Goal: Information Seeking & Learning: Learn about a topic

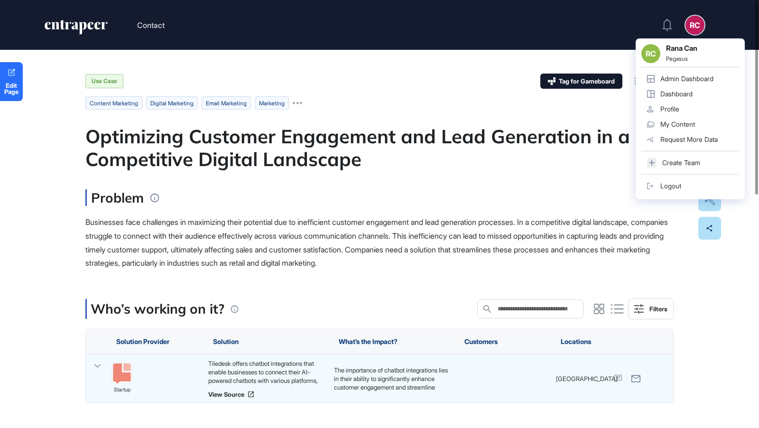
click at [73, 34] on icon "entrapeer-logo" at bounding box center [76, 27] width 65 height 15
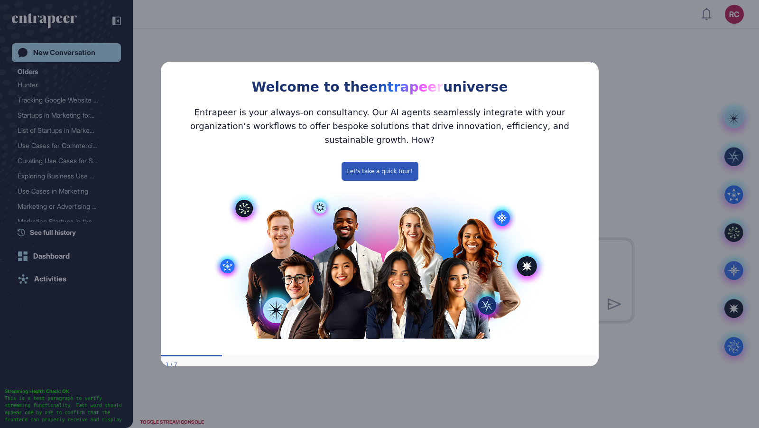
click at [592, 62] on icon "Close Preview" at bounding box center [593, 60] width 4 height 4
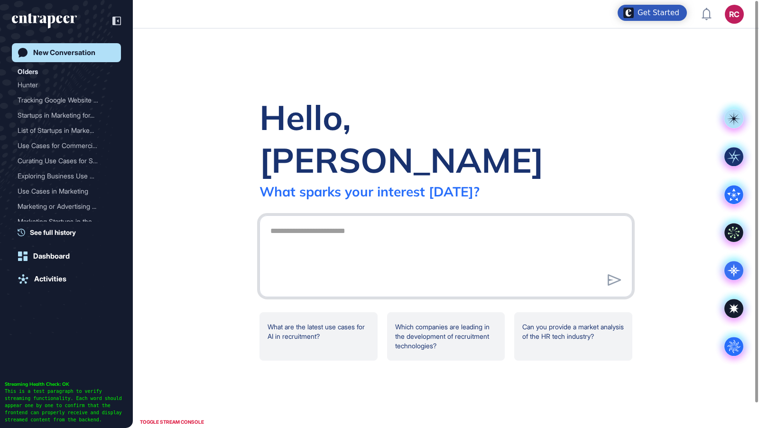
click at [355, 224] on textarea at bounding box center [446, 255] width 363 height 66
paste textarea "**********"
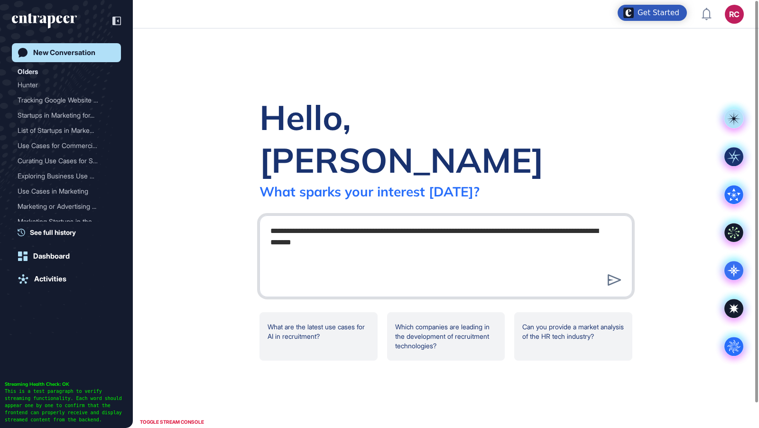
drag, startPoint x: 376, startPoint y: 208, endPoint x: 445, endPoint y: 212, distance: 69.0
click at [445, 222] on textarea "**********" at bounding box center [446, 255] width 363 height 66
drag, startPoint x: 398, startPoint y: 209, endPoint x: 438, endPoint y: 214, distance: 40.6
click at [438, 222] on textarea "**********" at bounding box center [446, 255] width 363 height 66
click at [471, 222] on textarea "**********" at bounding box center [446, 255] width 363 height 66
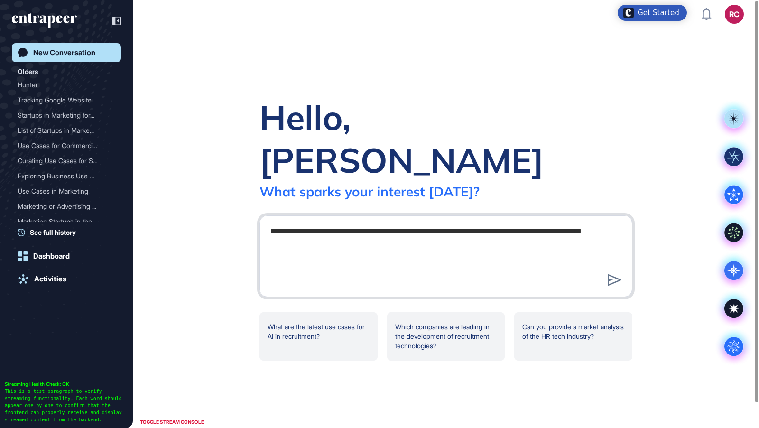
drag, startPoint x: 471, startPoint y: 219, endPoint x: 525, endPoint y: 208, distance: 55.7
click at [526, 222] on textarea "**********" at bounding box center [446, 255] width 363 height 66
type textarea "**********"
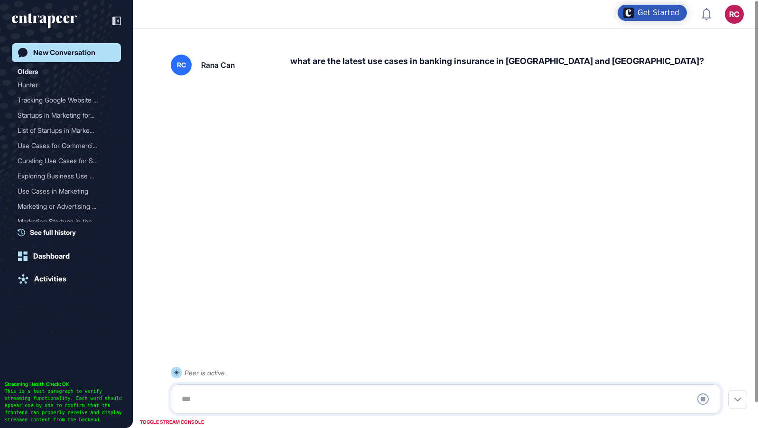
scroll to position [15, 0]
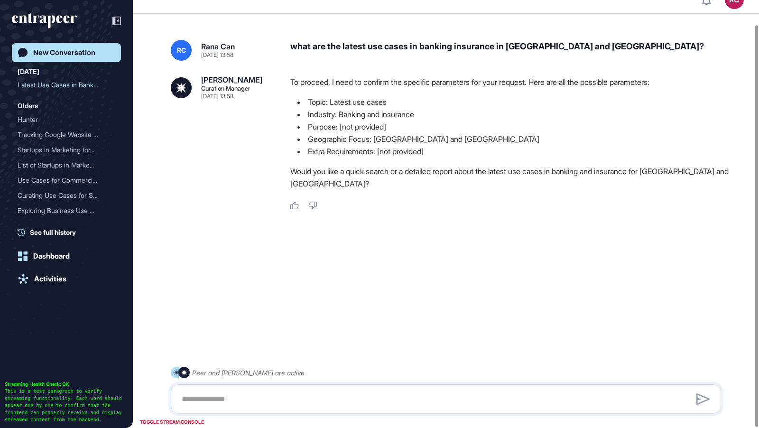
scroll to position [26, 0]
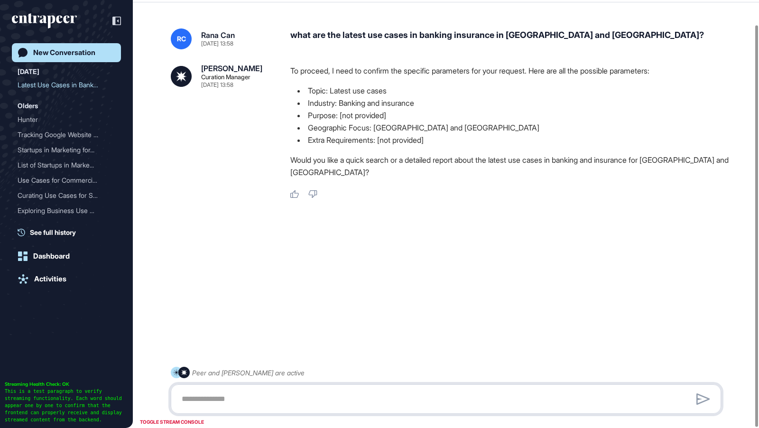
click at [310, 400] on textarea at bounding box center [446, 399] width 540 height 19
type textarea "**********"
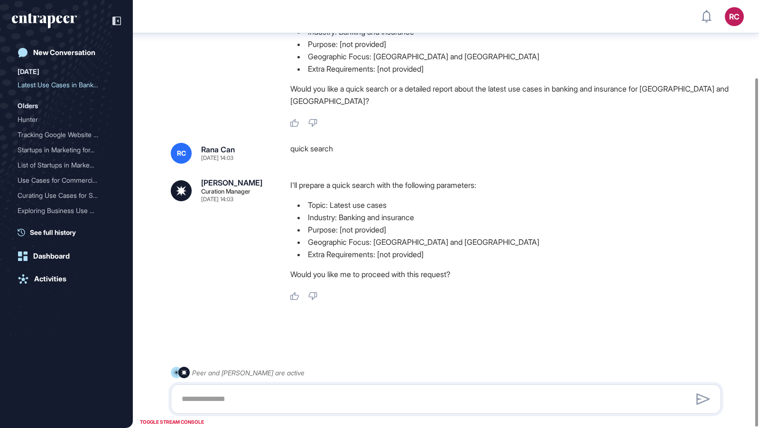
scroll to position [95, 0]
type textarea "***"
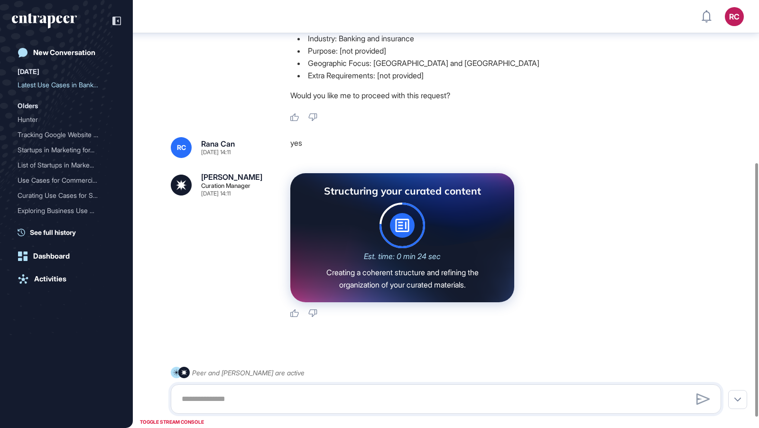
scroll to position [292, 0]
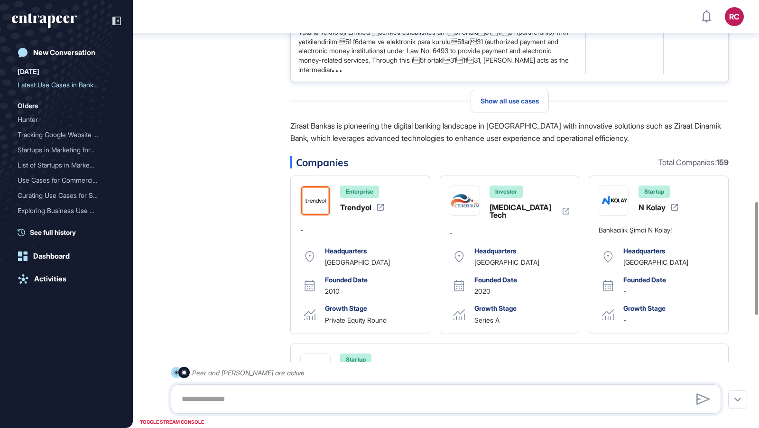
scroll to position [763, 0]
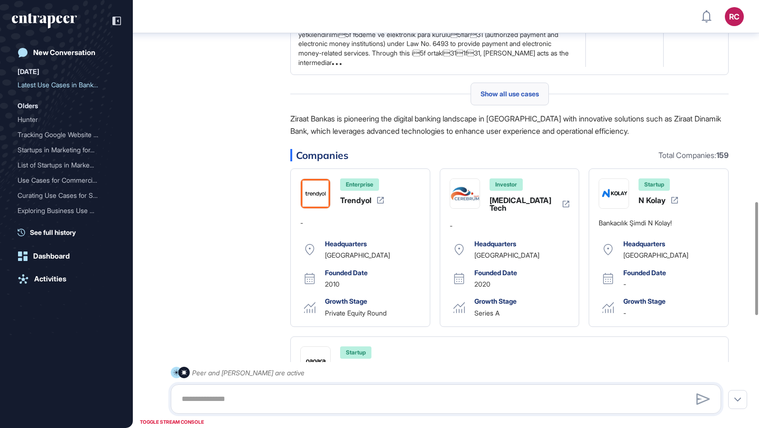
click at [522, 105] on div "Show all use cases" at bounding box center [510, 94] width 78 height 23
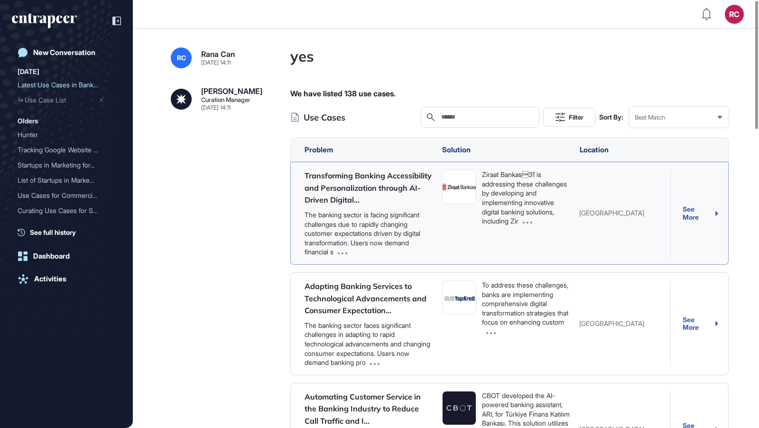
click at [698, 213] on div "See More" at bounding box center [701, 214] width 36 height 16
click at [496, 336] on span at bounding box center [489, 331] width 14 height 8
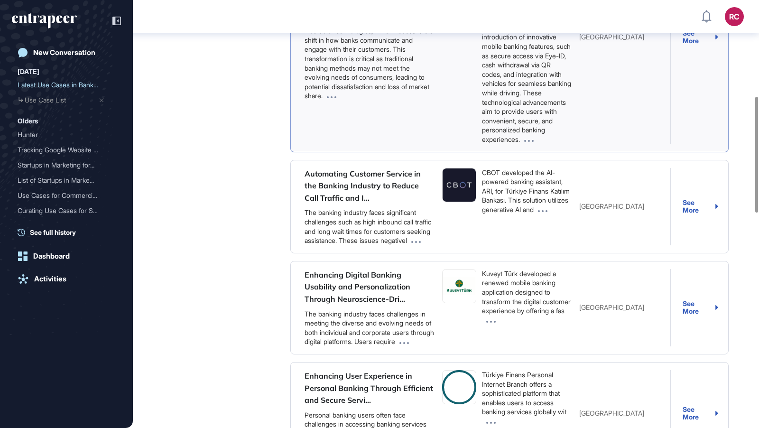
scroll to position [354, 0]
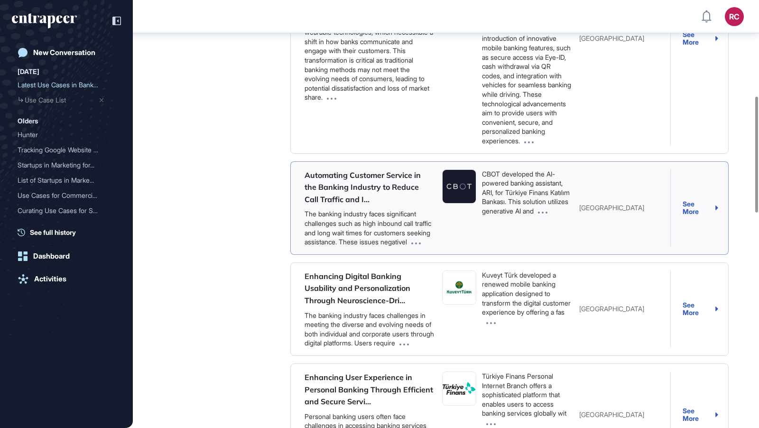
click at [538, 214] on icon at bounding box center [542, 213] width 9 height 2
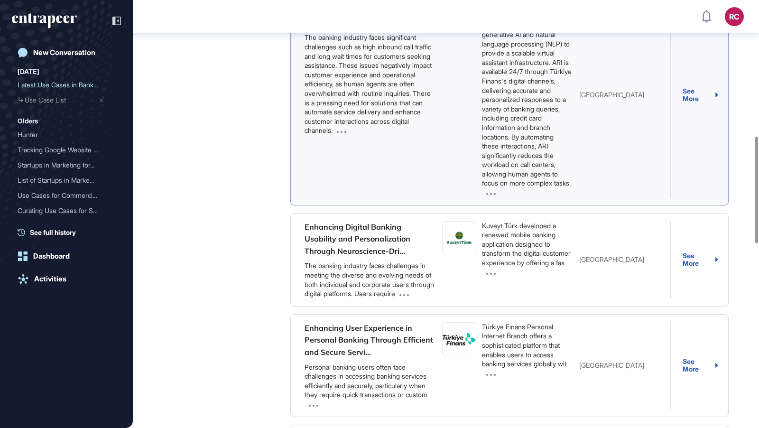
scroll to position [559, 0]
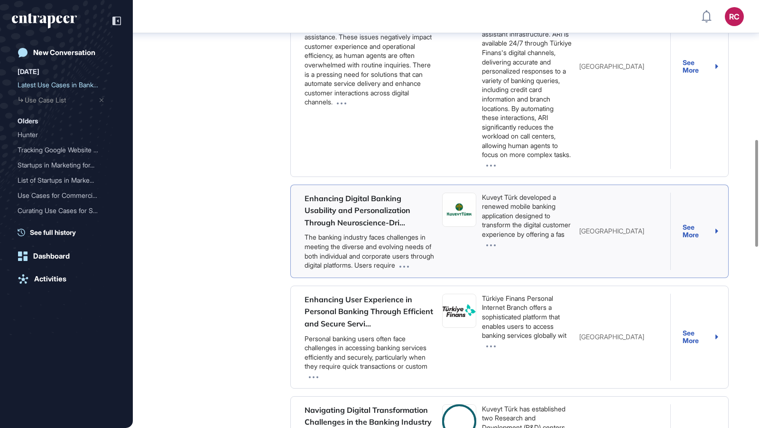
click at [496, 248] on span at bounding box center [489, 244] width 14 height 8
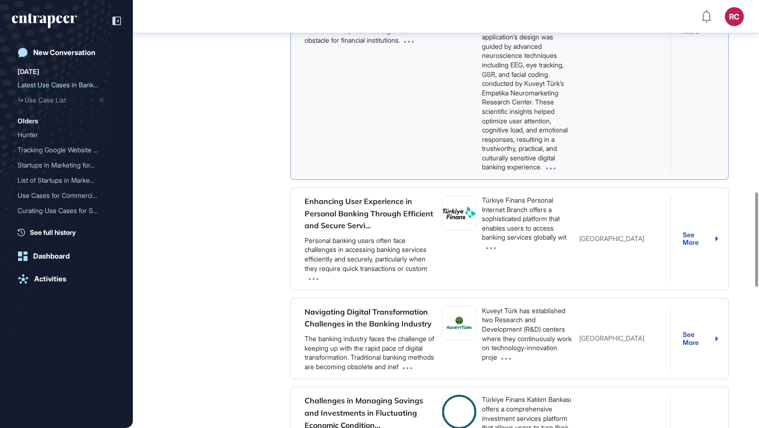
scroll to position [866, 0]
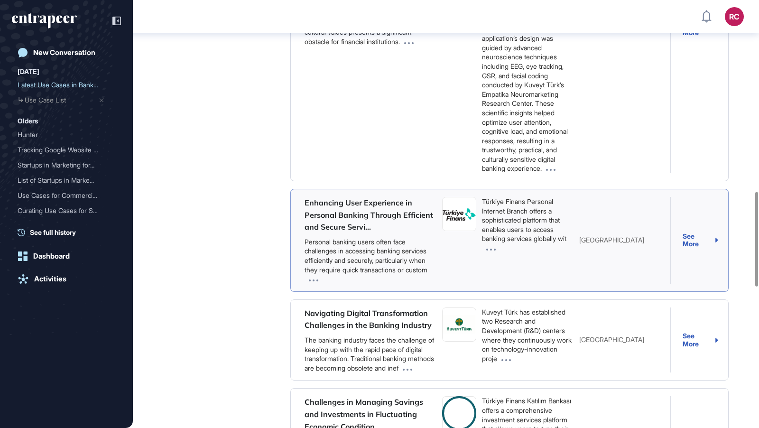
click at [496, 252] on span at bounding box center [489, 248] width 14 height 8
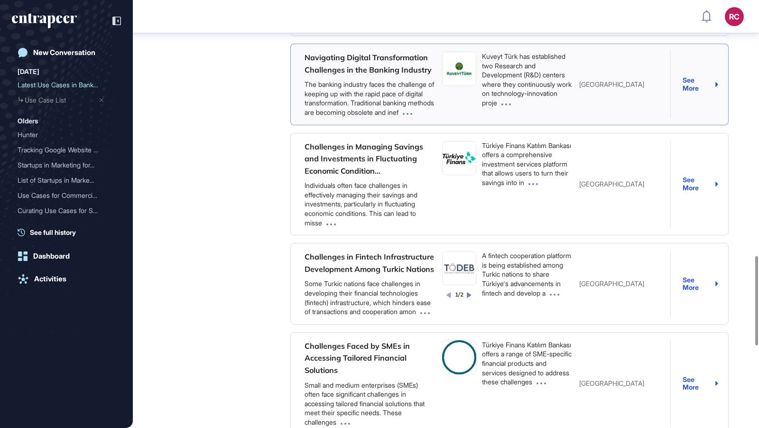
scroll to position [1220, 0]
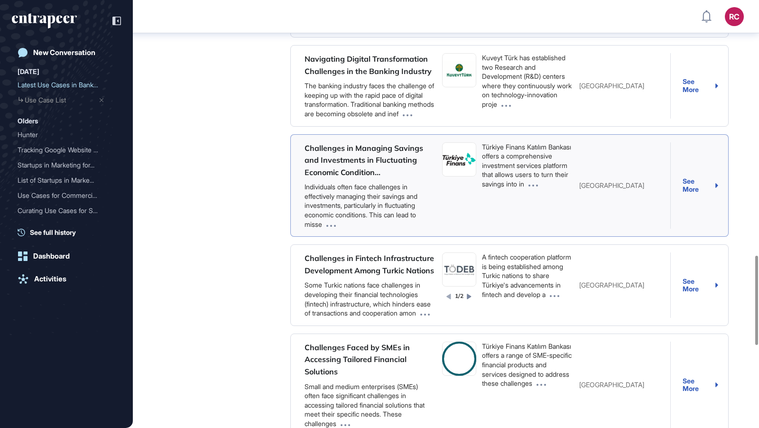
click at [524, 188] on span at bounding box center [531, 184] width 14 height 8
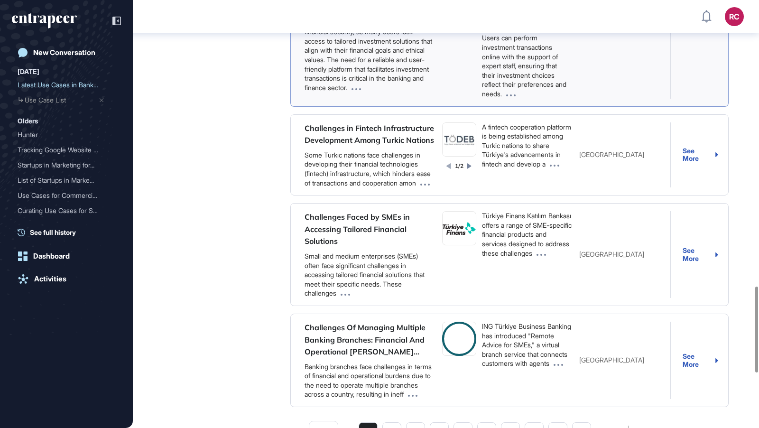
scroll to position [1421, 0]
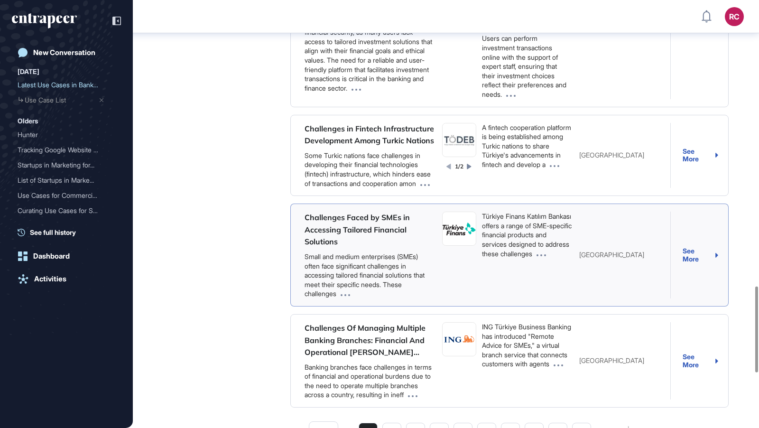
click at [348, 298] on span at bounding box center [345, 294] width 9 height 8
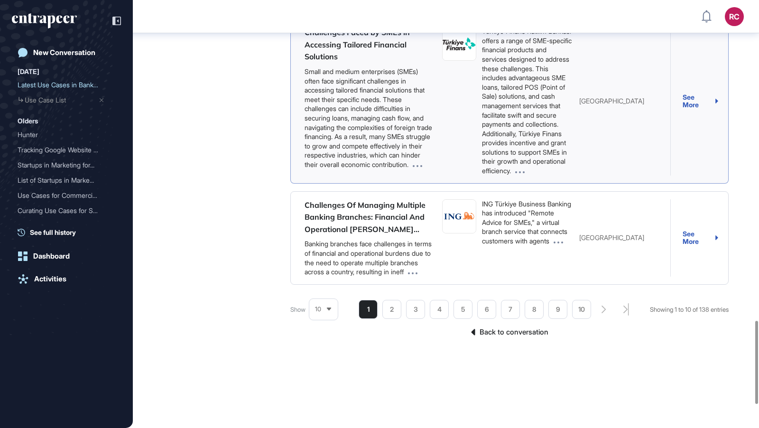
scroll to position [1652, 0]
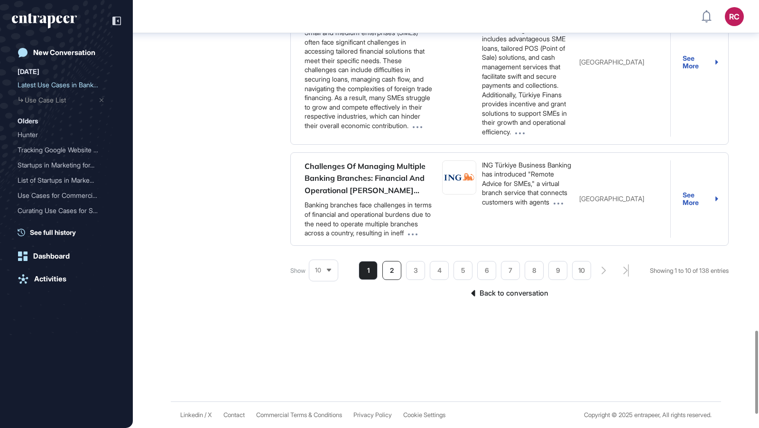
click at [385, 280] on li "2" at bounding box center [392, 270] width 19 height 19
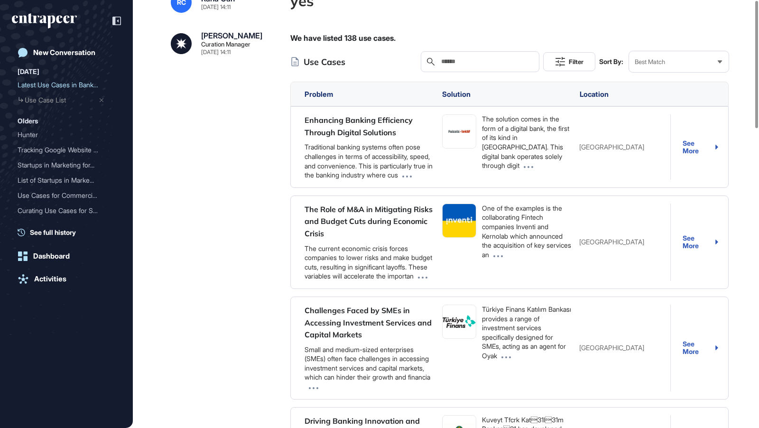
scroll to position [0, 0]
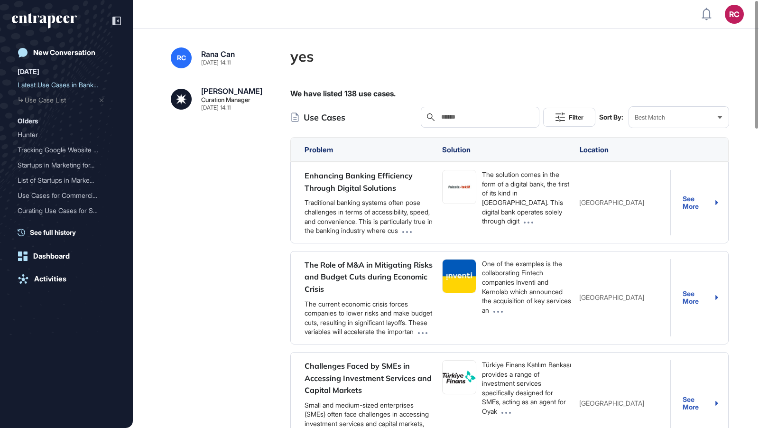
click at [479, 116] on input "text" at bounding box center [486, 117] width 93 height 8
type input "*********"
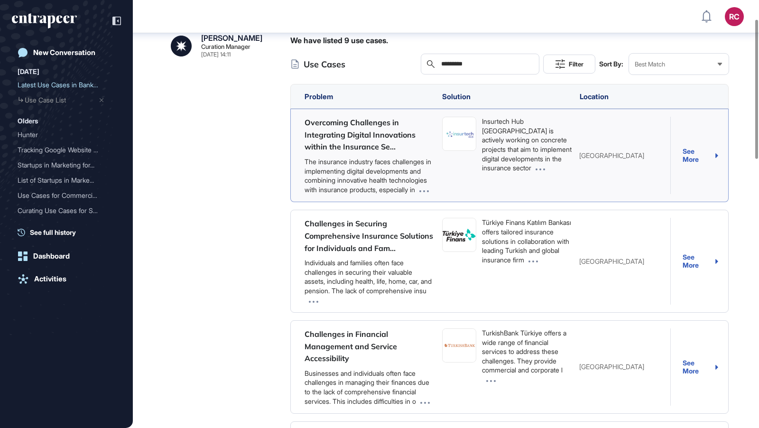
scroll to position [57, 0]
click at [693, 270] on div "See More" at bounding box center [701, 262] width 36 height 16
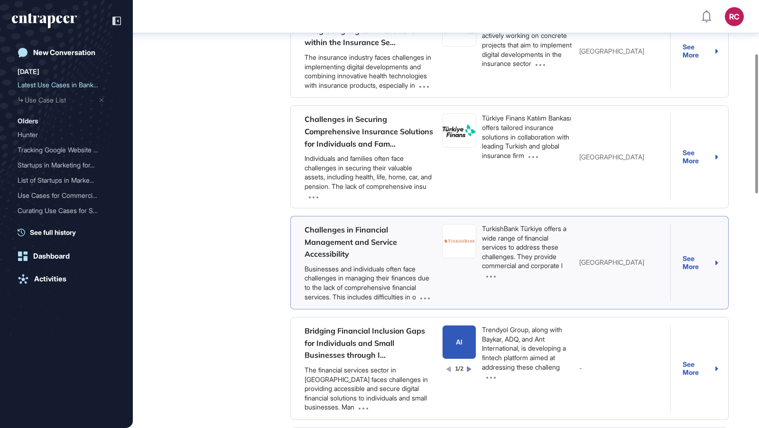
scroll to position [164, 0]
click at [421, 299] on span at bounding box center [425, 295] width 9 height 8
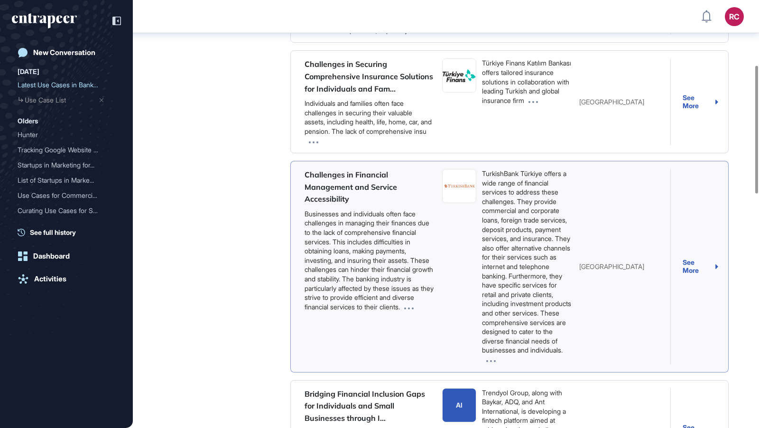
scroll to position [216, 0]
click at [501, 269] on div "TurkishBank Türkiye offers a wide range of financial services to address these …" at bounding box center [527, 267] width 90 height 195
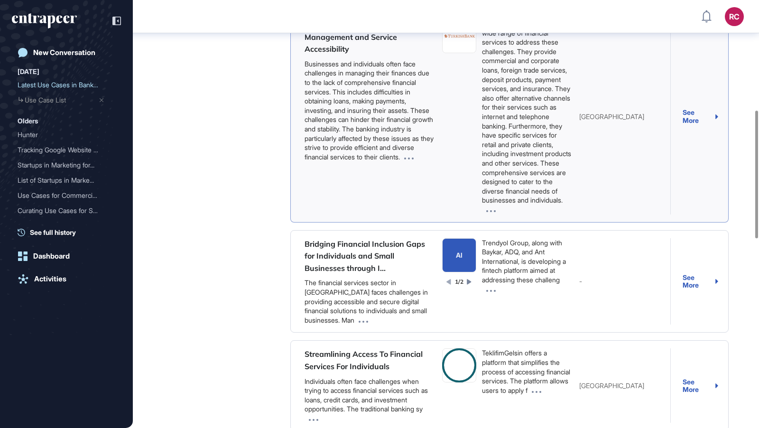
scroll to position [367, 0]
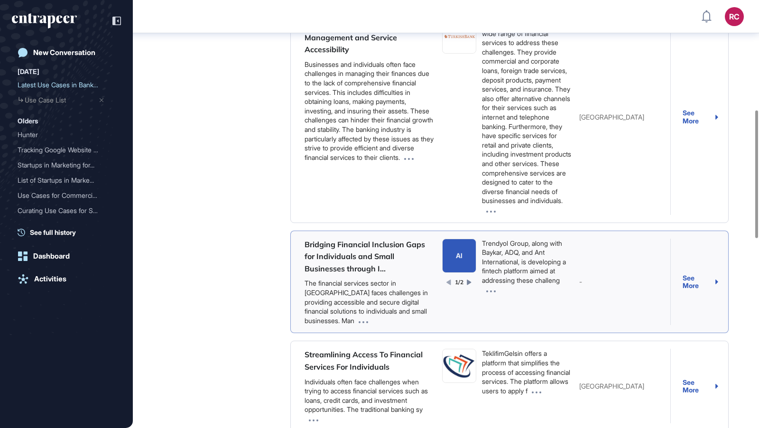
click at [359, 325] on span at bounding box center [363, 321] width 9 height 8
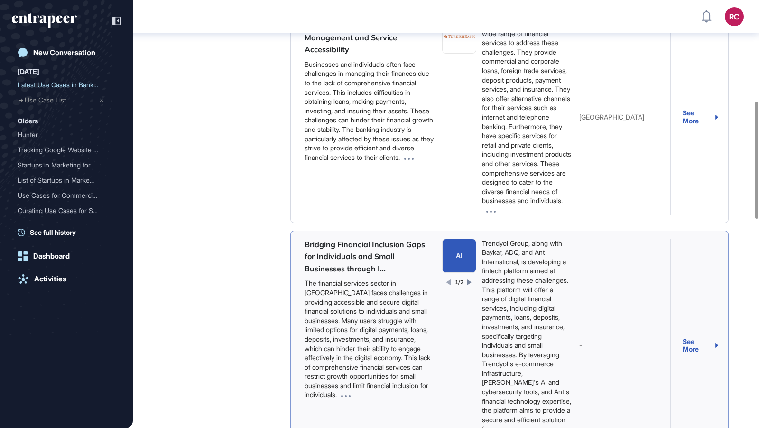
click at [382, 273] on link "Bridging Financial Inclusion Gaps for Individuals and Small Businesses through …" at bounding box center [365, 257] width 121 height 34
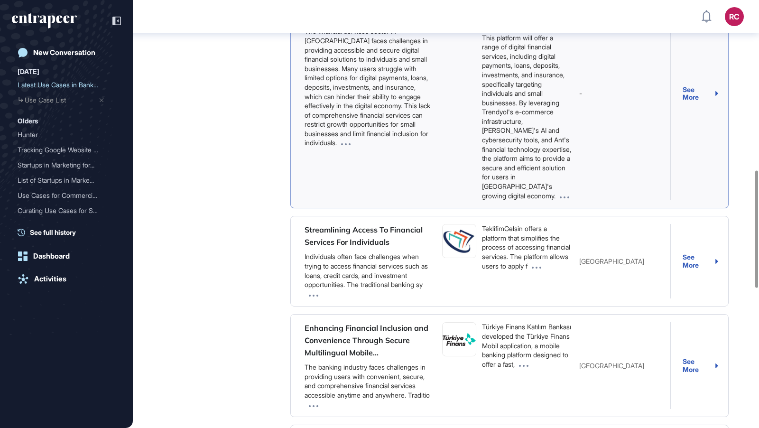
scroll to position [618, 0]
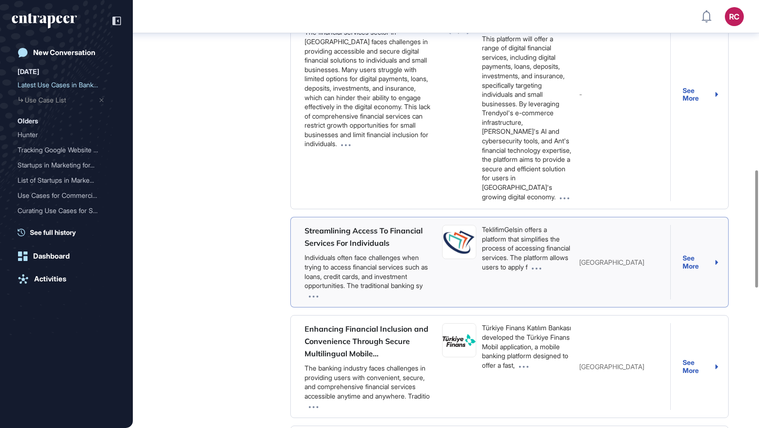
click at [308, 299] on div "Individuals often face challenges when trying to access financial services such…" at bounding box center [370, 276] width 130 height 47
click at [311, 299] on span at bounding box center [313, 295] width 9 height 8
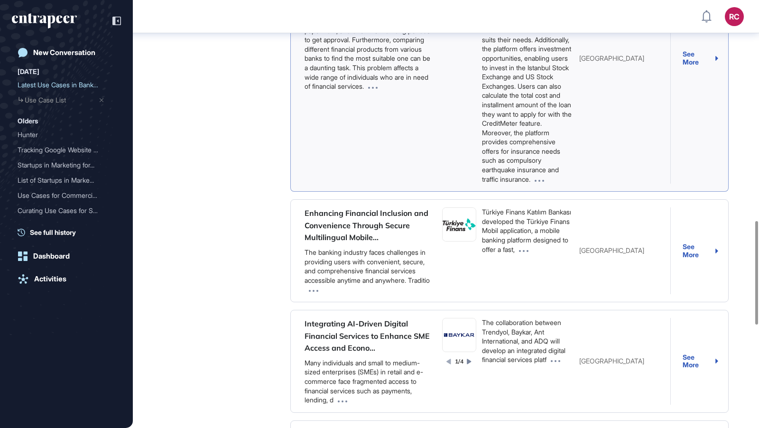
scroll to position [911, 0]
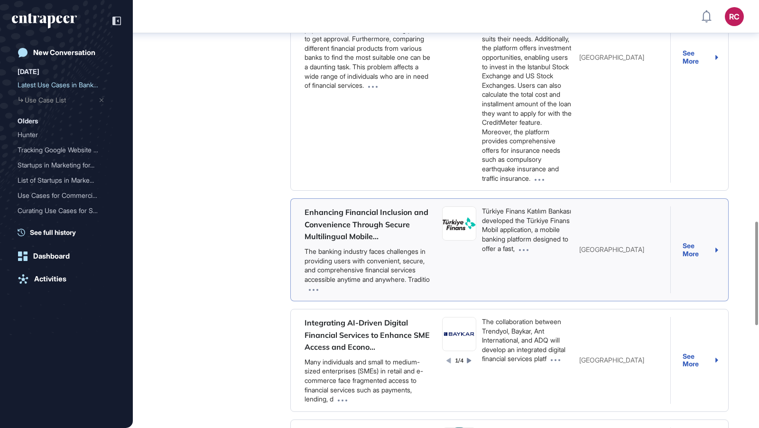
click at [528, 252] on span at bounding box center [522, 248] width 14 height 8
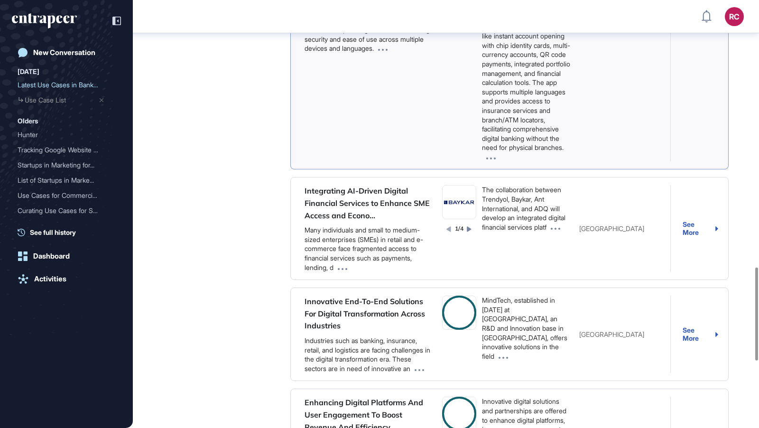
scroll to position [1228, 0]
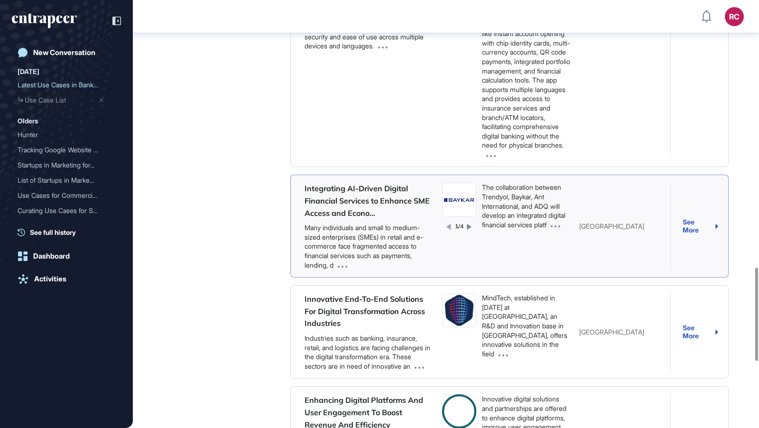
click at [344, 269] on span at bounding box center [342, 265] width 9 height 8
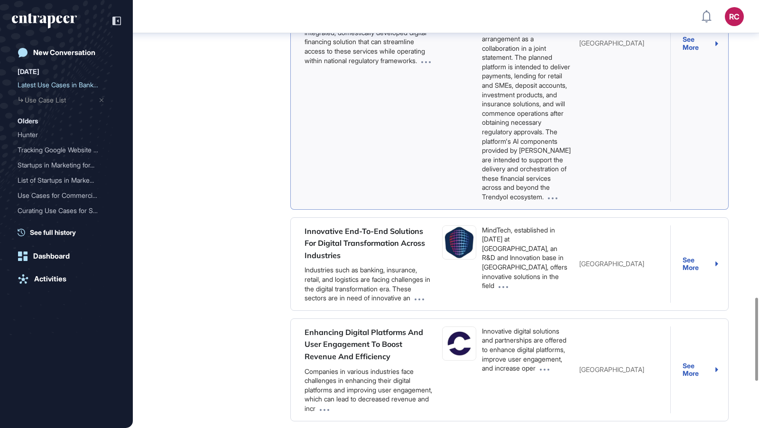
scroll to position [1522, 0]
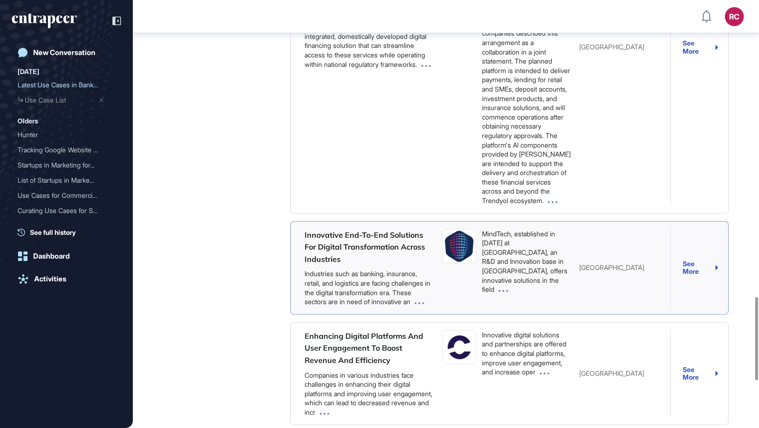
click at [508, 293] on span at bounding box center [502, 289] width 14 height 8
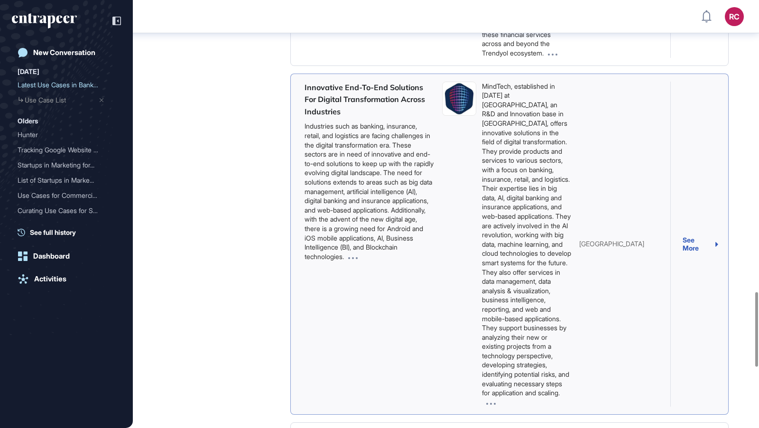
scroll to position [1673, 0]
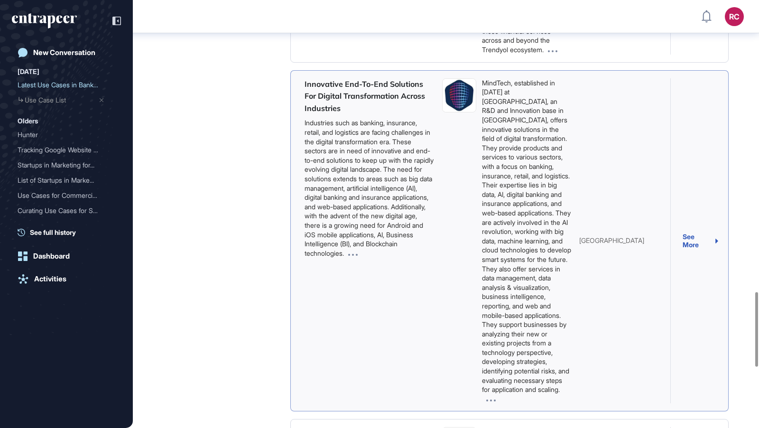
click at [691, 249] on div "See More" at bounding box center [701, 241] width 36 height 16
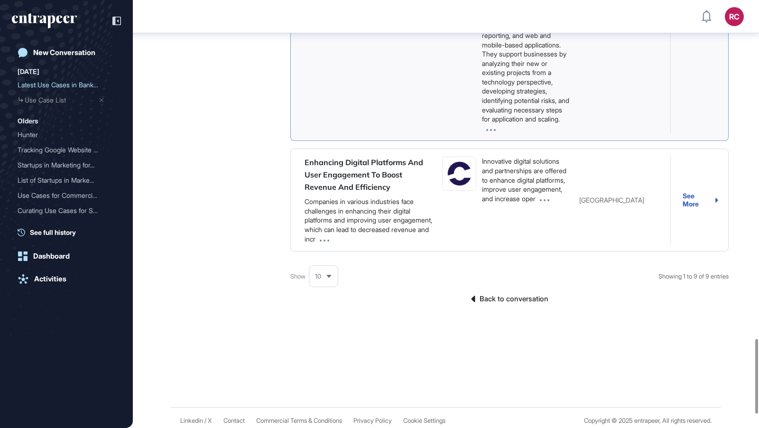
scroll to position [1943, 0]
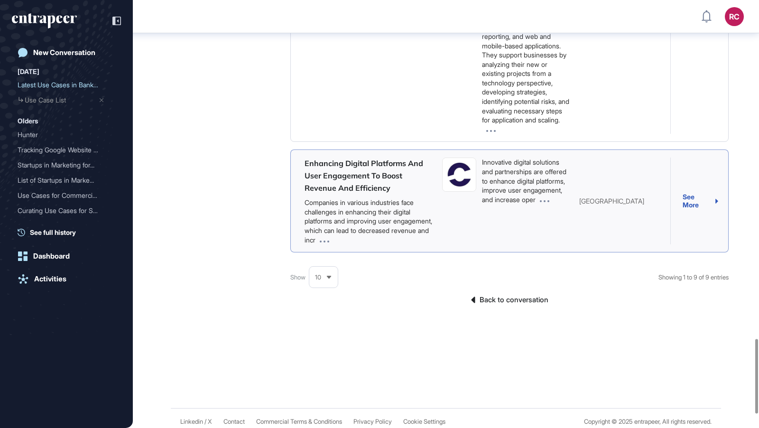
click at [546, 202] on icon at bounding box center [544, 201] width 9 height 2
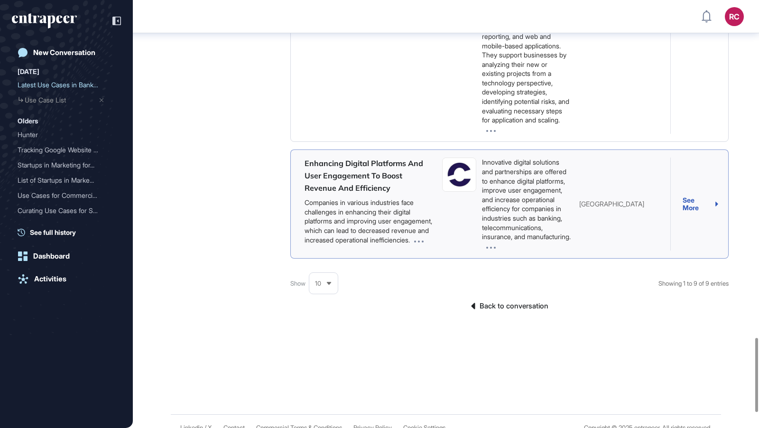
scroll to position [1947, 0]
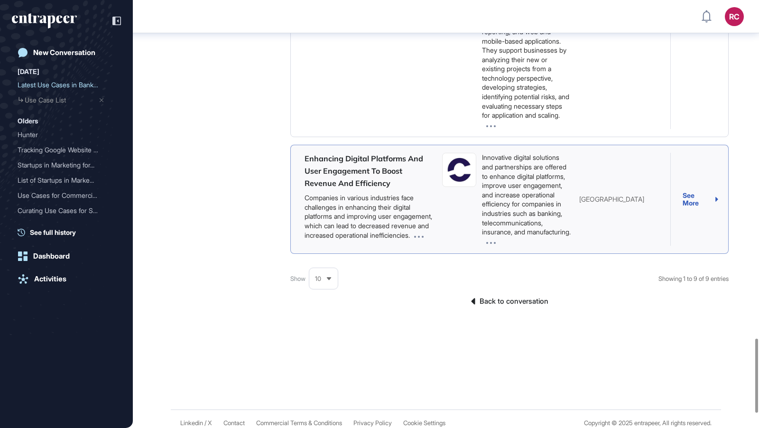
click at [496, 244] on icon at bounding box center [490, 243] width 9 height 2
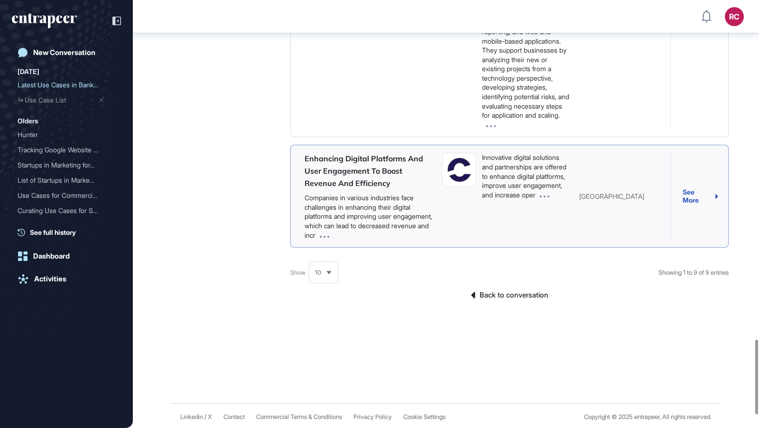
click at [692, 204] on div "See More" at bounding box center [701, 196] width 36 height 16
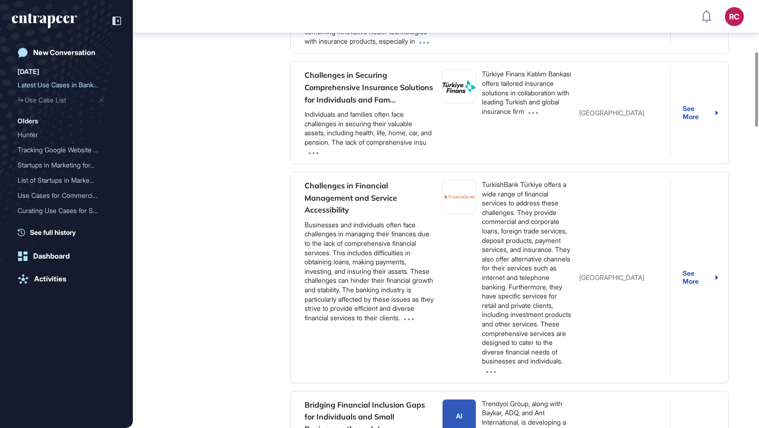
scroll to position [0, 0]
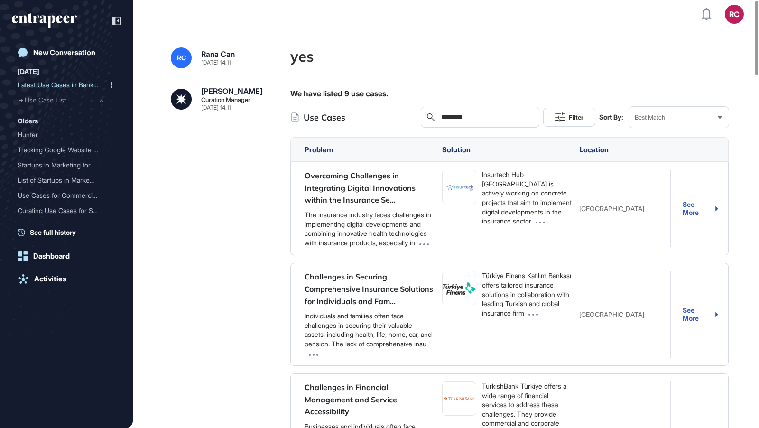
click at [51, 86] on div "Latest Use Cases in Banki..." at bounding box center [63, 84] width 90 height 15
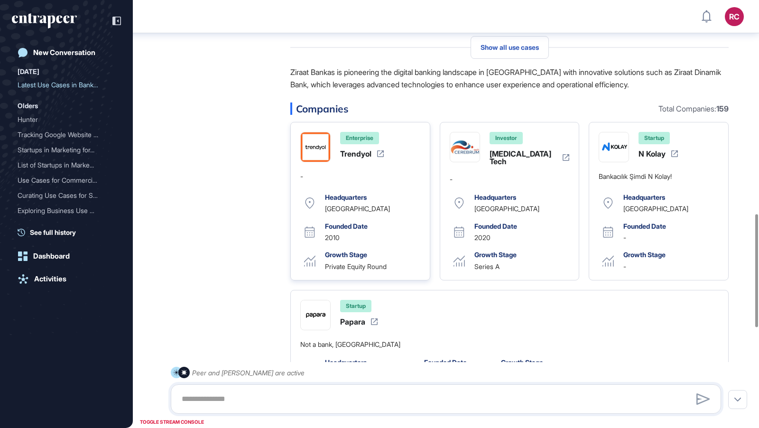
scroll to position [809, 0]
click at [517, 405] on span "Show all companies" at bounding box center [510, 409] width 62 height 8
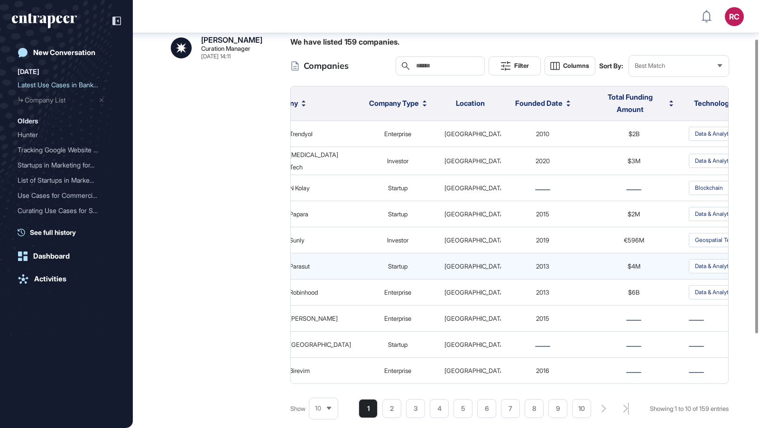
scroll to position [0, 39]
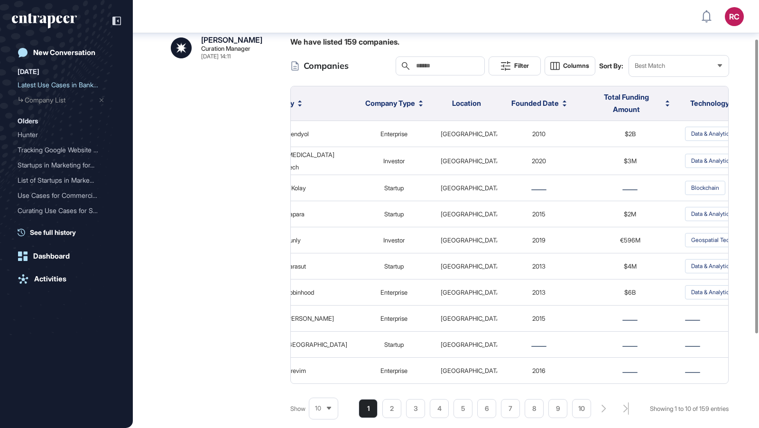
click at [503, 63] on icon at bounding box center [505, 65] width 9 height 9
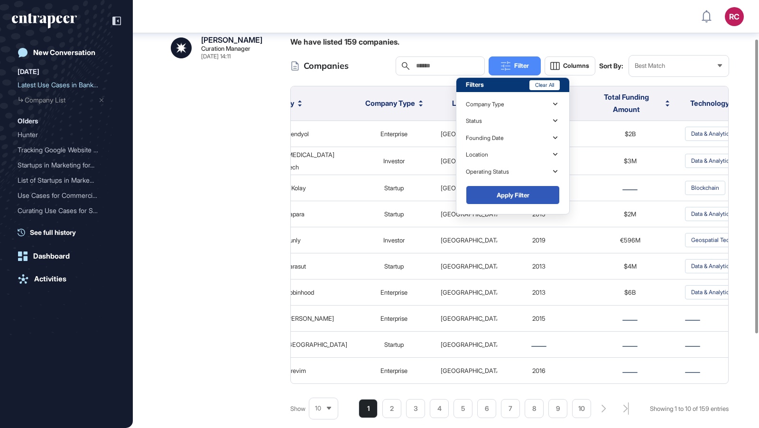
click at [502, 105] on div "Company Type" at bounding box center [485, 104] width 38 height 7
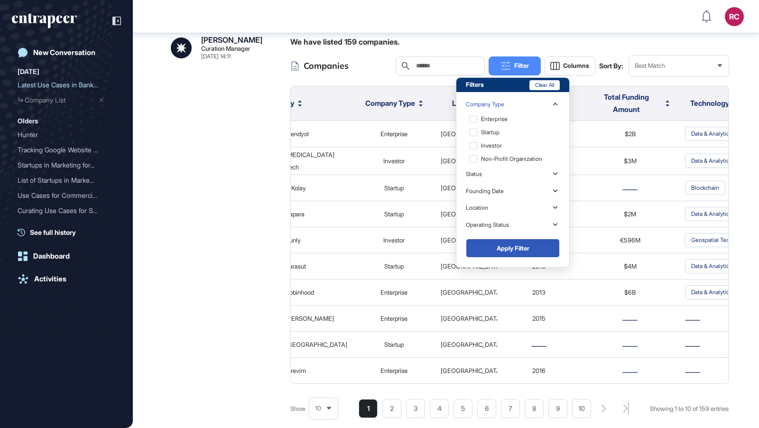
click at [494, 133] on div "Startup" at bounding box center [512, 132] width 92 height 13
click at [518, 253] on button "Apply Filter" at bounding box center [513, 248] width 94 height 19
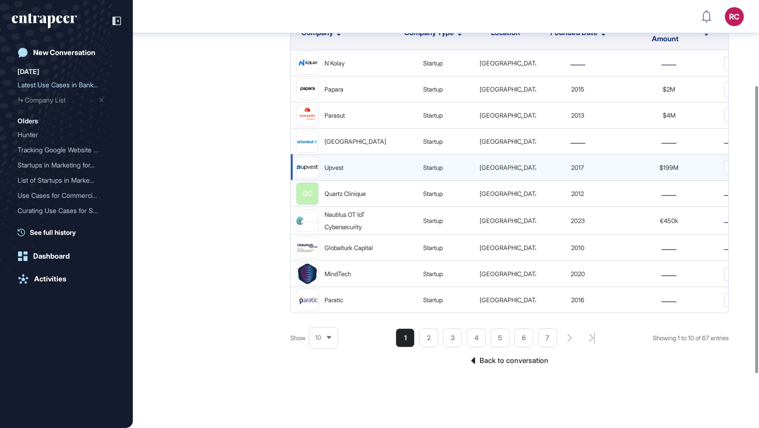
click at [335, 171] on div "Upvest" at bounding box center [334, 167] width 19 height 12
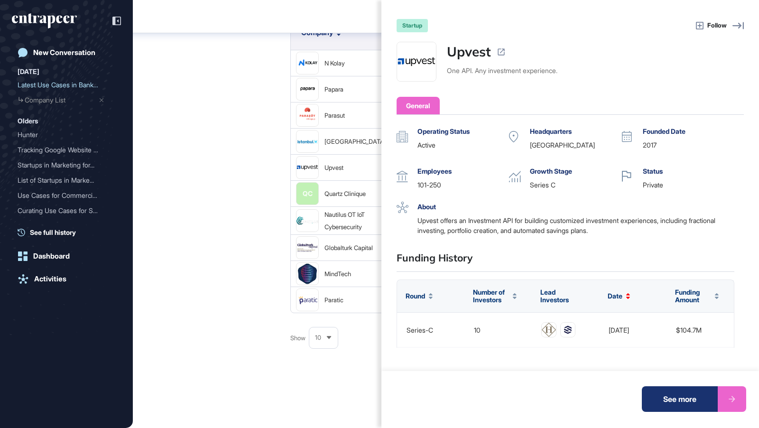
click at [224, 195] on div "startup Follow Upvest One API. Any investment experience. General Operating Sta…" at bounding box center [379, 214] width 759 height 428
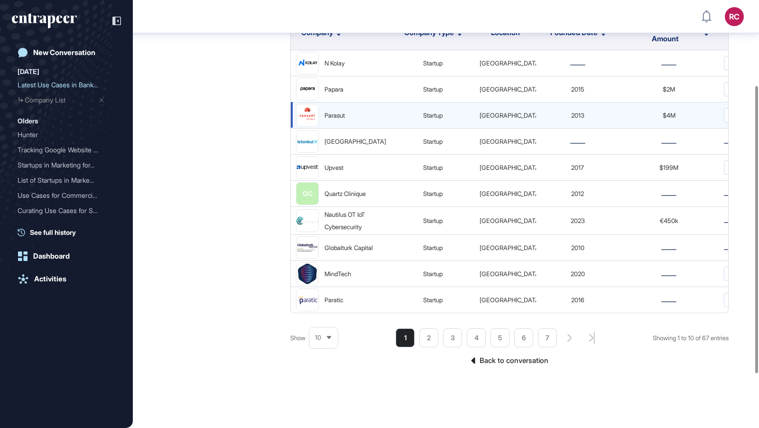
click at [329, 118] on div "Parasut" at bounding box center [335, 115] width 20 height 12
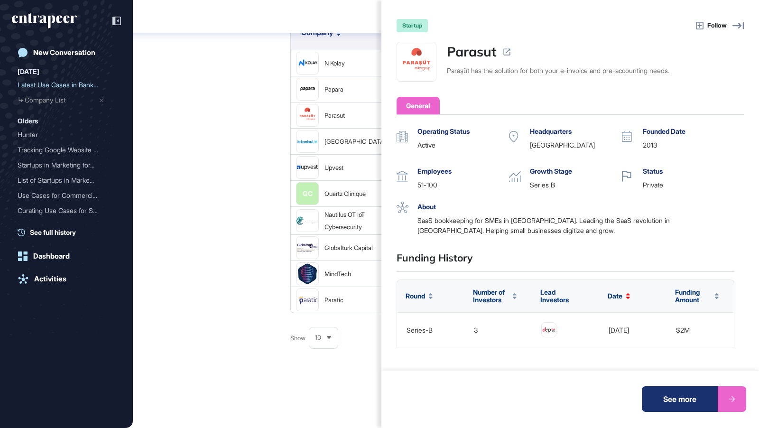
click at [235, 154] on div "startup Follow Parasut Paraşüt has the solution for both your e-invoice and pre…" at bounding box center [379, 214] width 759 height 428
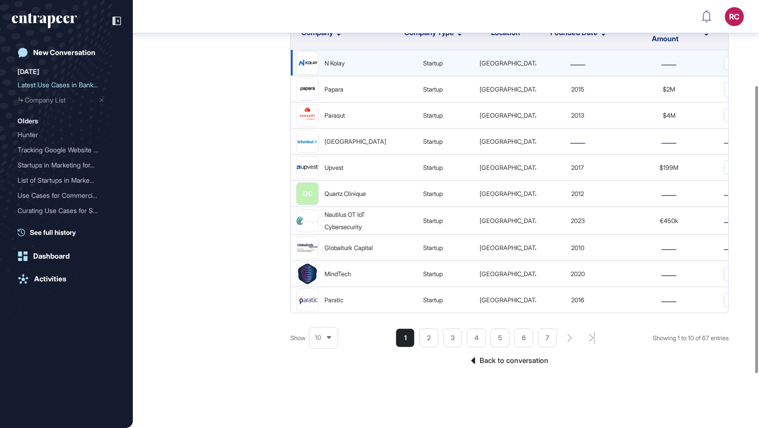
click at [310, 62] on img at bounding box center [308, 62] width 22 height 9
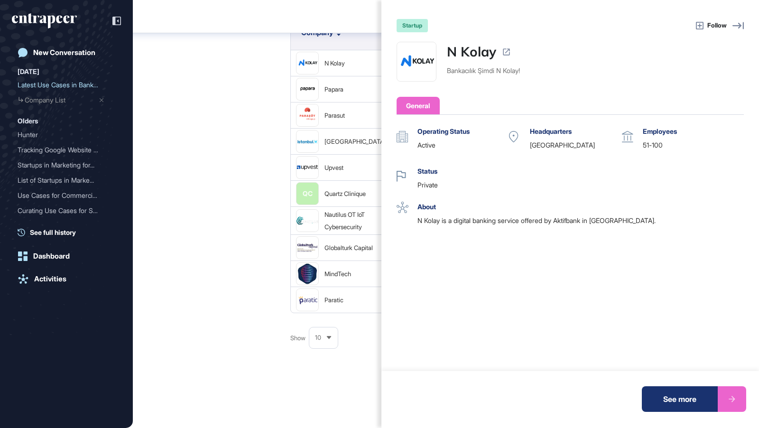
click at [226, 209] on div "startup Follow N Kolay Bankacılık Şimdi N Kolay! General Operating Status activ…" at bounding box center [379, 214] width 759 height 428
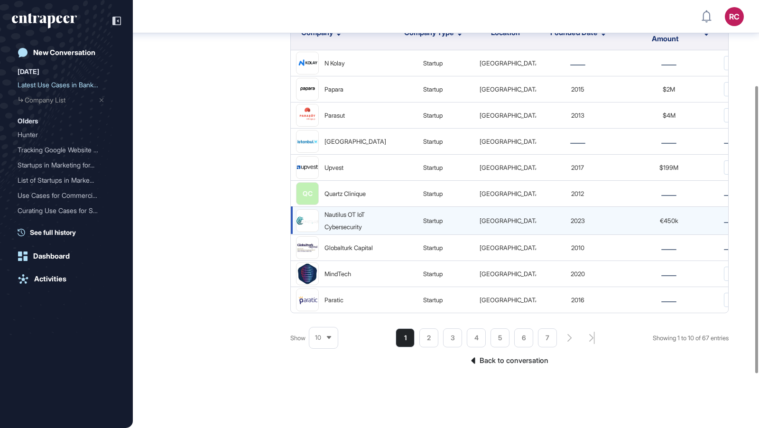
click at [307, 232] on img at bounding box center [308, 221] width 22 height 22
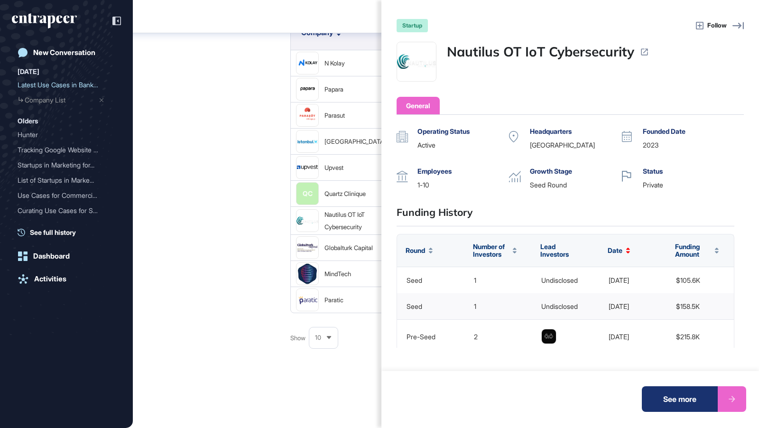
click at [236, 269] on div "startup Follow Nautilus OT IoT Cybersecurity General Operating Status active He…" at bounding box center [379, 214] width 759 height 428
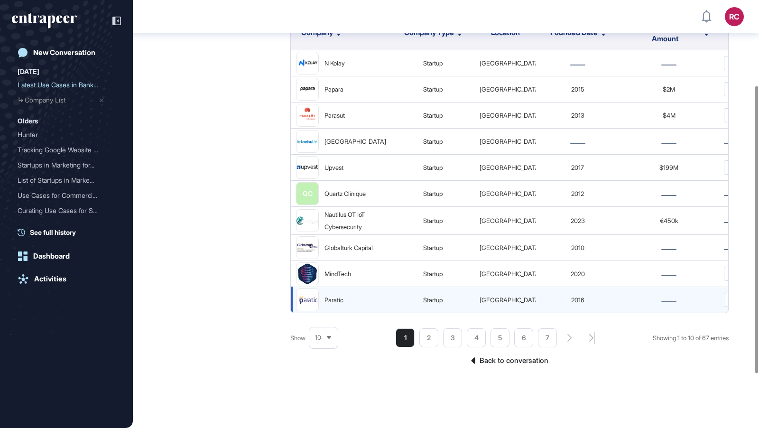
click at [299, 311] on figure at bounding box center [308, 300] width 22 height 22
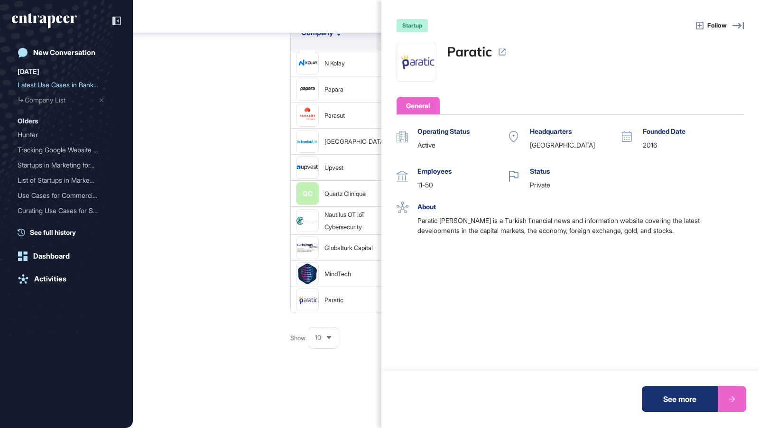
click at [241, 381] on div "startup Follow Paratic General Operating Status active Headquarters Turkey Foun…" at bounding box center [379, 214] width 759 height 428
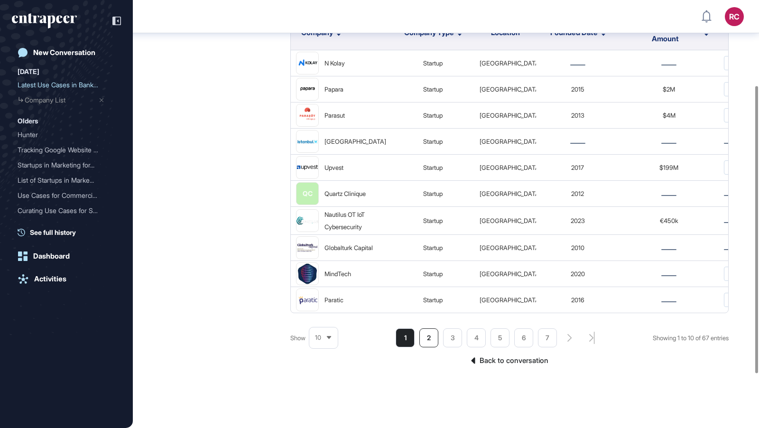
click at [430, 347] on li "2" at bounding box center [429, 337] width 19 height 19
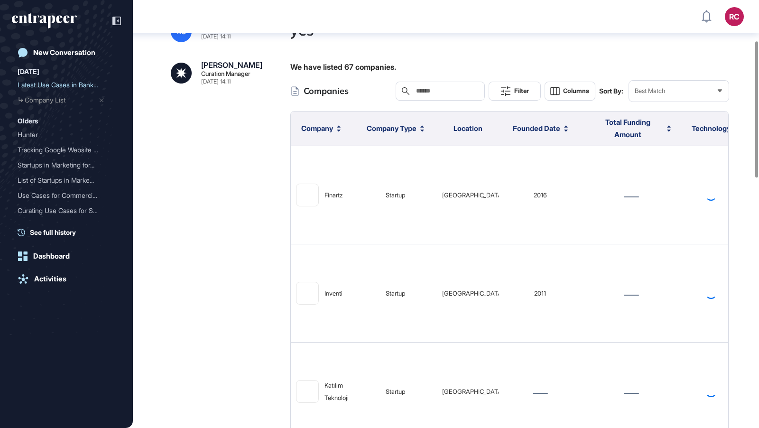
scroll to position [127, 0]
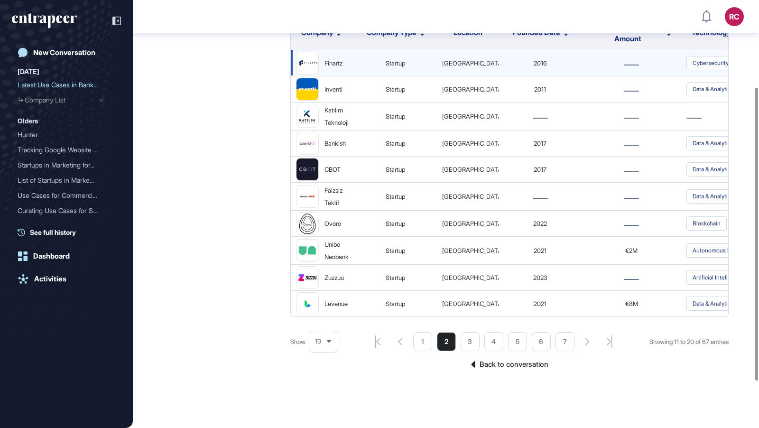
click at [311, 63] on img at bounding box center [308, 63] width 22 height 8
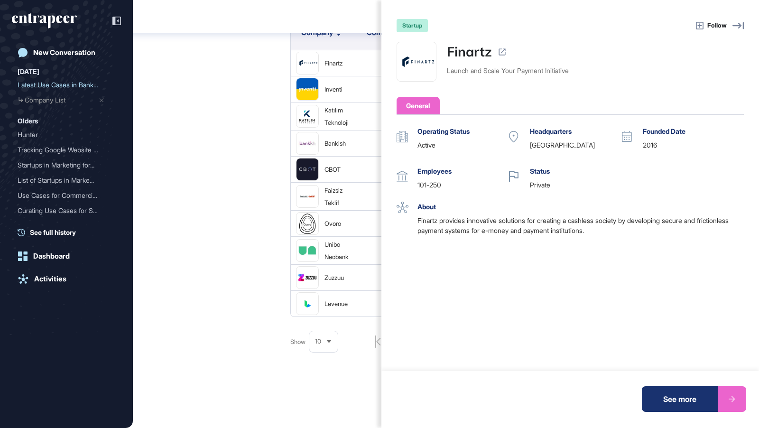
click at [203, 164] on div "startup Follow Finartz Launch and Scale Your Payment Initiative General Operati…" at bounding box center [379, 214] width 759 height 428
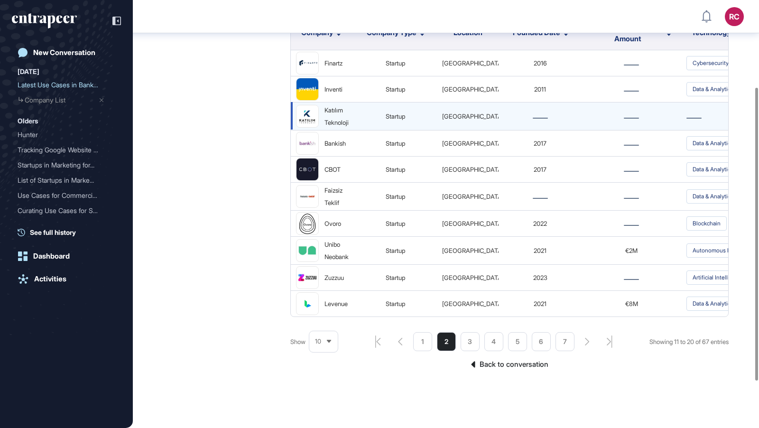
click at [300, 118] on img at bounding box center [308, 115] width 22 height 19
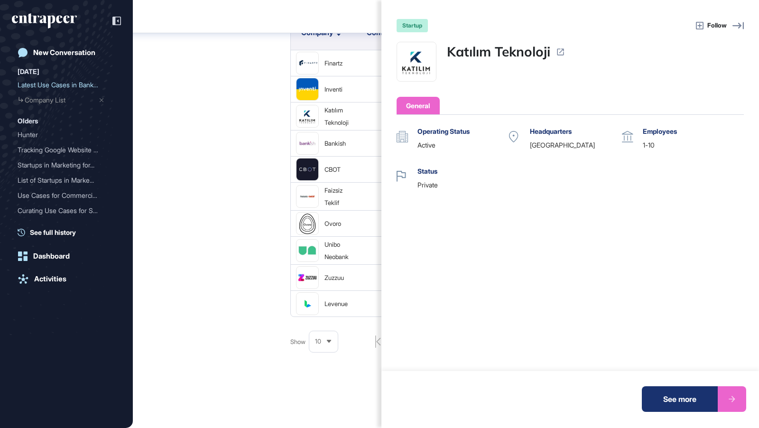
click at [314, 142] on div "startup Follow Katılım Teknoloji General Operating Status active Headquarters T…" at bounding box center [379, 214] width 759 height 428
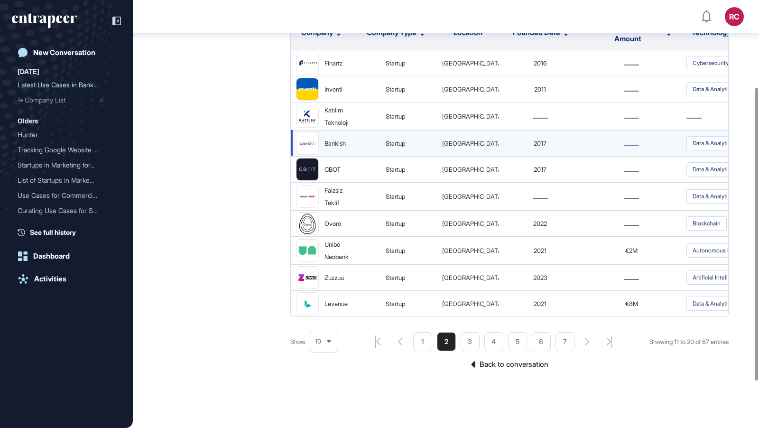
click at [305, 140] on img at bounding box center [308, 143] width 22 height 22
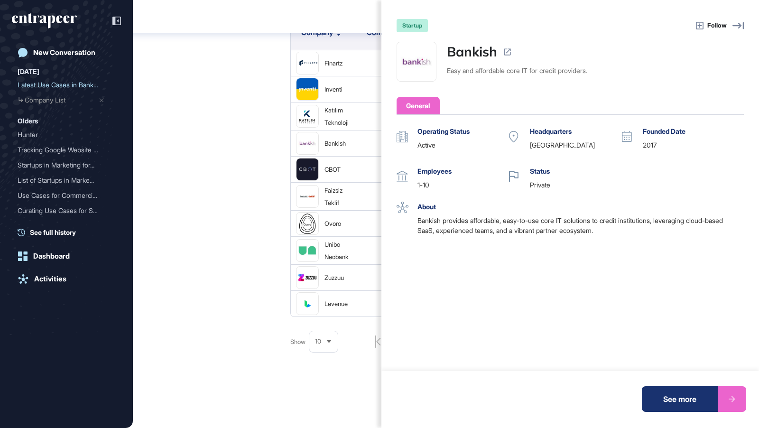
click at [302, 167] on div "startup Follow Bankish Easy and affordable core IT for credit providers. Genera…" at bounding box center [379, 214] width 759 height 428
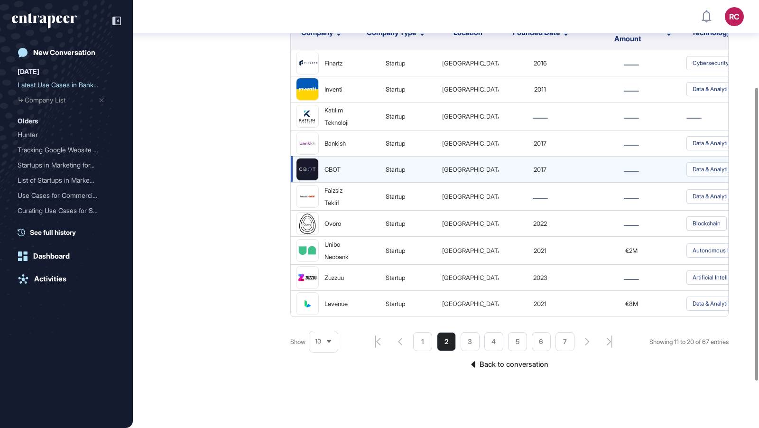
click at [310, 167] on img at bounding box center [308, 170] width 22 height 22
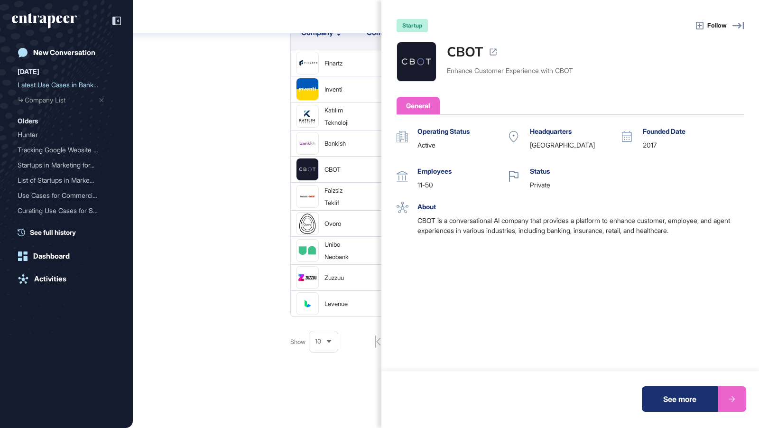
click at [263, 203] on div "startup Follow CBOT Enhance Customer Experience with CBOT General Operating Sta…" at bounding box center [379, 214] width 759 height 428
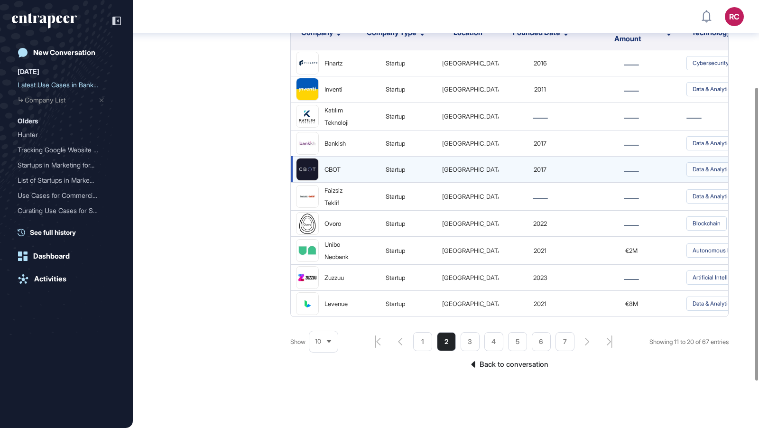
click at [306, 168] on img at bounding box center [308, 170] width 22 height 22
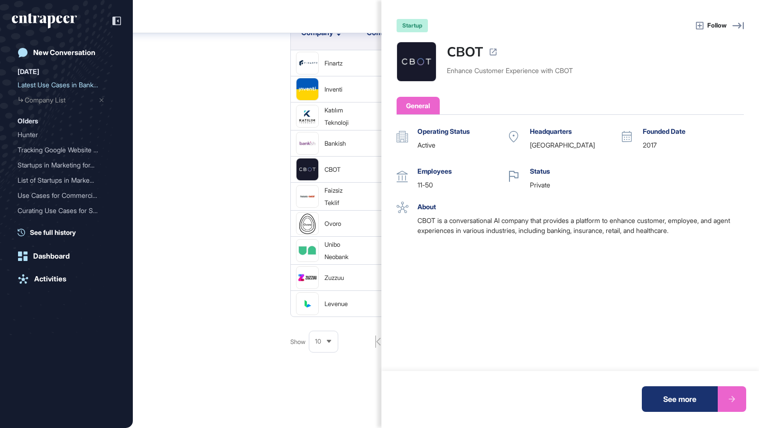
click at [695, 400] on div "See more" at bounding box center [680, 399] width 76 height 26
click at [232, 261] on div "startup Follow CBOT Enhance Customer Experience with CBOT General Operating Sta…" at bounding box center [379, 214] width 759 height 428
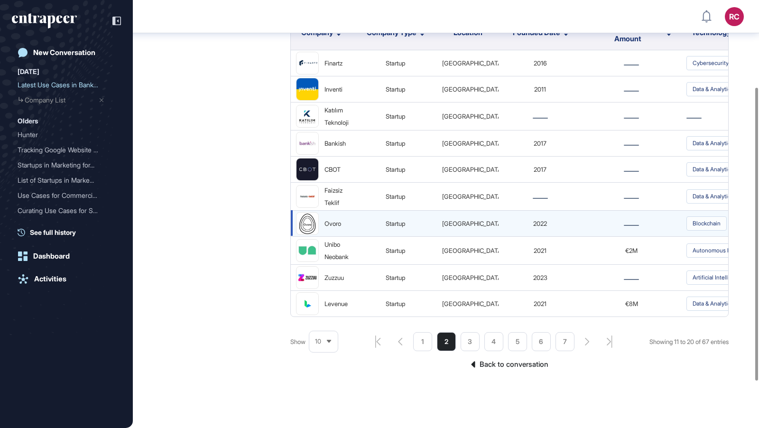
click at [312, 222] on img at bounding box center [308, 224] width 22 height 22
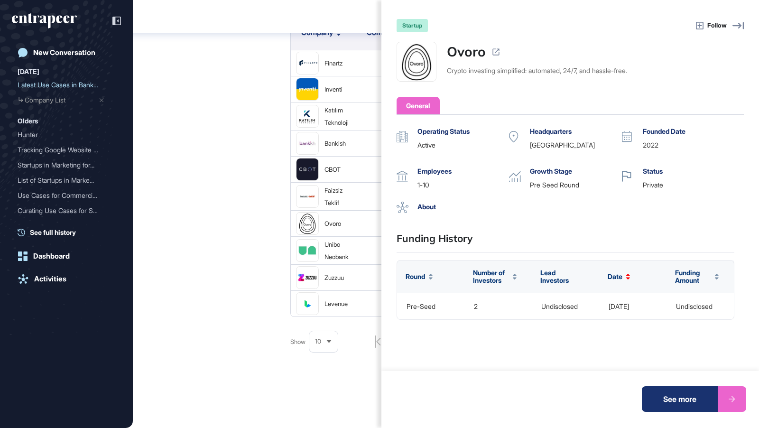
click at [286, 283] on div "startup Follow Ovoro Crypto investing simplified: automated, 24/7, and hassle-f…" at bounding box center [379, 214] width 759 height 428
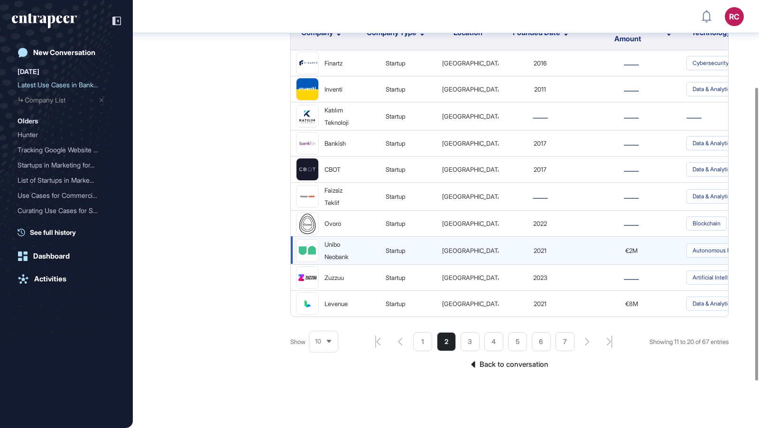
click at [311, 251] on img at bounding box center [308, 251] width 22 height 22
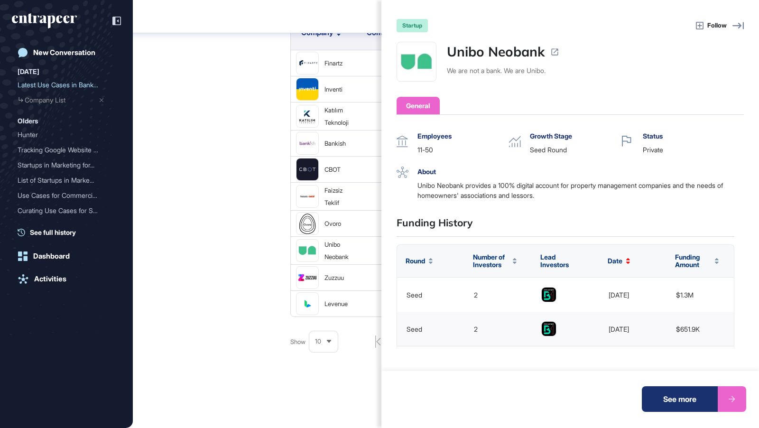
scroll to position [0, 0]
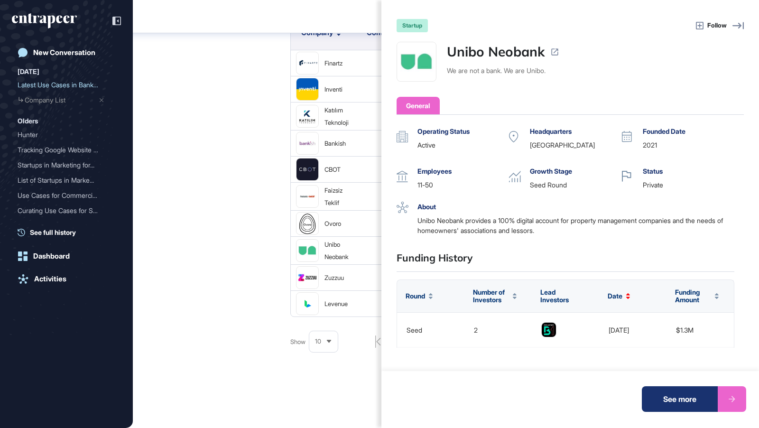
click at [241, 318] on div "startup Follow Unibo Neobank We are not a bank. We are Unibo. General Operating…" at bounding box center [379, 214] width 759 height 428
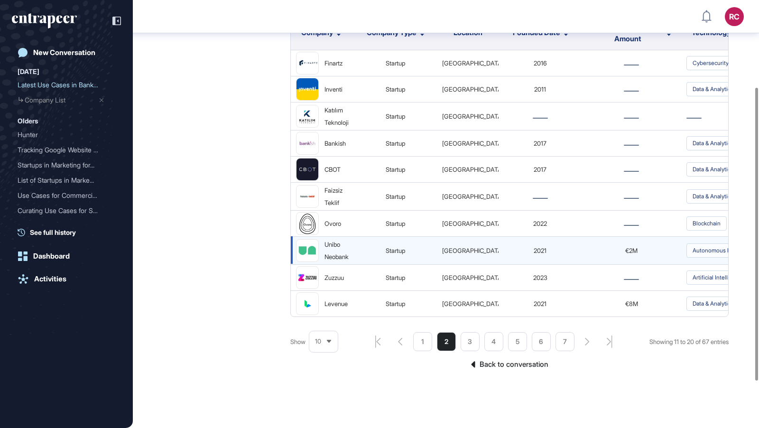
click at [305, 258] on img at bounding box center [308, 251] width 22 height 22
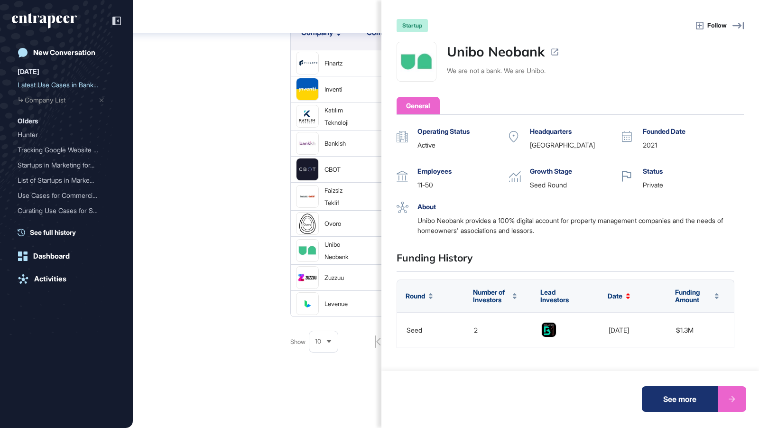
click at [243, 284] on div "startup Follow Unibo Neobank We are not a bank. We are Unibo. General Operating…" at bounding box center [379, 214] width 759 height 428
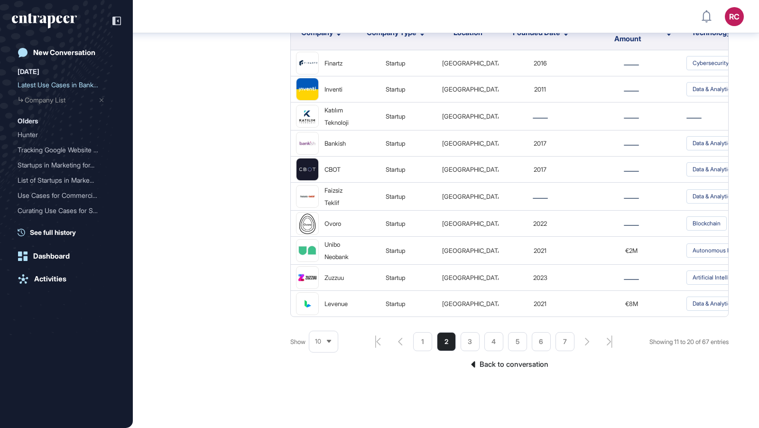
click at [302, 275] on div "startup Follow Unibo Neobank We are not a bank. We are Unibo. General Operating…" at bounding box center [379, 214] width 759 height 428
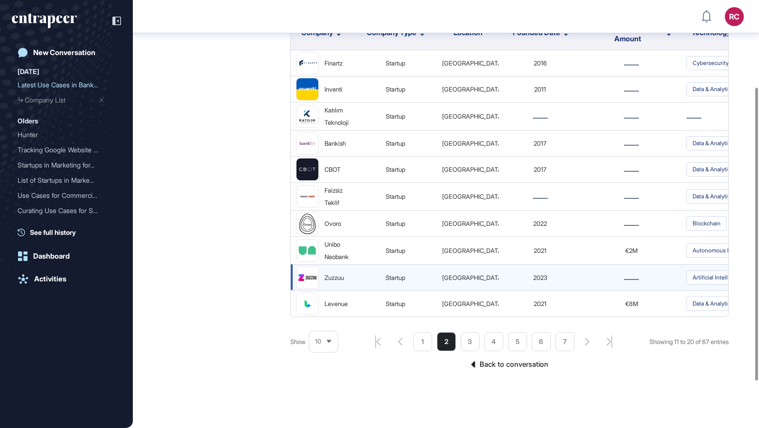
click at [309, 275] on img at bounding box center [308, 278] width 22 height 22
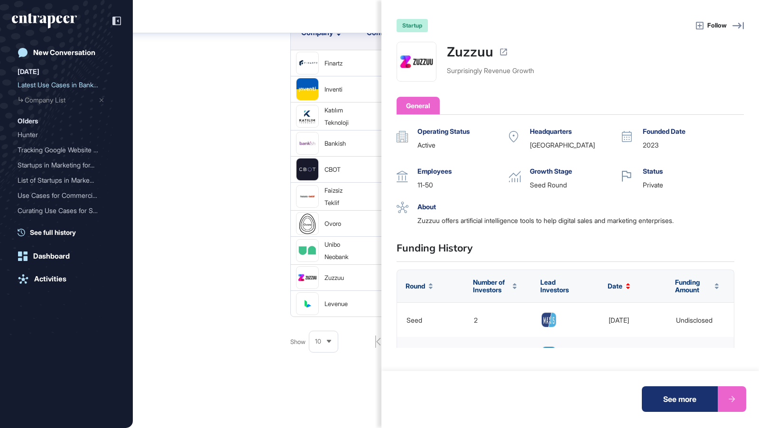
click at [242, 313] on div "startup Follow Zuzzuu Surprisingly Revenue Growth General Operating Status acti…" at bounding box center [379, 214] width 759 height 428
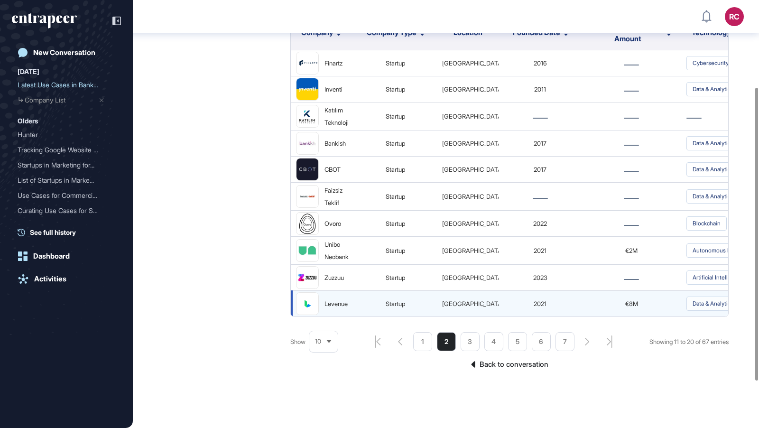
click at [307, 304] on img at bounding box center [308, 304] width 22 height 22
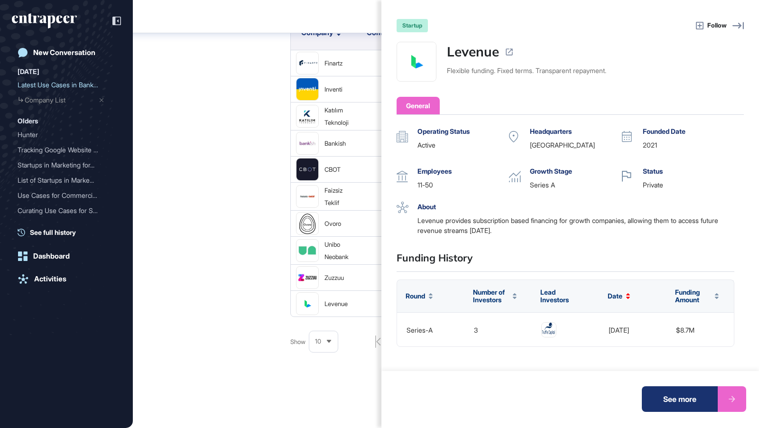
click at [273, 319] on div "startup Follow Levenue Flexible funding. Fixed terms. Transparent repayment. Ge…" at bounding box center [379, 214] width 759 height 428
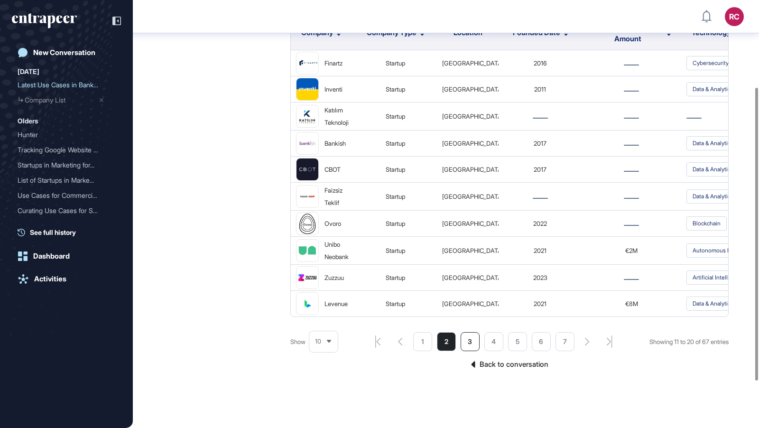
click at [467, 333] on li "3" at bounding box center [470, 341] width 19 height 19
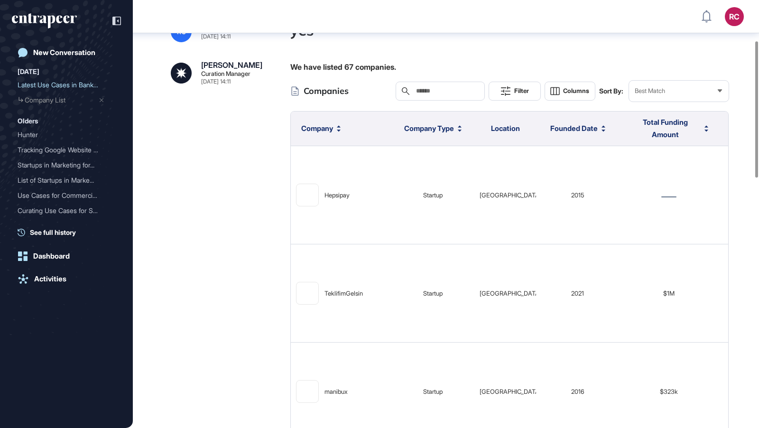
scroll to position [127, 0]
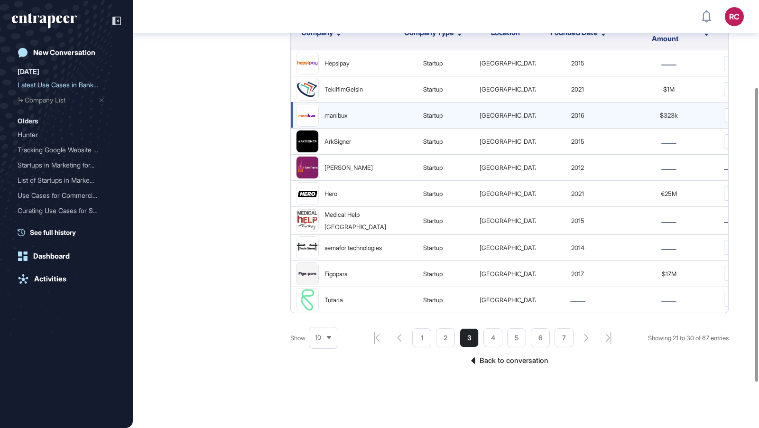
click at [302, 114] on img at bounding box center [308, 114] width 22 height 5
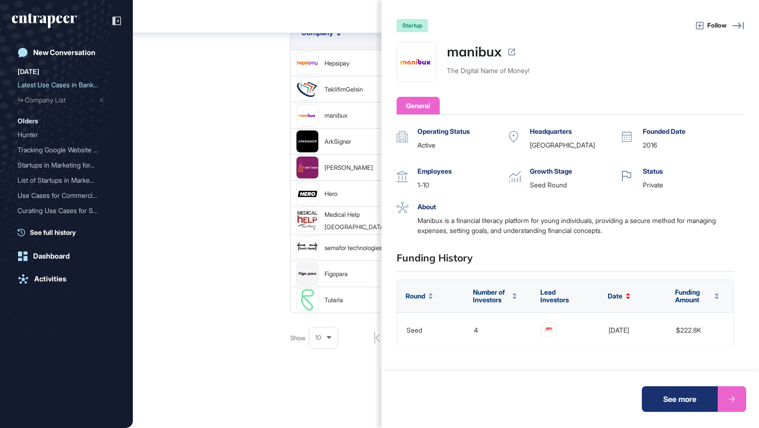
click at [299, 144] on div "startup Follow manibux The Digital Name of Money! General Operating Status acti…" at bounding box center [379, 214] width 759 height 428
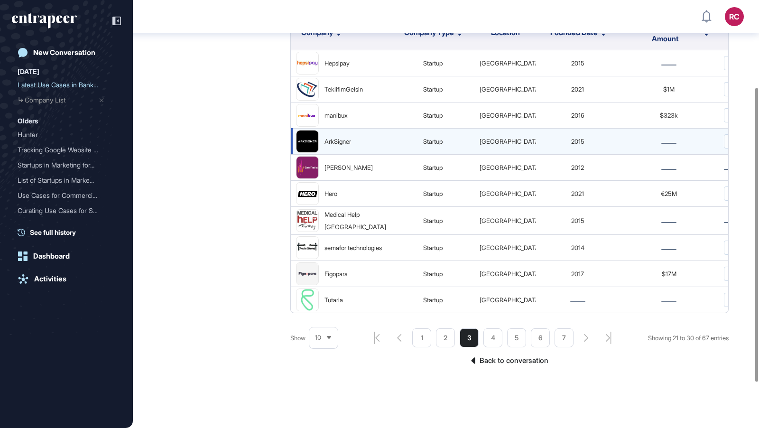
click at [312, 141] on img at bounding box center [308, 142] width 22 height 22
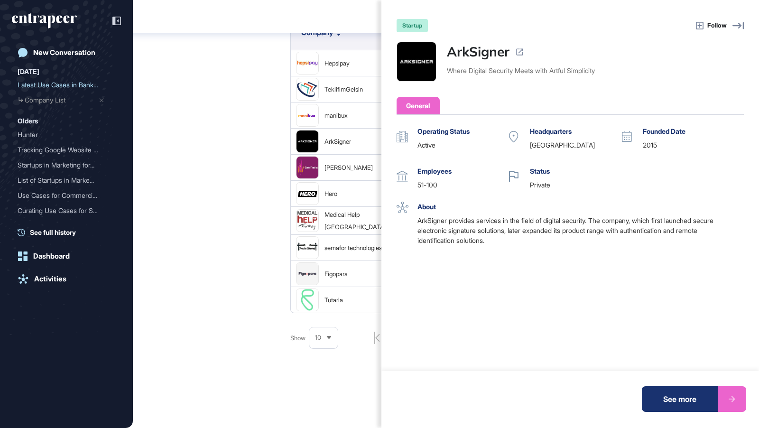
click at [249, 194] on div "startup Follow ArkSigner Where Digital Security Meets with Artful Simplicity Ge…" at bounding box center [379, 214] width 759 height 428
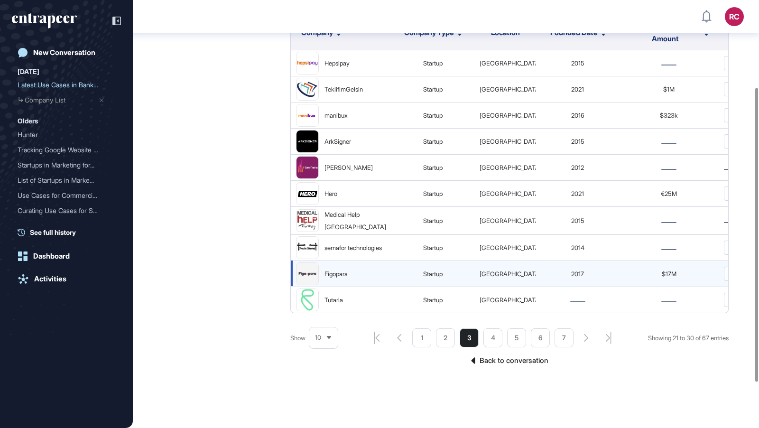
click at [311, 277] on img at bounding box center [308, 274] width 22 height 22
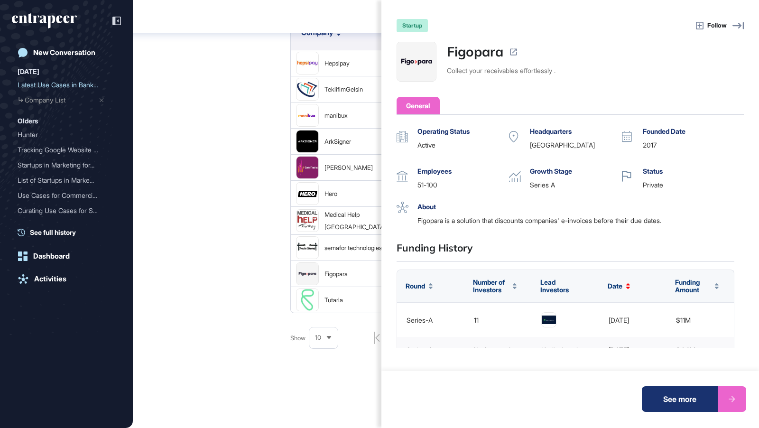
click at [263, 291] on div "startup Follow Figopara Collect your receivables effortlessly . General Operati…" at bounding box center [379, 214] width 759 height 428
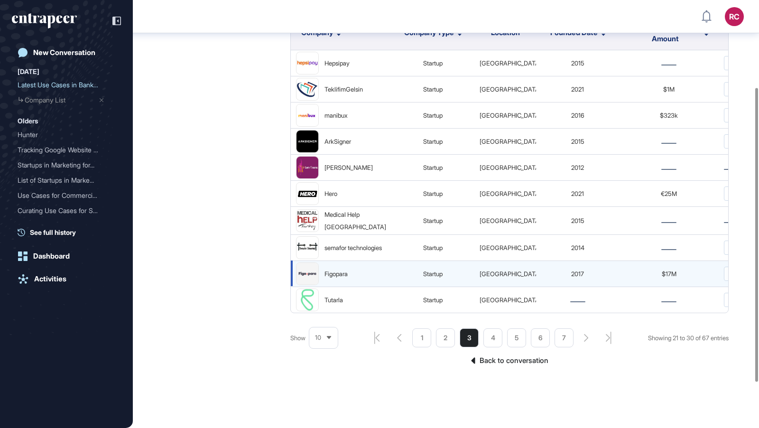
click at [308, 282] on img at bounding box center [308, 274] width 22 height 22
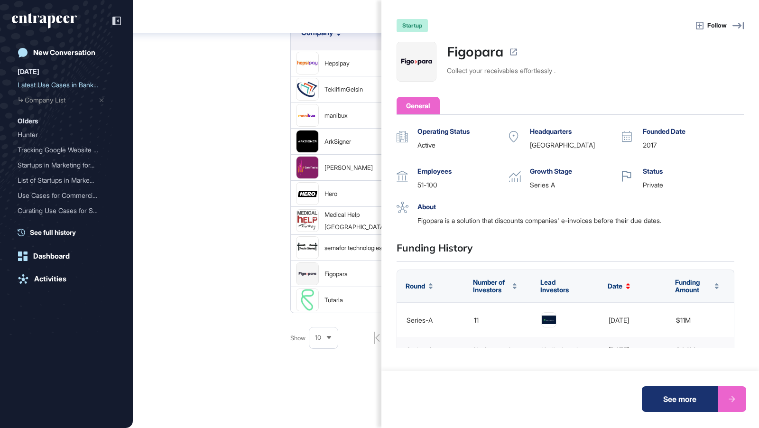
click at [259, 275] on div "startup Follow Figopara Collect your receivables effortlessly . General Operati…" at bounding box center [379, 214] width 759 height 428
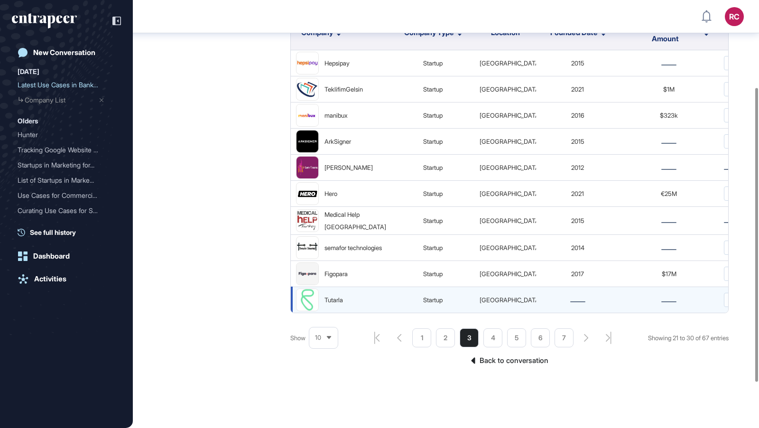
click at [308, 308] on img at bounding box center [308, 300] width 22 height 22
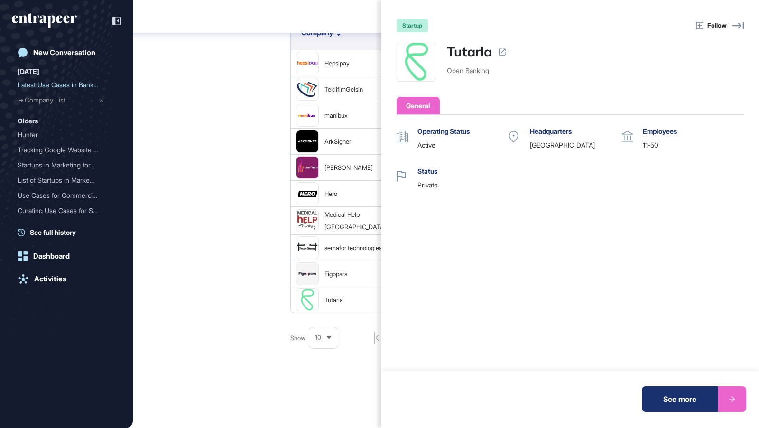
click at [255, 280] on div "startup Follow Tutarla Open Banking General Operating Status active Headquarter…" at bounding box center [379, 214] width 759 height 428
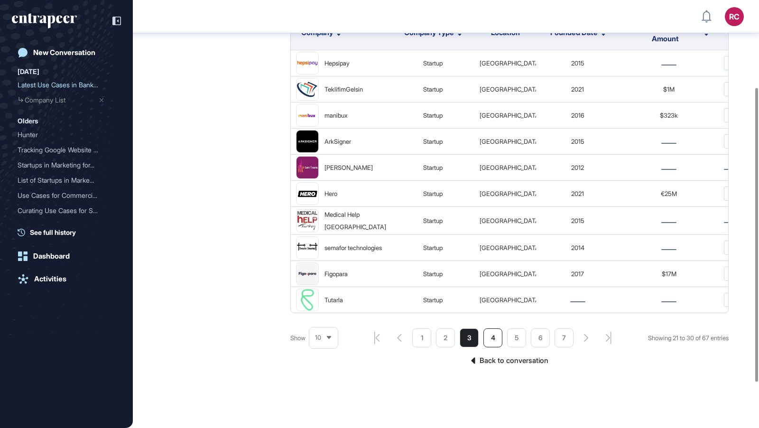
click at [495, 332] on li "4" at bounding box center [493, 337] width 19 height 19
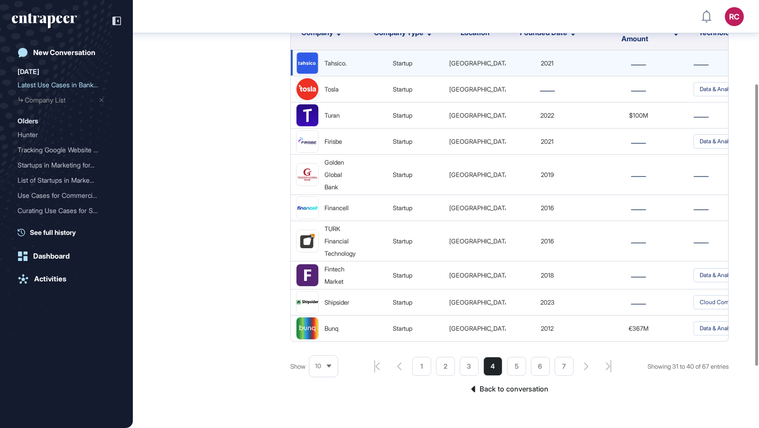
click at [306, 68] on img at bounding box center [308, 63] width 22 height 22
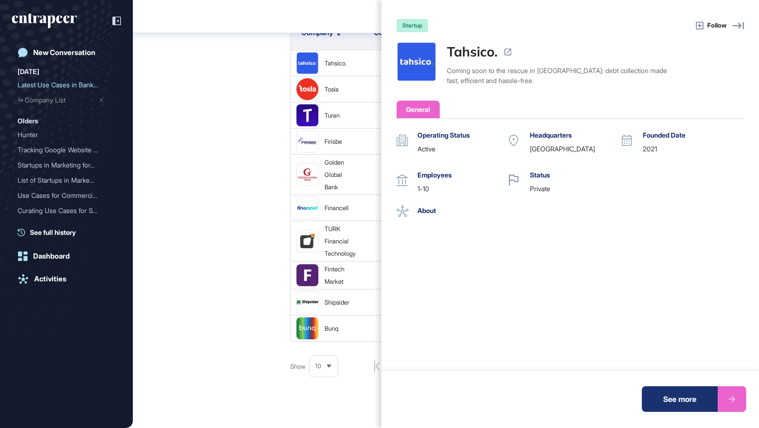
click at [275, 126] on div "startup Follow Tahsico. Coming soon to the rescue in Turkey: debt collection ma…" at bounding box center [379, 214] width 759 height 428
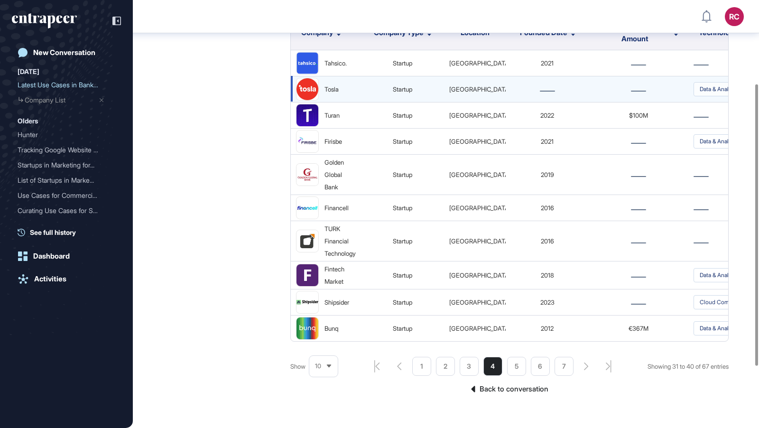
click at [302, 87] on img at bounding box center [308, 89] width 22 height 22
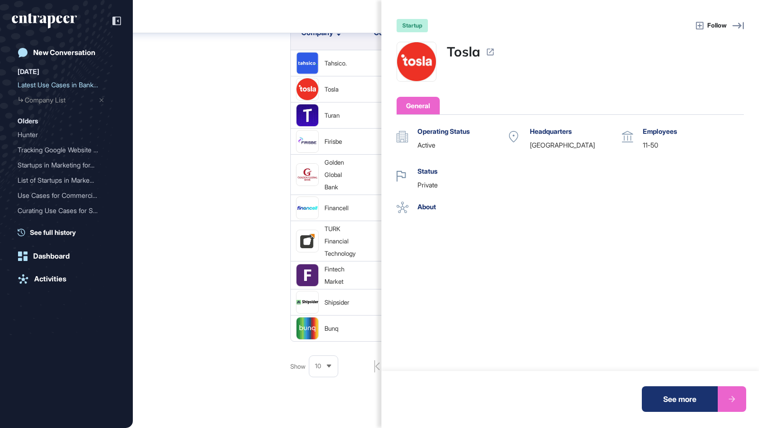
click at [275, 114] on div "startup Follow Tosla General Operating Status active Headquarters Turkey Founde…" at bounding box center [379, 214] width 759 height 428
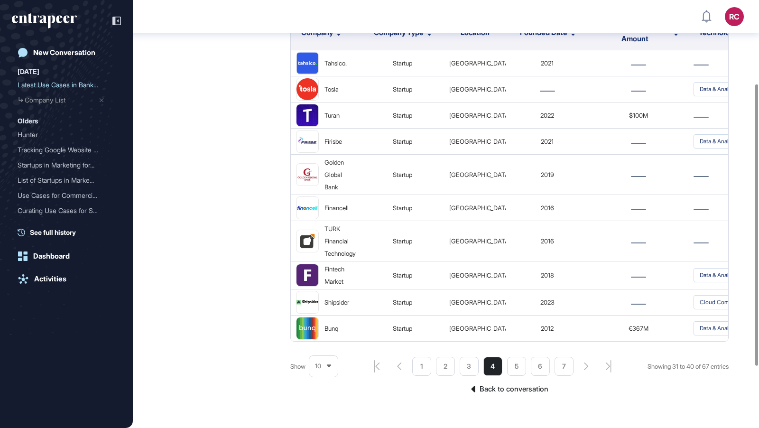
click at [310, 113] on img at bounding box center [308, 115] width 22 height 22
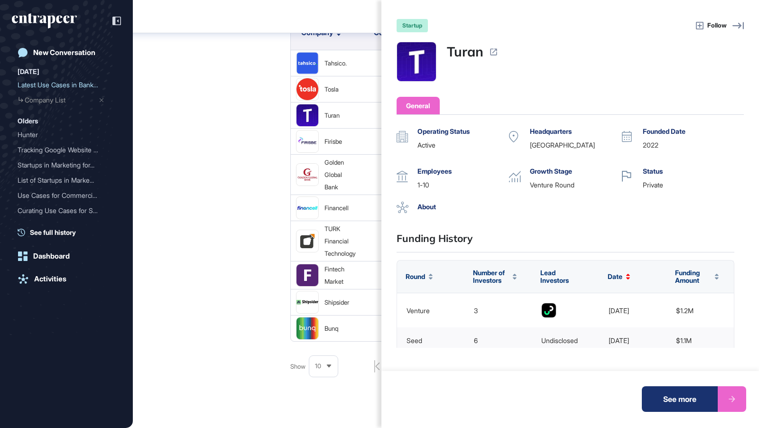
click at [285, 155] on div "startup Follow Turan General Operating Status active Headquarters Turkey Founde…" at bounding box center [379, 214] width 759 height 428
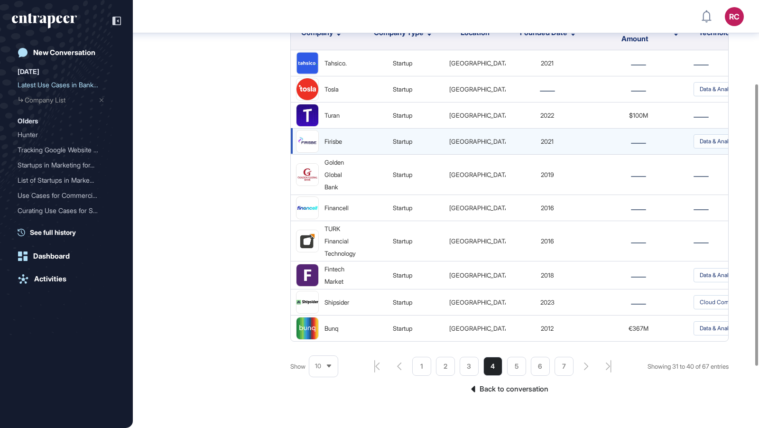
click at [297, 139] on img at bounding box center [308, 142] width 22 height 22
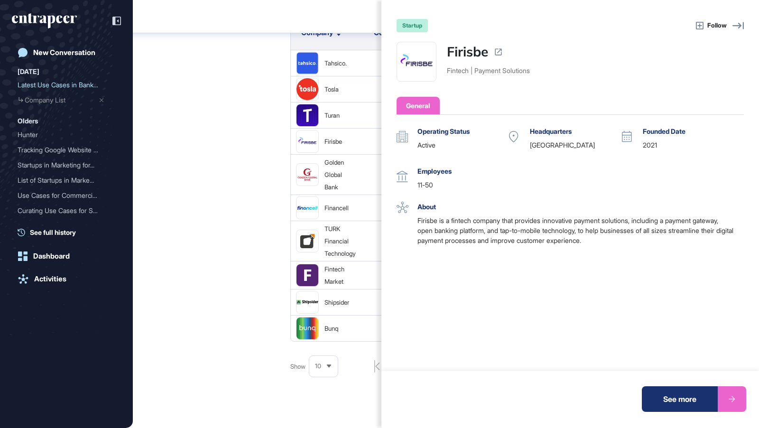
click at [294, 229] on div "startup Follow Firisbe Fintech | Payment Solutions General Operating Status act…" at bounding box center [379, 214] width 759 height 428
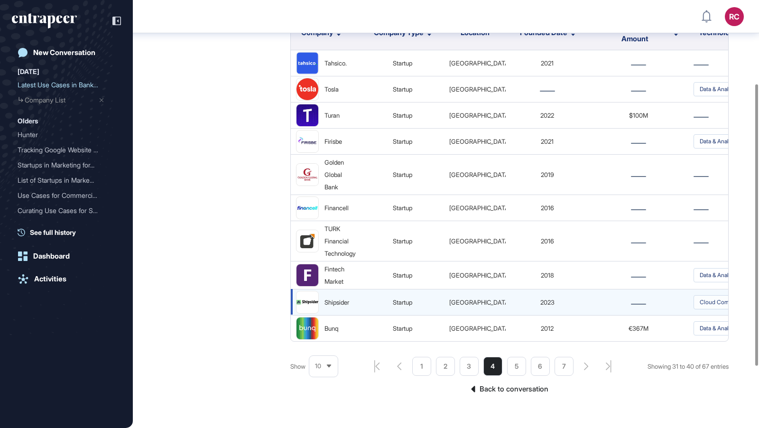
click at [310, 300] on img at bounding box center [308, 302] width 22 height 5
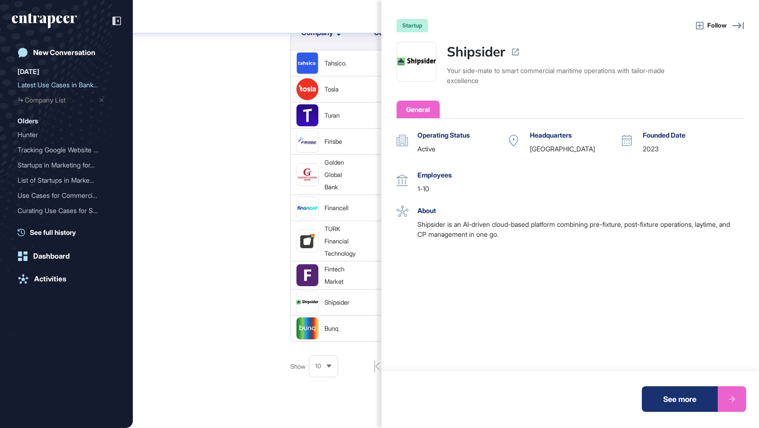
click at [298, 323] on div "startup Follow Shipsider Your side-mate to smart commercial maritime operations…" at bounding box center [379, 214] width 759 height 428
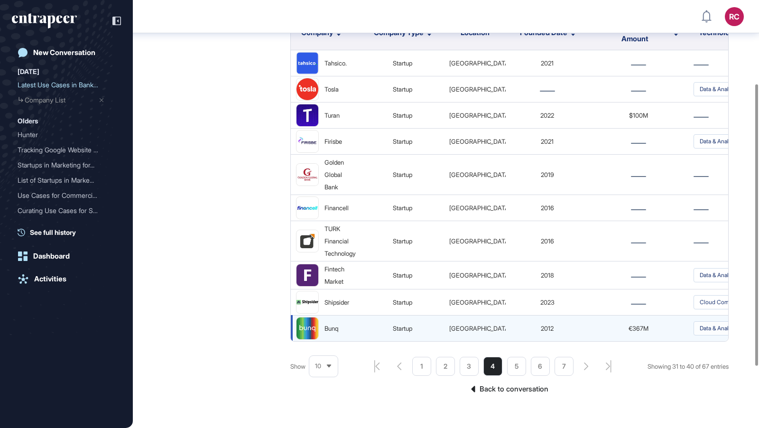
click at [310, 323] on img at bounding box center [308, 329] width 22 height 22
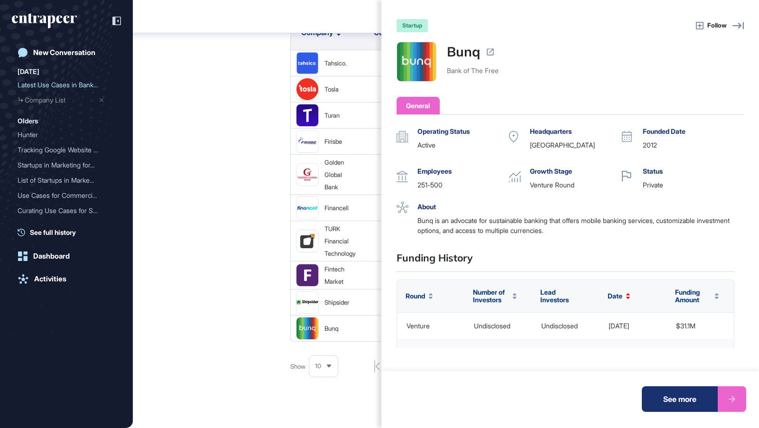
click at [266, 315] on div "startup Follow Bunq Bank of The Free General Operating Status active Headquarte…" at bounding box center [379, 214] width 759 height 428
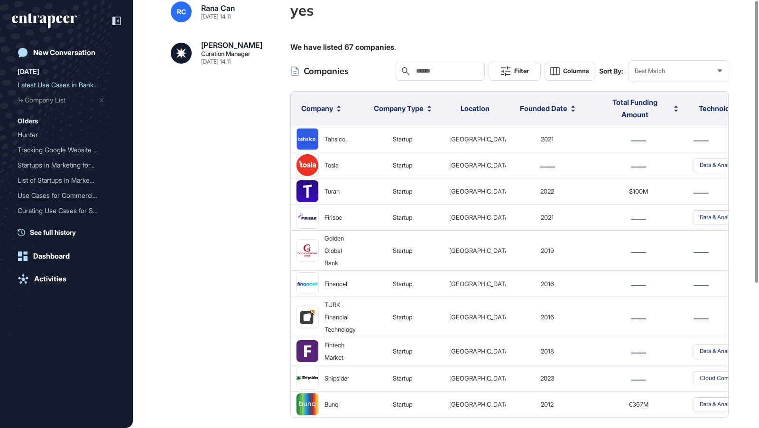
scroll to position [0, 0]
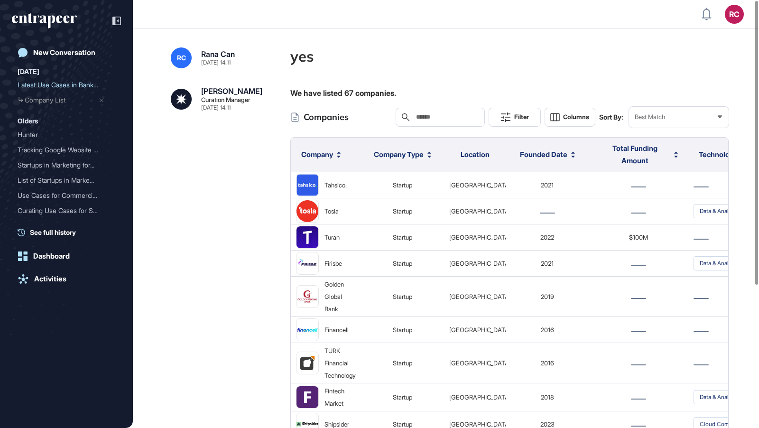
click at [427, 112] on div "Search" at bounding box center [440, 117] width 89 height 19
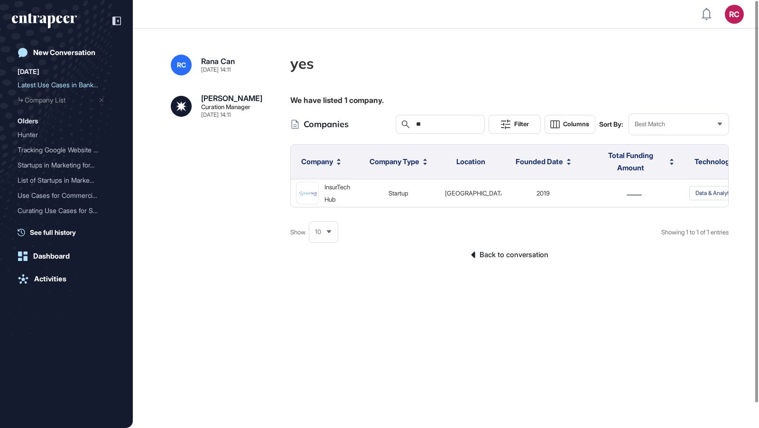
type input "*"
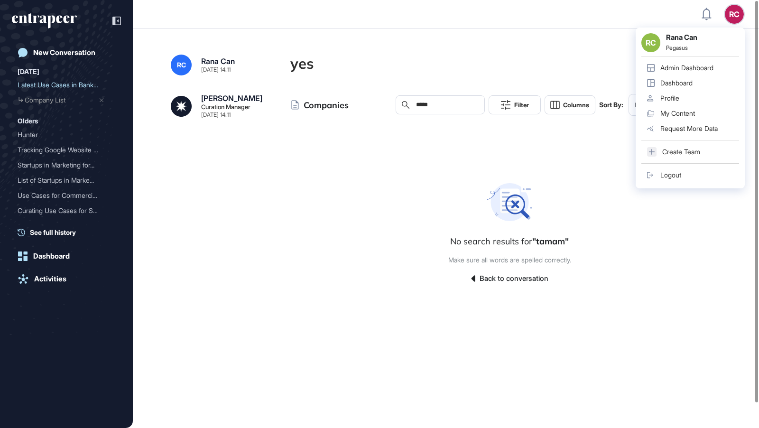
type input "*****"
click at [694, 69] on div "Admin Dashboard" at bounding box center [687, 68] width 53 height 8
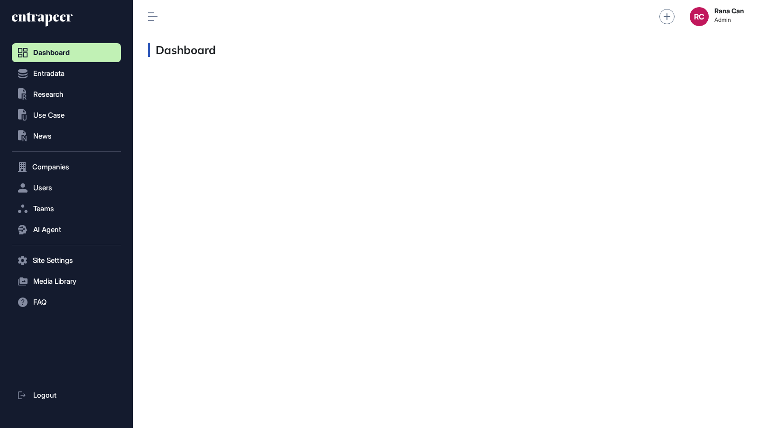
scroll to position [0, 0]
click at [55, 160] on button "Companies" at bounding box center [66, 167] width 109 height 19
click at [59, 188] on span "Company List" at bounding box center [51, 187] width 41 height 8
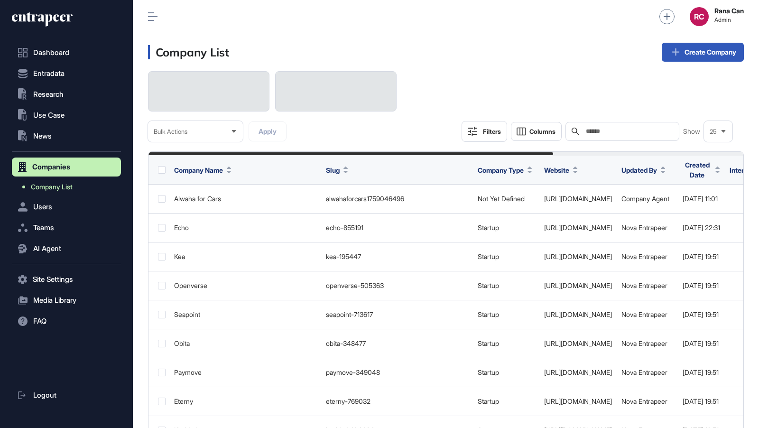
scroll to position [428, 626]
click at [648, 133] on input "text" at bounding box center [629, 132] width 88 height 8
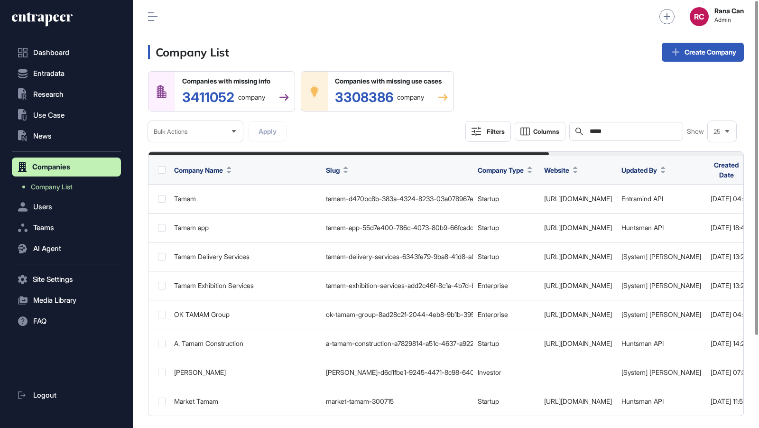
scroll to position [428, 626]
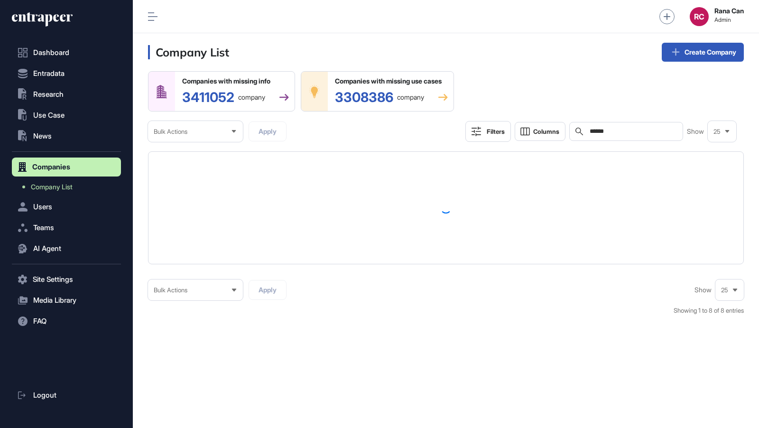
scroll to position [428, 626]
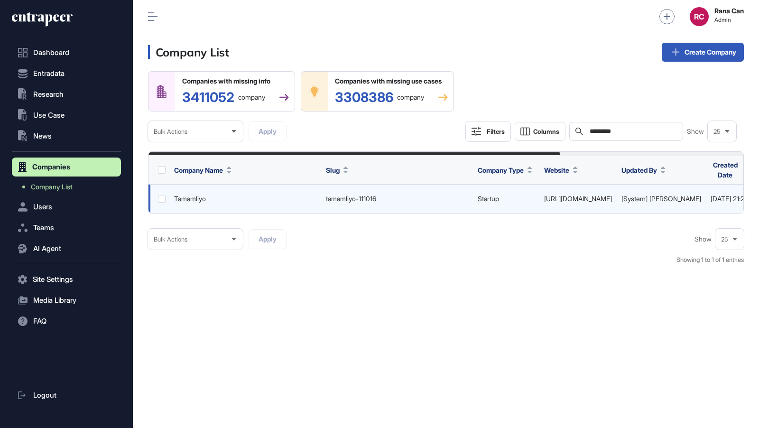
click at [612, 199] on link "https://www.tamamliyo.com/" at bounding box center [578, 199] width 68 height 8
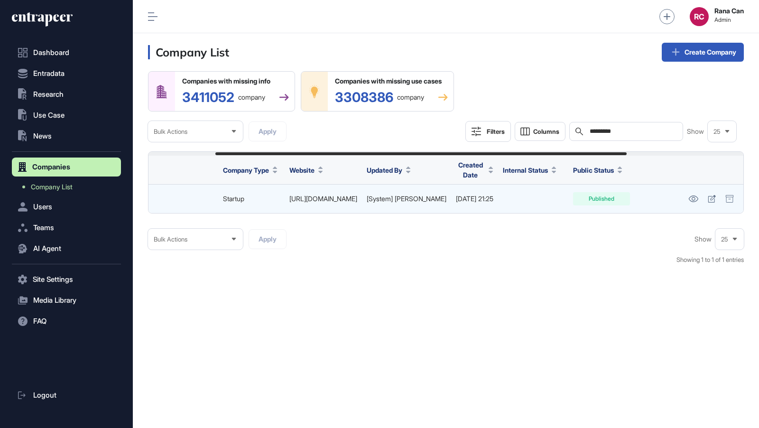
scroll to position [0, 266]
click at [693, 199] on icon at bounding box center [694, 199] width 10 height 7
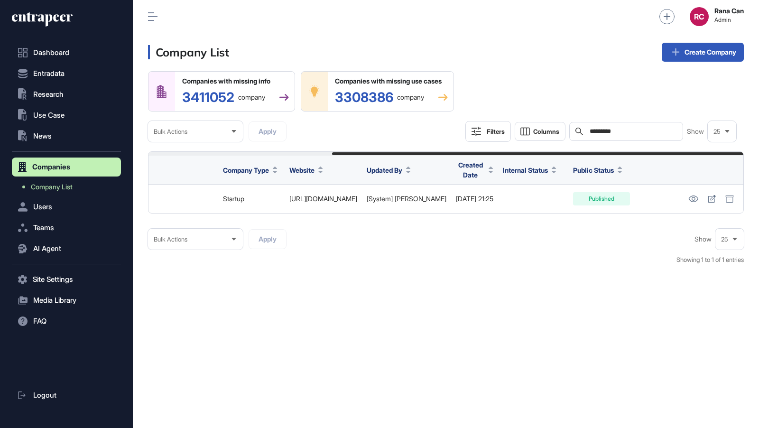
drag, startPoint x: 631, startPoint y: 132, endPoint x: 579, endPoint y: 132, distance: 52.7
click at [579, 132] on div "Search *********" at bounding box center [627, 131] width 114 height 19
paste input "****"
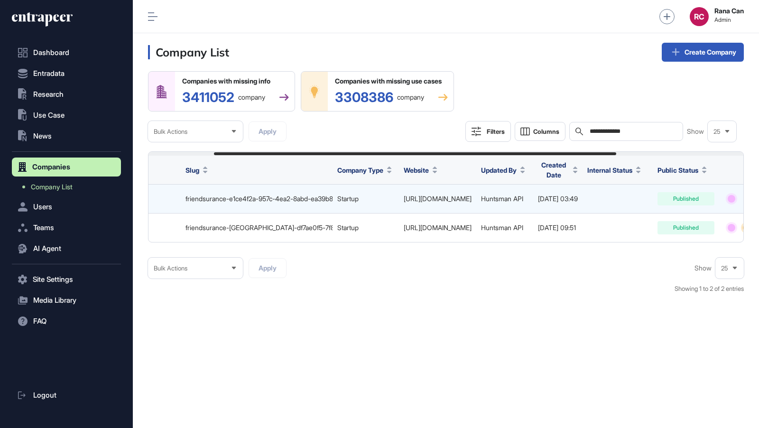
scroll to position [0, 286]
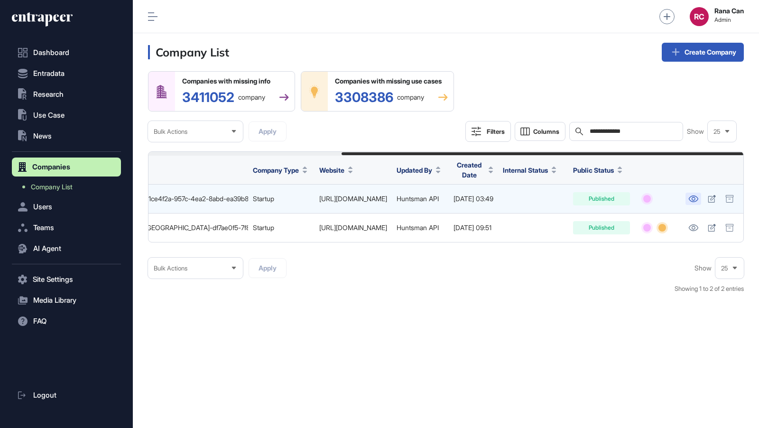
click at [695, 198] on icon at bounding box center [694, 199] width 10 height 7
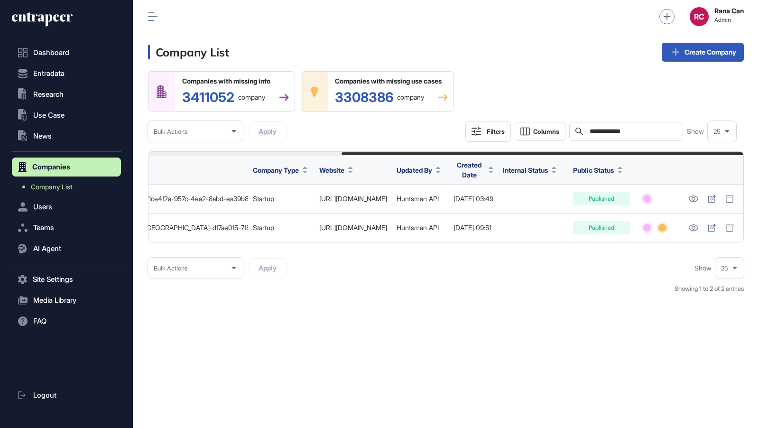
drag, startPoint x: 644, startPoint y: 133, endPoint x: 581, endPoint y: 131, distance: 62.2
click at [581, 132] on div "**********" at bounding box center [627, 131] width 114 height 19
paste input "text"
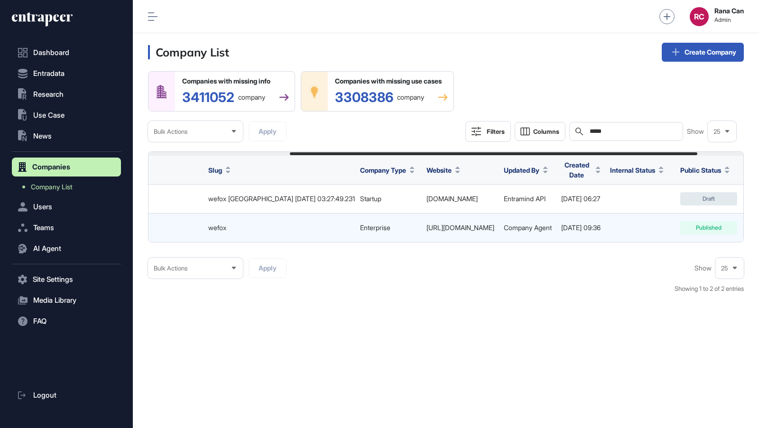
scroll to position [0, 274]
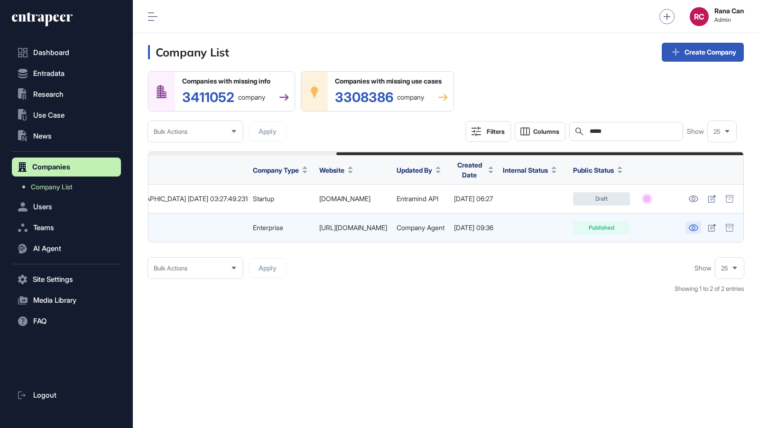
click at [692, 226] on icon at bounding box center [694, 227] width 10 height 7
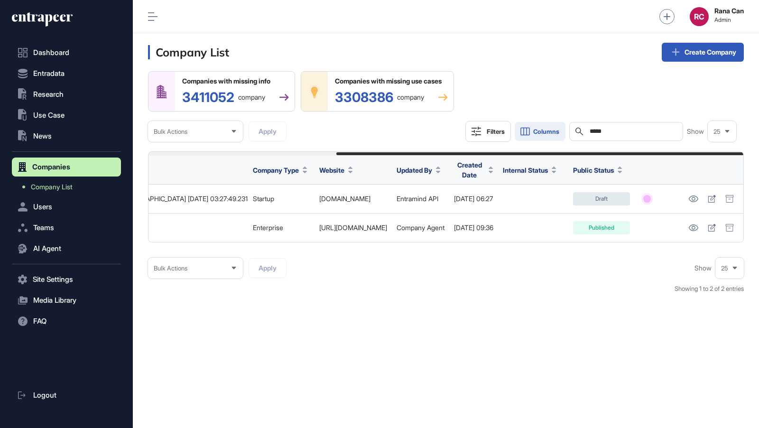
drag, startPoint x: 636, startPoint y: 132, endPoint x: 527, endPoint y: 122, distance: 110.1
click at [528, 122] on div "Filters Columns Search ***** Show 25" at bounding box center [601, 131] width 271 height 21
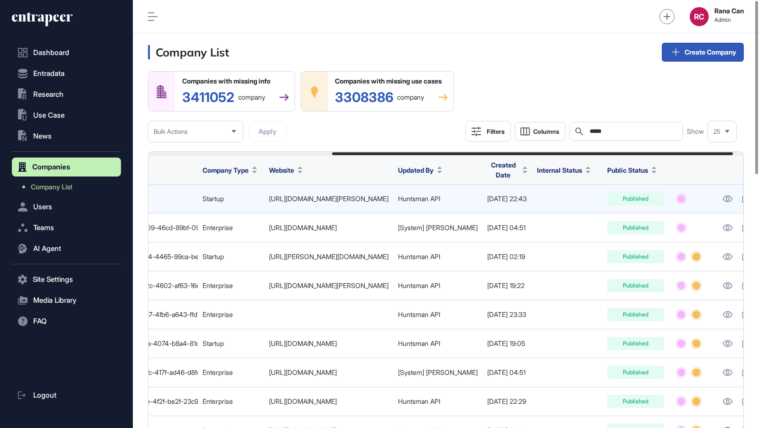
scroll to position [0, 282]
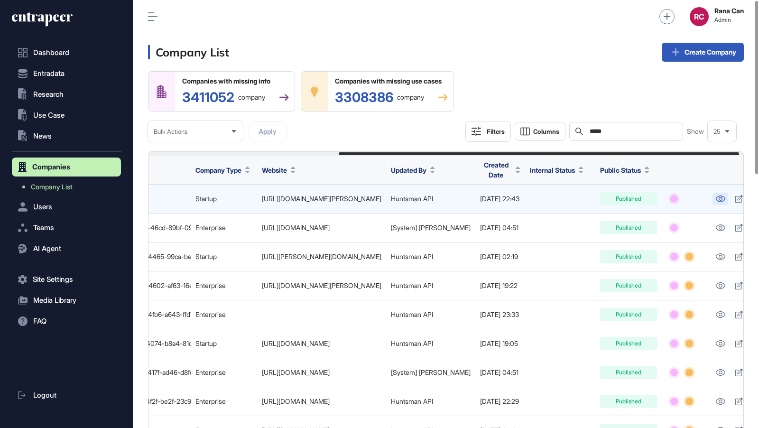
click at [716, 200] on icon at bounding box center [721, 199] width 10 height 7
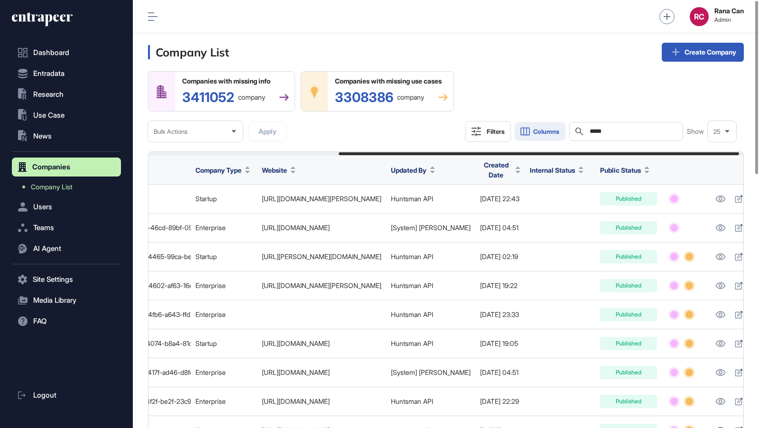
drag, startPoint x: 640, startPoint y: 132, endPoint x: 540, endPoint y: 129, distance: 100.2
click at [540, 131] on div "Filters Columns Search ***** Show 25" at bounding box center [601, 131] width 271 height 21
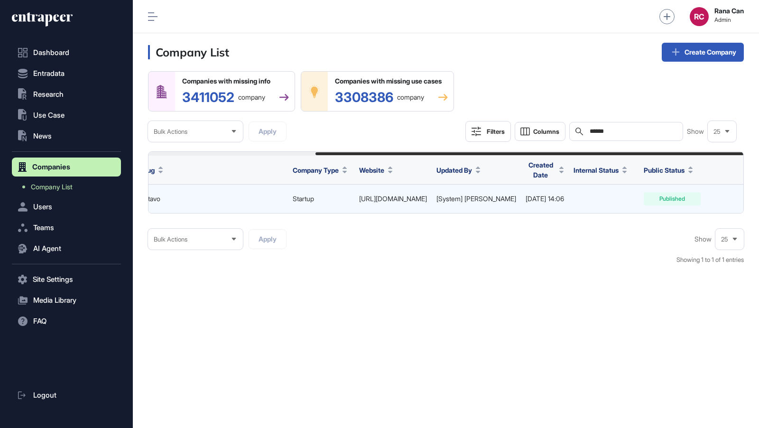
scroll to position [0, 233]
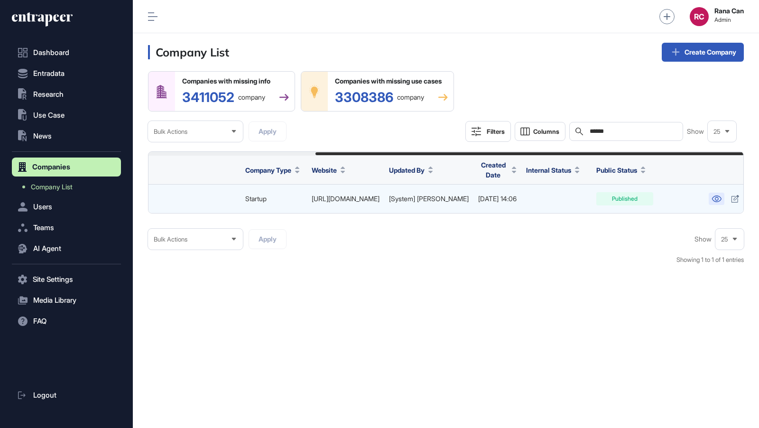
click at [712, 196] on icon at bounding box center [717, 199] width 10 height 7
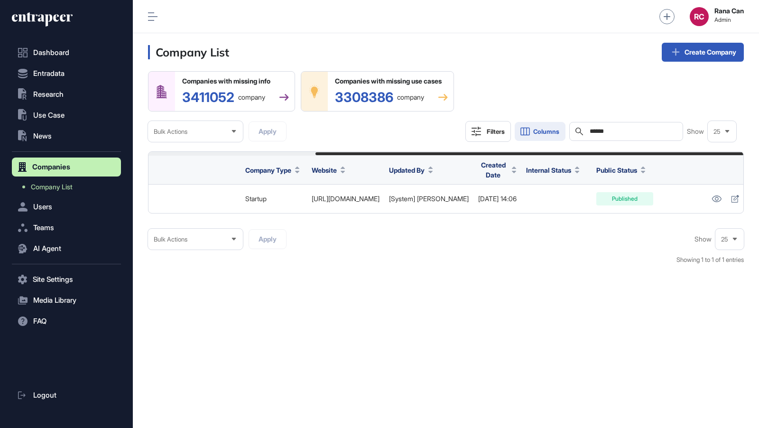
scroll to position [0, 0]
drag, startPoint x: 629, startPoint y: 134, endPoint x: 550, endPoint y: 131, distance: 79.3
click at [551, 132] on div "Filters Columns Search ****** Show 25" at bounding box center [601, 131] width 271 height 21
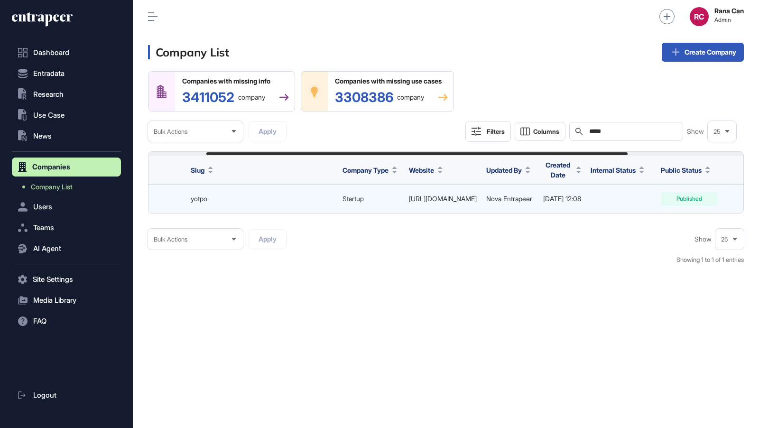
scroll to position [0, 245]
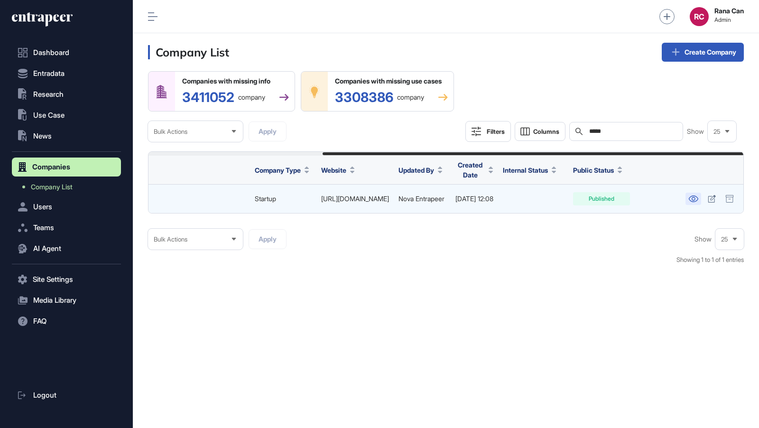
click at [693, 199] on icon at bounding box center [694, 199] width 10 height 7
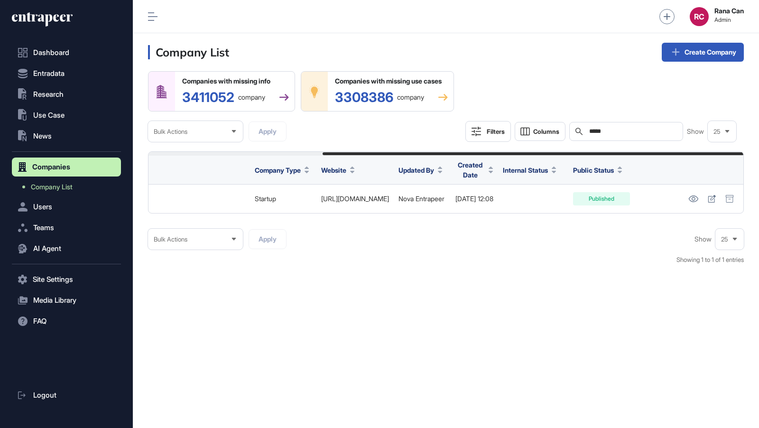
drag, startPoint x: 620, startPoint y: 130, endPoint x: 586, endPoint y: 127, distance: 33.8
click at [586, 128] on div "Search *****" at bounding box center [627, 131] width 114 height 19
paste input "***"
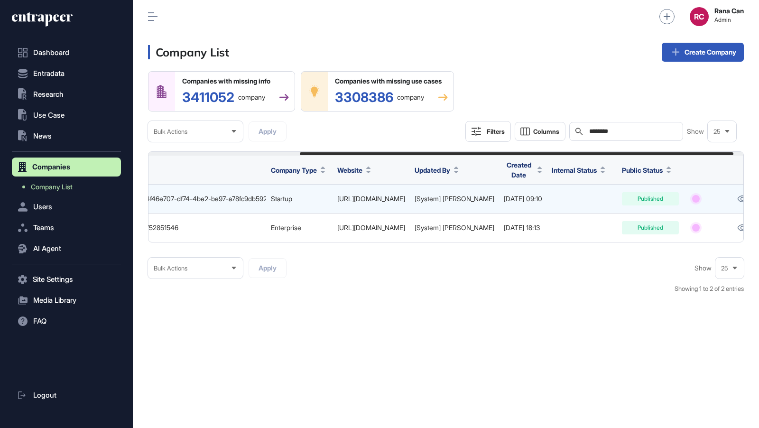
scroll to position [0, 209]
click at [736, 198] on icon at bounding box center [741, 199] width 10 height 7
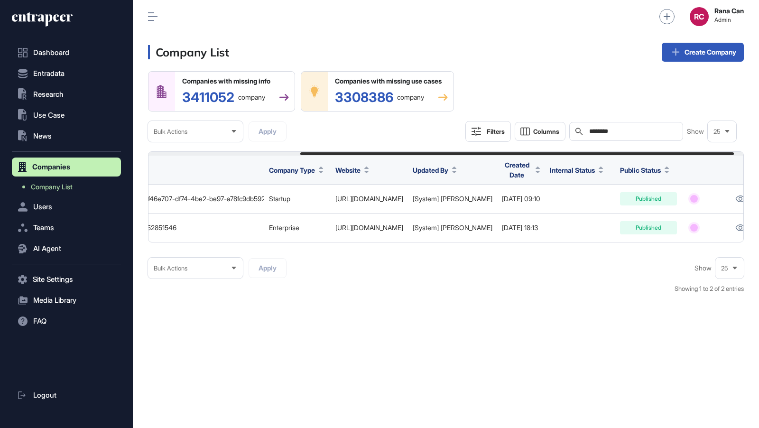
click at [633, 136] on div "Search ********" at bounding box center [627, 131] width 114 height 19
drag, startPoint x: 632, startPoint y: 130, endPoint x: 545, endPoint y: 125, distance: 86.5
click at [545, 128] on div "Filters Columns Search ******** Show 25" at bounding box center [601, 131] width 271 height 21
paste input "***"
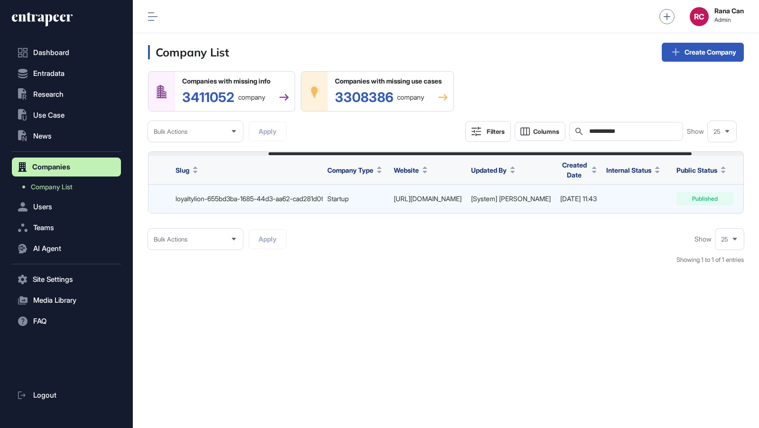
scroll to position [0, 243]
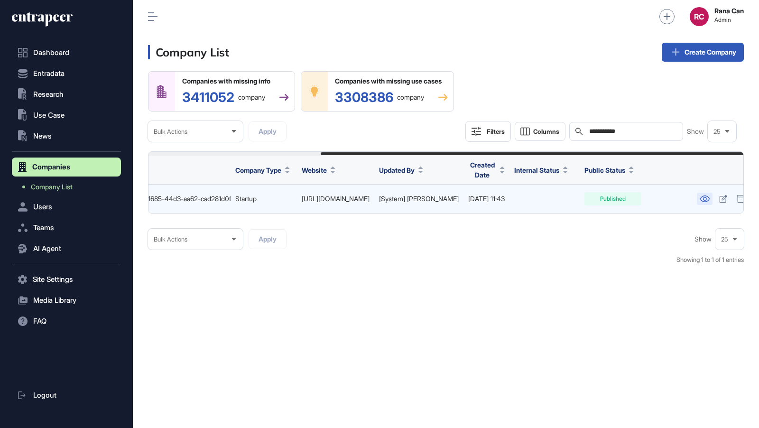
click at [698, 202] on link at bounding box center [705, 199] width 16 height 12
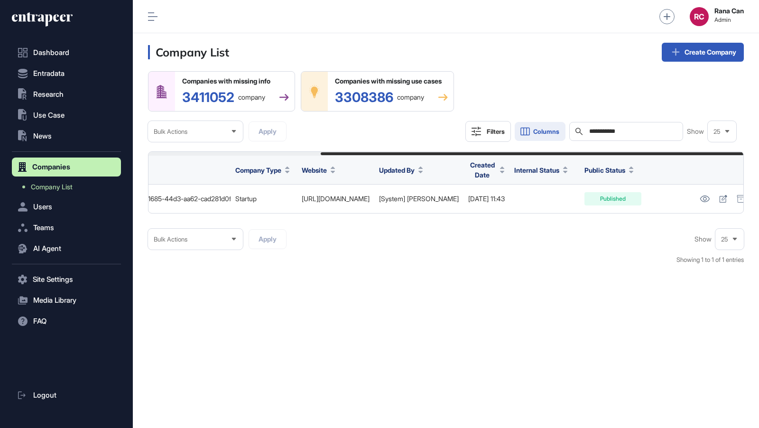
drag, startPoint x: 637, startPoint y: 135, endPoint x: 539, endPoint y: 122, distance: 99.5
click at [540, 124] on div "**********" at bounding box center [601, 131] width 271 height 21
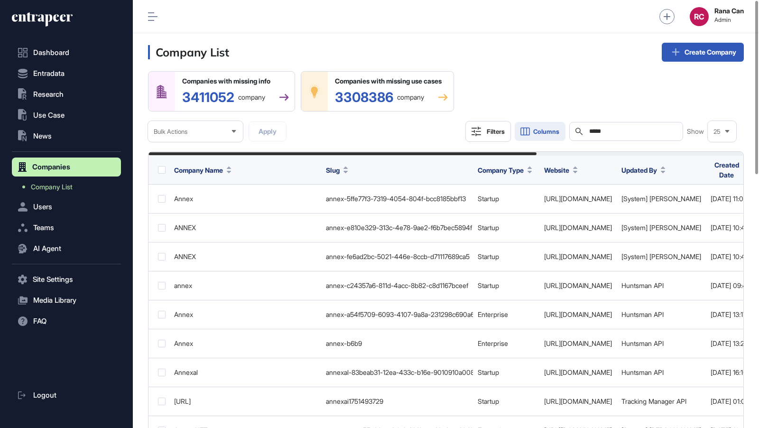
scroll to position [428, 626]
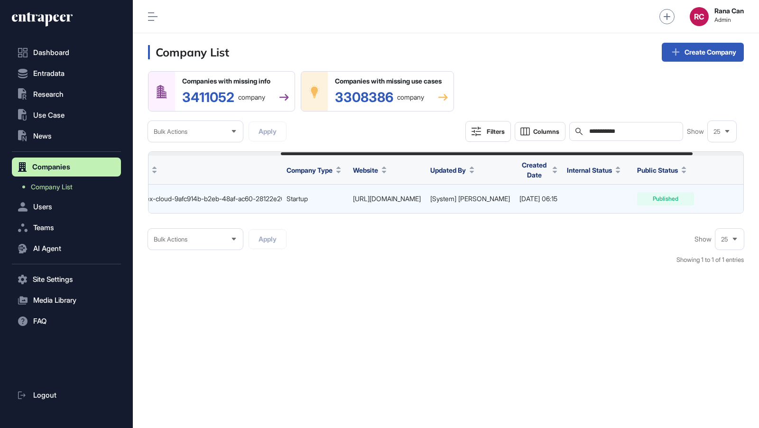
scroll to position [0, 266]
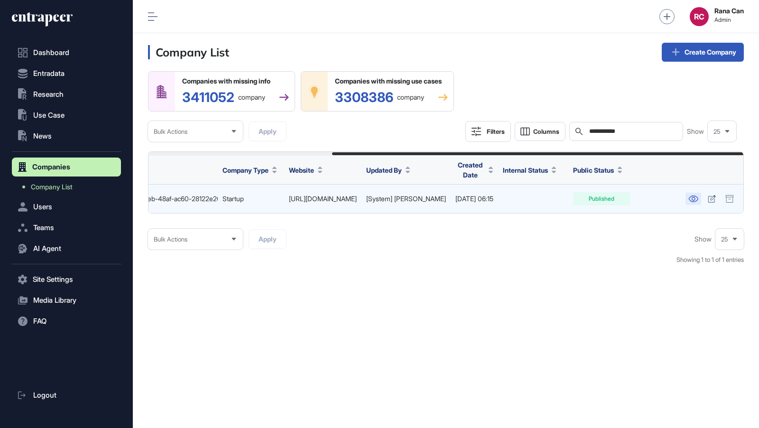
click at [695, 196] on icon at bounding box center [693, 199] width 9 height 7
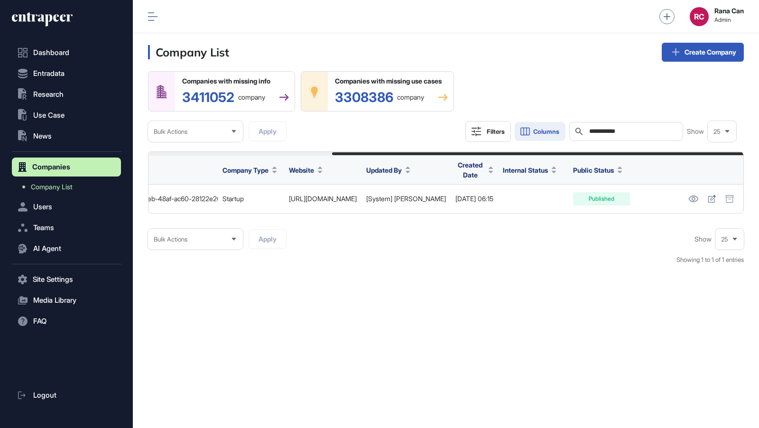
drag, startPoint x: 651, startPoint y: 131, endPoint x: 541, endPoint y: 131, distance: 110.1
click at [541, 131] on div "**********" at bounding box center [601, 131] width 271 height 21
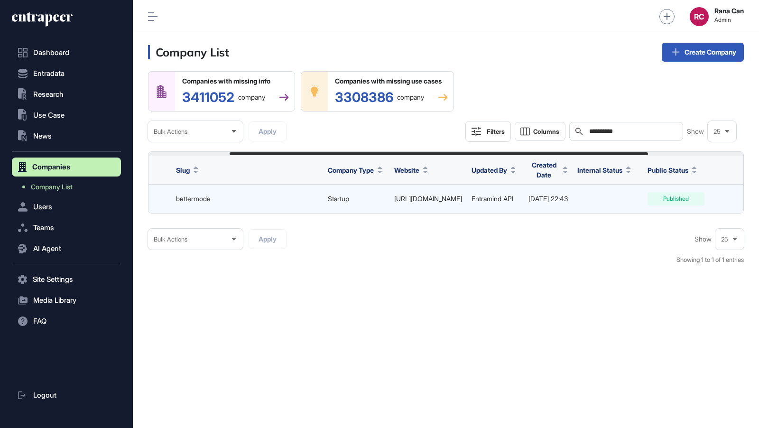
scroll to position [0, 252]
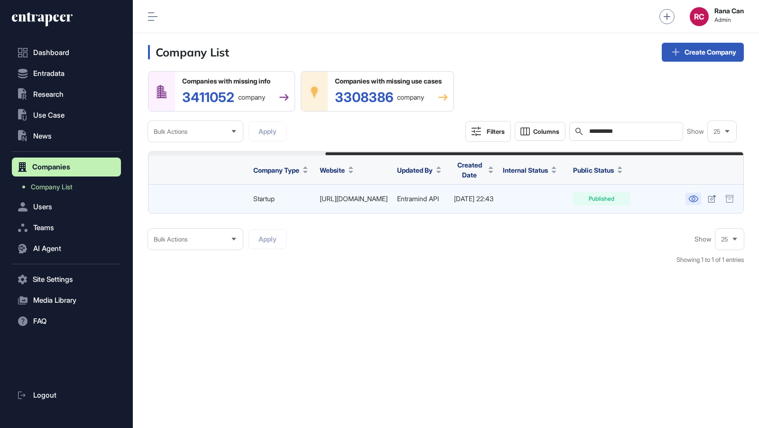
click at [695, 201] on icon at bounding box center [693, 199] width 9 height 7
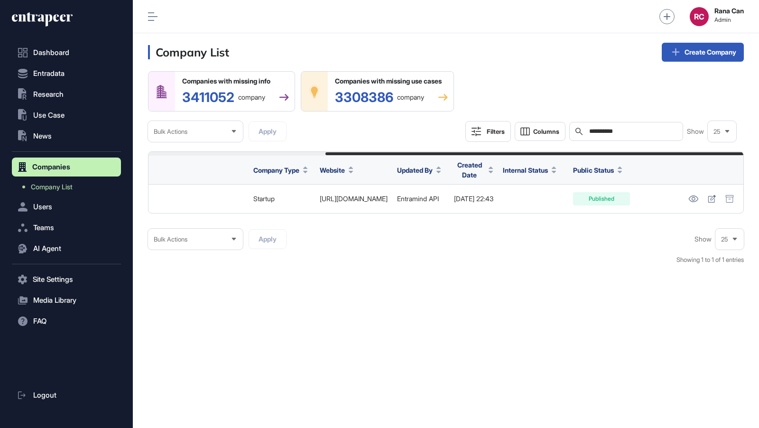
click at [660, 135] on input "**********" at bounding box center [633, 132] width 89 height 8
drag, startPoint x: 660, startPoint y: 135, endPoint x: 530, endPoint y: 135, distance: 130.0
click at [530, 135] on div "**********" at bounding box center [601, 131] width 271 height 21
drag, startPoint x: 630, startPoint y: 131, endPoint x: 571, endPoint y: 131, distance: 58.9
click at [571, 131] on div "**********" at bounding box center [601, 131] width 271 height 21
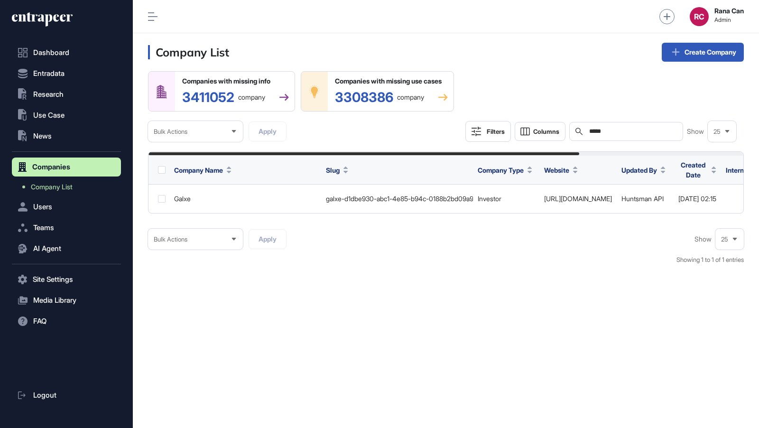
drag, startPoint x: 638, startPoint y: 133, endPoint x: 508, endPoint y: 133, distance: 130.0
click at [508, 133] on div "Filters Columns Search ***** Show 25" at bounding box center [601, 131] width 271 height 21
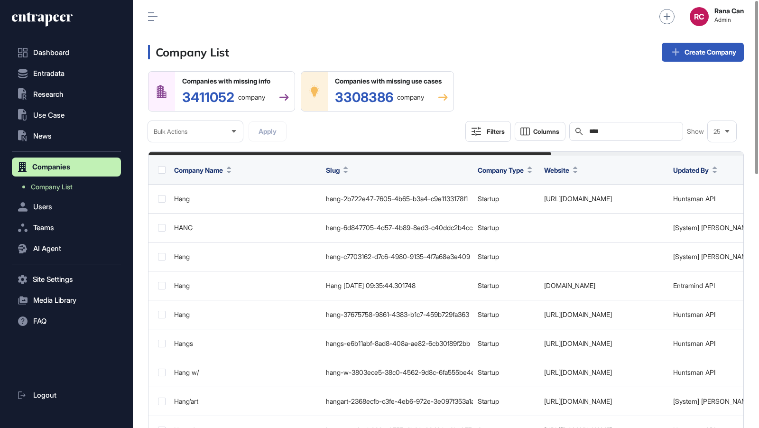
scroll to position [428, 626]
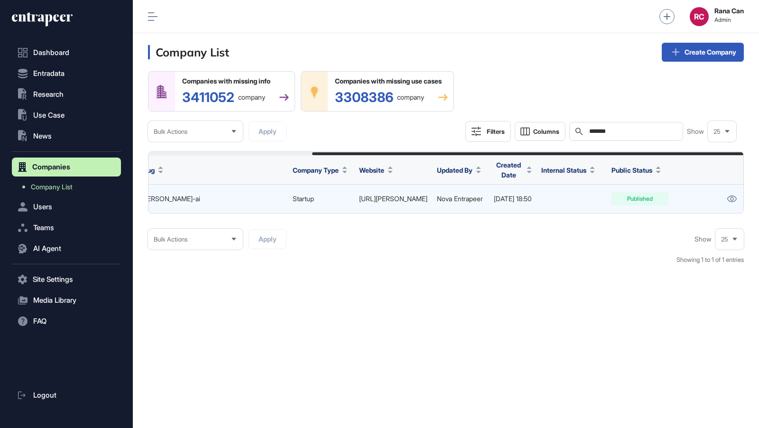
scroll to position [0, 225]
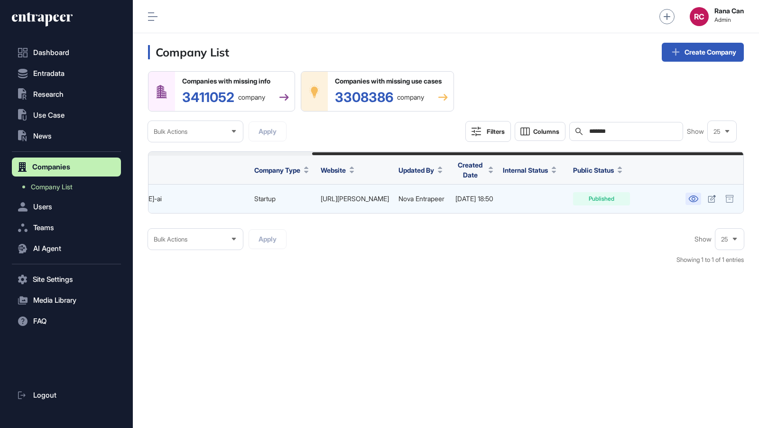
click at [699, 197] on link at bounding box center [694, 199] width 16 height 12
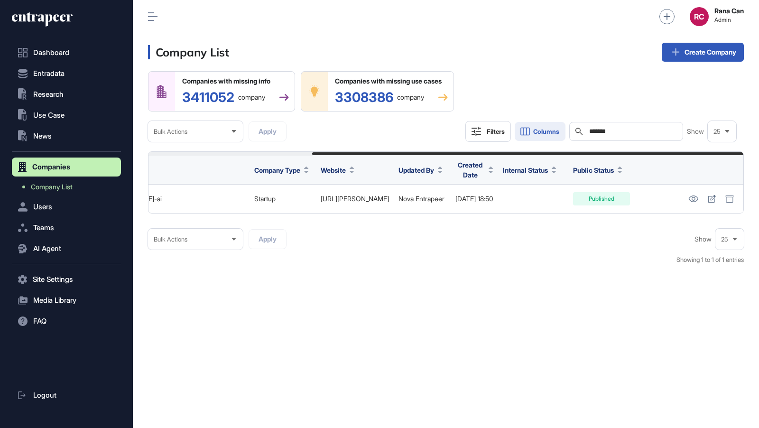
scroll to position [0, 0]
drag, startPoint x: 626, startPoint y: 133, endPoint x: 564, endPoint y: 131, distance: 62.2
click at [564, 131] on div "Filters Columns Search ******* Show 25" at bounding box center [601, 131] width 271 height 21
paste input "*"
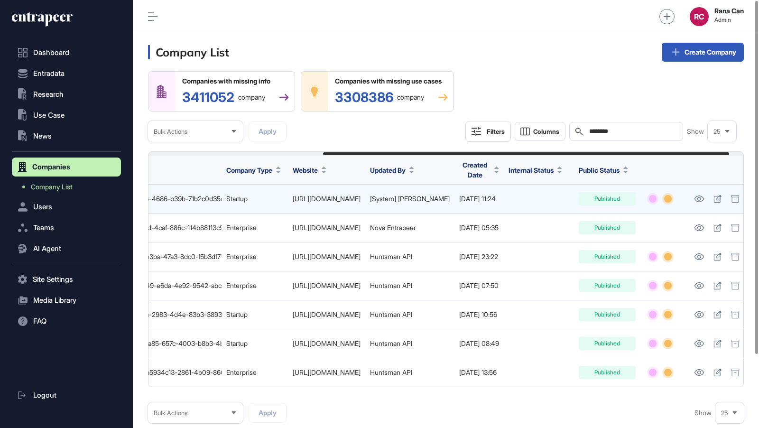
scroll to position [0, 278]
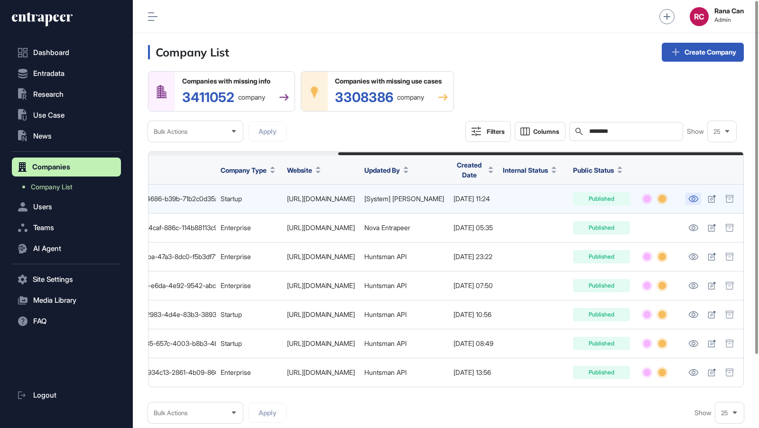
click at [694, 198] on icon at bounding box center [694, 199] width 10 height 7
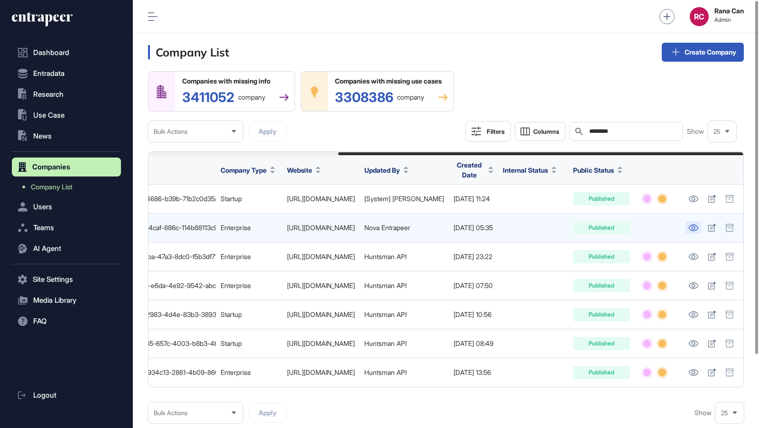
click at [693, 231] on link at bounding box center [694, 228] width 16 height 12
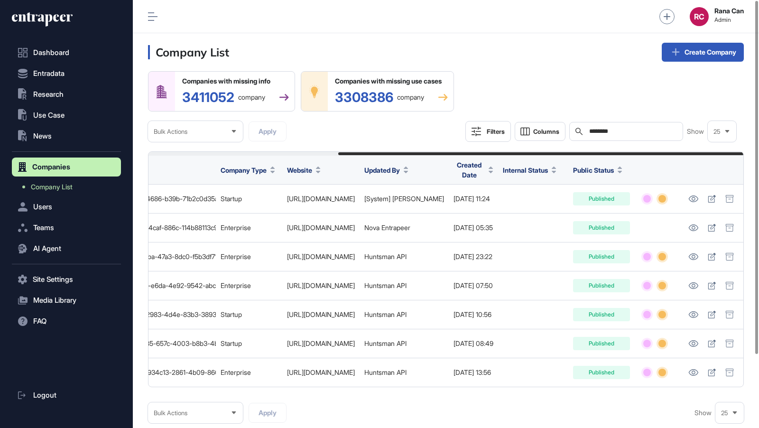
drag, startPoint x: 646, startPoint y: 127, endPoint x: 592, endPoint y: 126, distance: 54.1
click at [592, 127] on div "Search ********" at bounding box center [627, 131] width 114 height 19
drag, startPoint x: 632, startPoint y: 135, endPoint x: 588, endPoint y: 129, distance: 44.6
click at [588, 129] on div "Search ********" at bounding box center [627, 131] width 114 height 19
drag, startPoint x: 637, startPoint y: 130, endPoint x: 553, endPoint y: 121, distance: 84.1
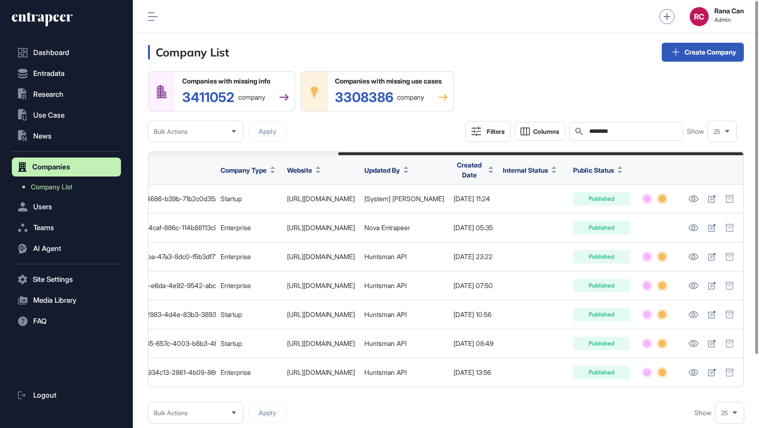
click at [553, 121] on div "Filters Columns Search ******** Show 25" at bounding box center [601, 131] width 271 height 21
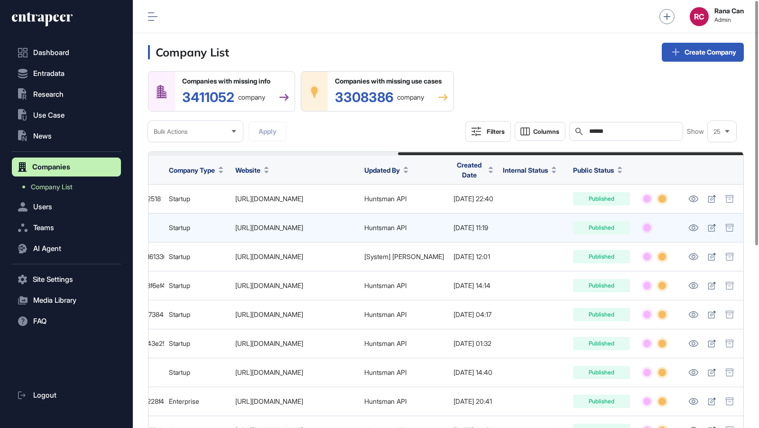
scroll to position [0, 430]
click at [691, 226] on icon at bounding box center [694, 227] width 10 height 7
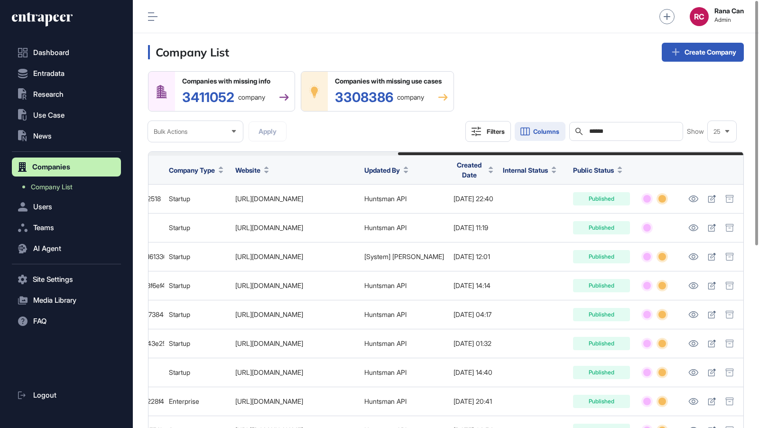
drag, startPoint x: 621, startPoint y: 132, endPoint x: 552, endPoint y: 130, distance: 69.8
click at [552, 130] on div "Filters Columns Search ****** Show 25" at bounding box center [601, 131] width 271 height 21
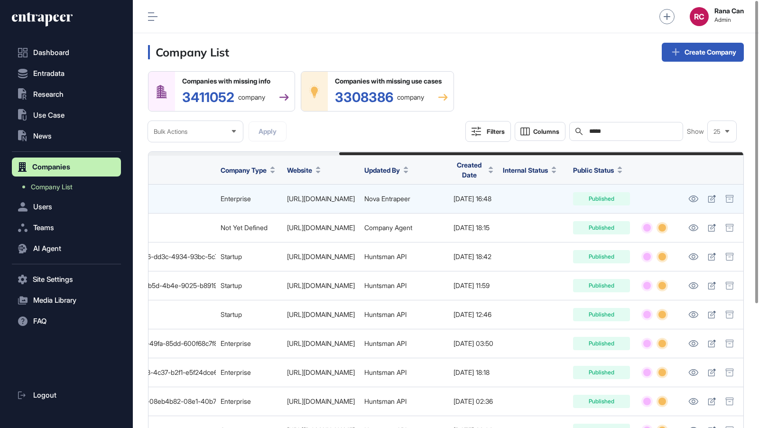
scroll to position [0, 280]
click at [695, 199] on icon at bounding box center [693, 199] width 9 height 7
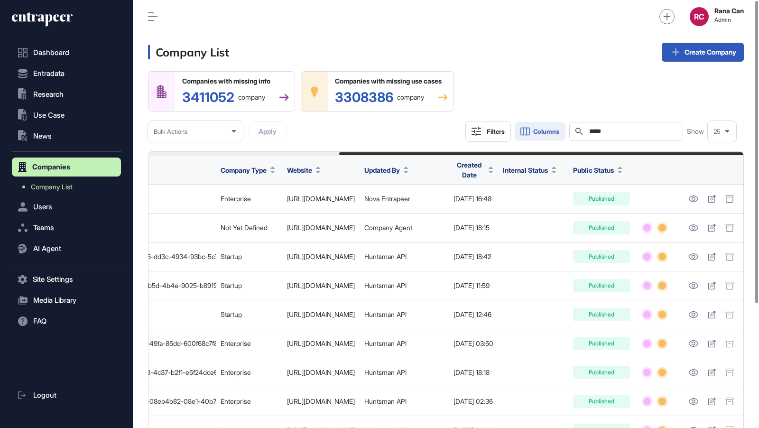
drag, startPoint x: 645, startPoint y: 130, endPoint x: 561, endPoint y: 124, distance: 83.8
click at [561, 124] on div "Filters Columns Search ***** Show 25" at bounding box center [601, 131] width 271 height 21
paste input "****"
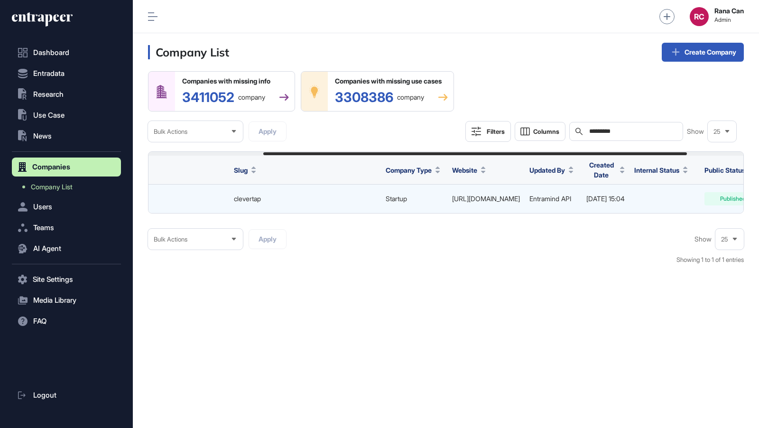
scroll to position [0, 241]
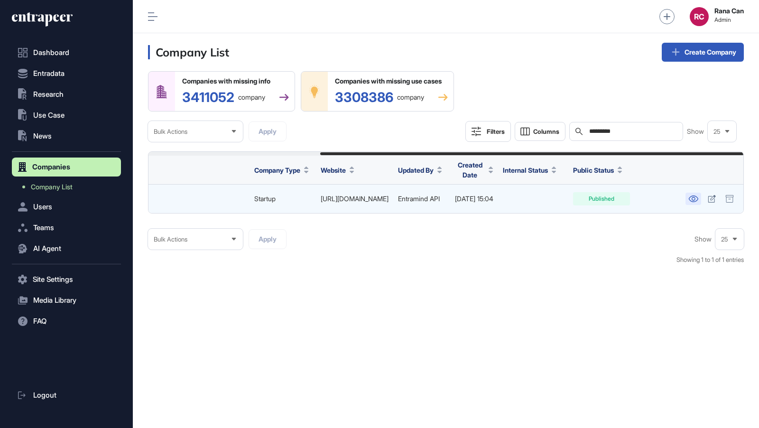
click at [693, 196] on icon at bounding box center [694, 199] width 10 height 7
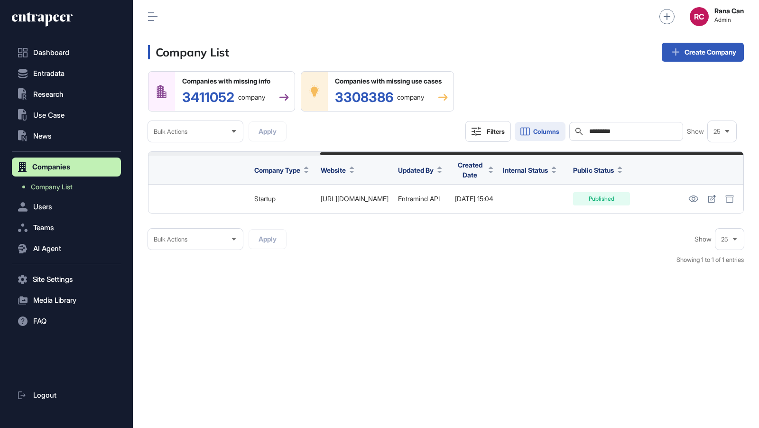
drag, startPoint x: 636, startPoint y: 130, endPoint x: 550, endPoint y: 128, distance: 86.4
click at [550, 128] on div "Filters Columns Search ********* Show 25" at bounding box center [601, 131] width 271 height 21
paste input "text"
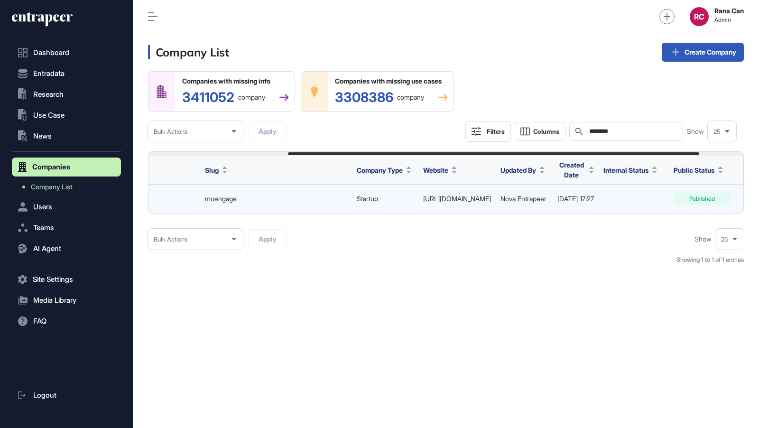
scroll to position [0, 267]
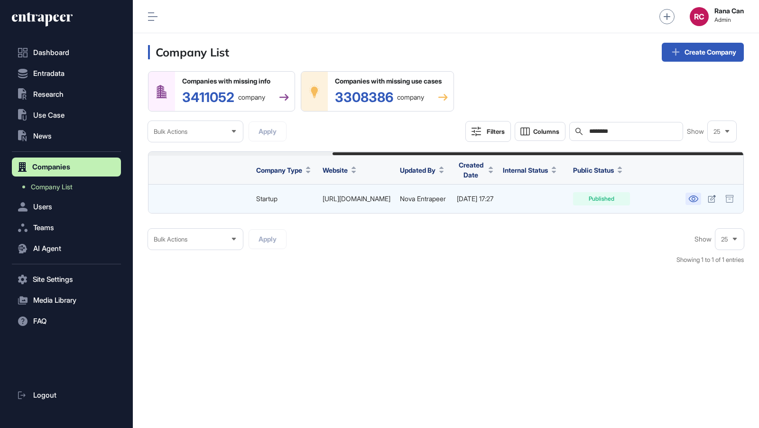
click at [693, 201] on icon at bounding box center [693, 199] width 9 height 7
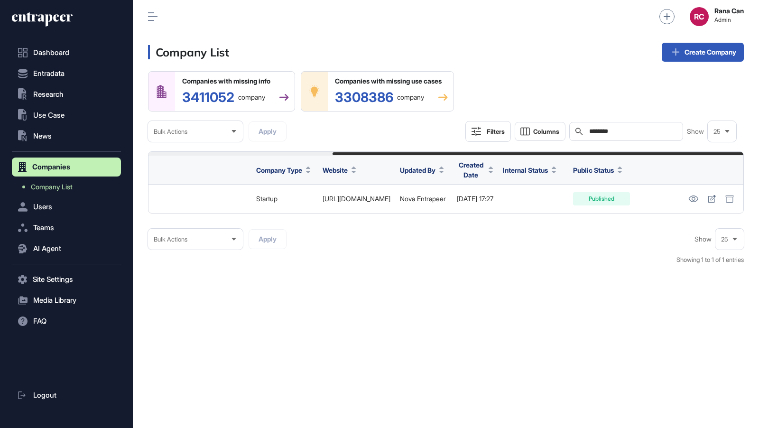
drag, startPoint x: 645, startPoint y: 131, endPoint x: 514, endPoint y: 121, distance: 130.9
click at [520, 123] on div "Filters Columns Search ******** Show 25" at bounding box center [601, 131] width 271 height 21
paste input "text"
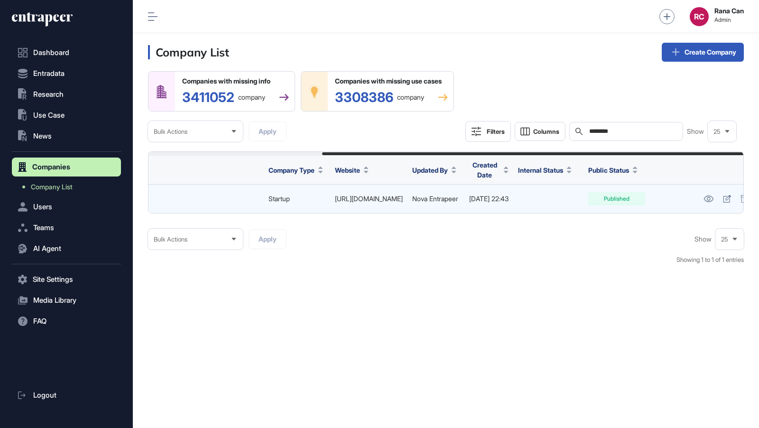
scroll to position [0, 245]
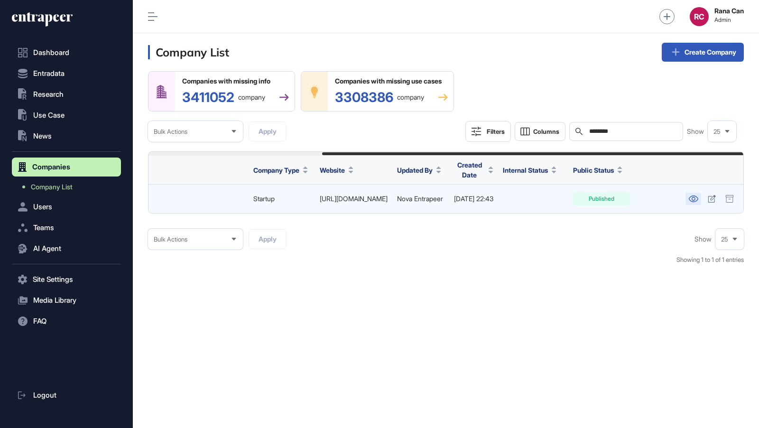
click at [698, 198] on icon at bounding box center [694, 199] width 10 height 7
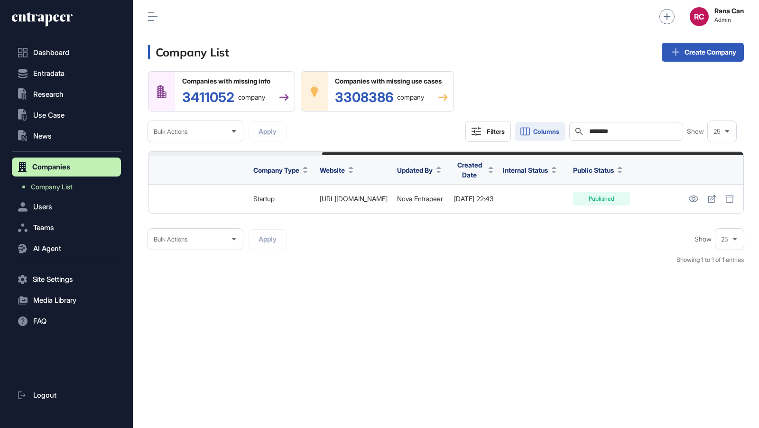
drag, startPoint x: 633, startPoint y: 131, endPoint x: 560, endPoint y: 131, distance: 72.6
click at [560, 131] on div "Filters Columns Search ******** Show 25" at bounding box center [601, 131] width 271 height 21
paste input "*"
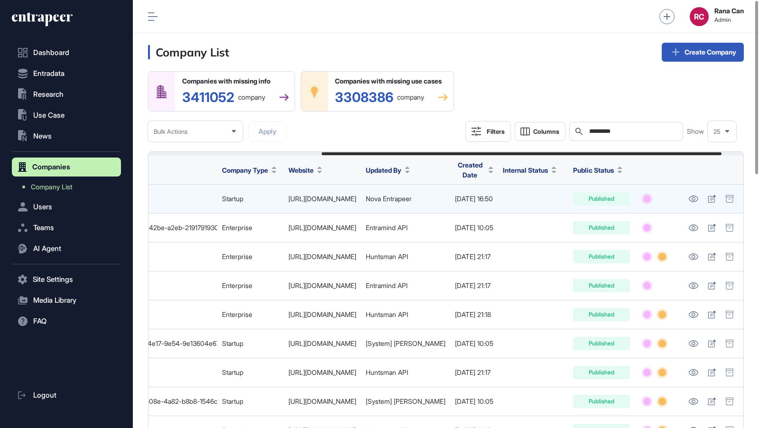
scroll to position [0, 267]
click at [699, 199] on icon at bounding box center [694, 199] width 10 height 7
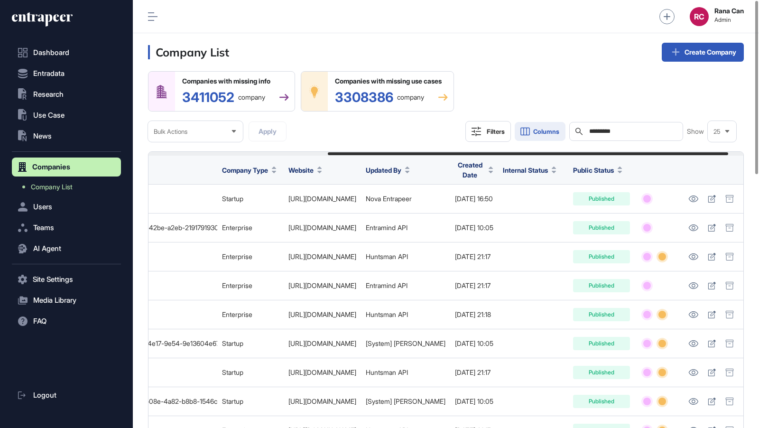
drag, startPoint x: 646, startPoint y: 131, endPoint x: 544, endPoint y: 131, distance: 102.0
click at [544, 131] on div "Filters Columns Search ********* Show 25" at bounding box center [601, 131] width 271 height 21
paste input "text"
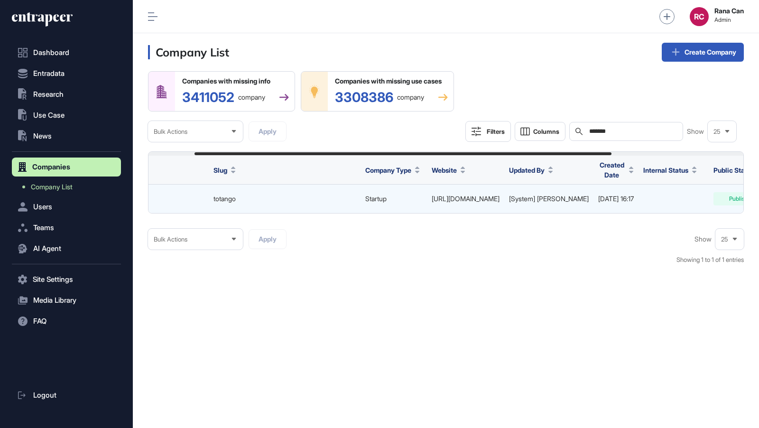
scroll to position [0, 255]
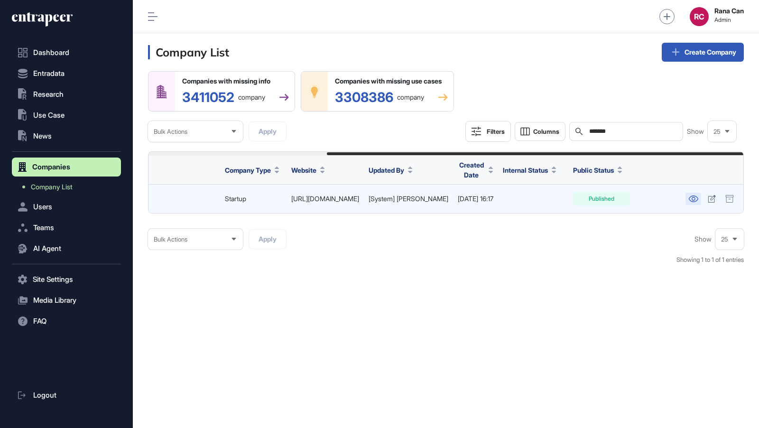
click at [691, 197] on icon at bounding box center [694, 199] width 10 height 7
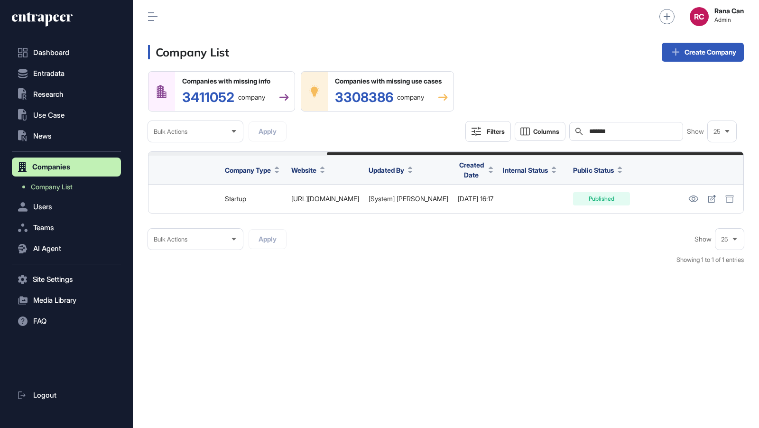
drag, startPoint x: 645, startPoint y: 131, endPoint x: 500, endPoint y: 119, distance: 145.8
click at [506, 119] on div "Companies with missing info 3411052 company Companies with missing use cases 33…" at bounding box center [446, 106] width 596 height 71
paste input "*"
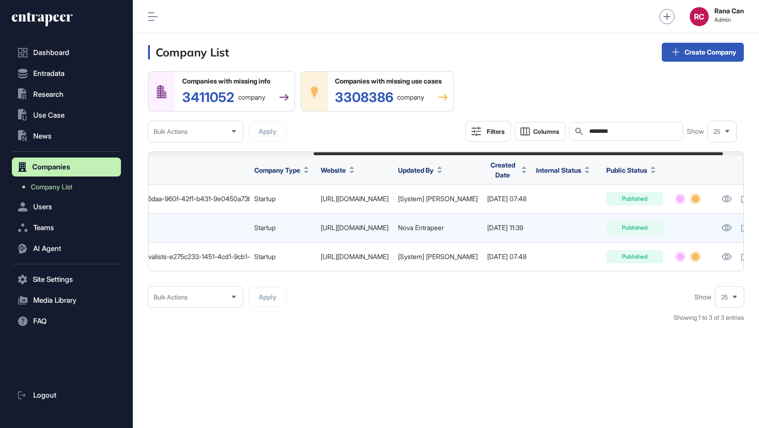
scroll to position [0, 271]
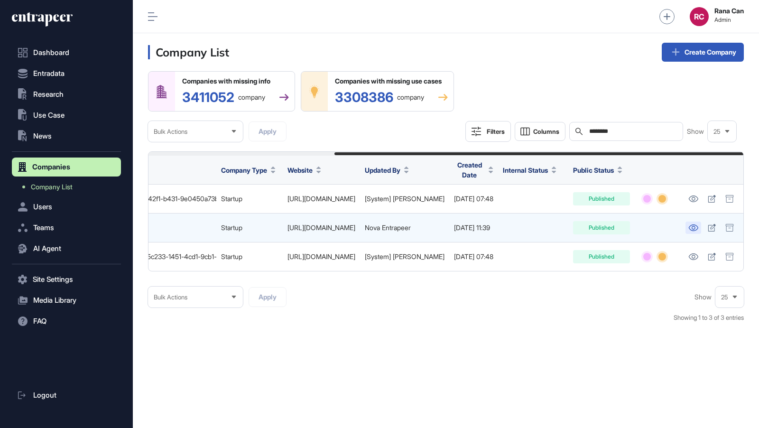
click at [696, 229] on icon at bounding box center [693, 227] width 9 height 7
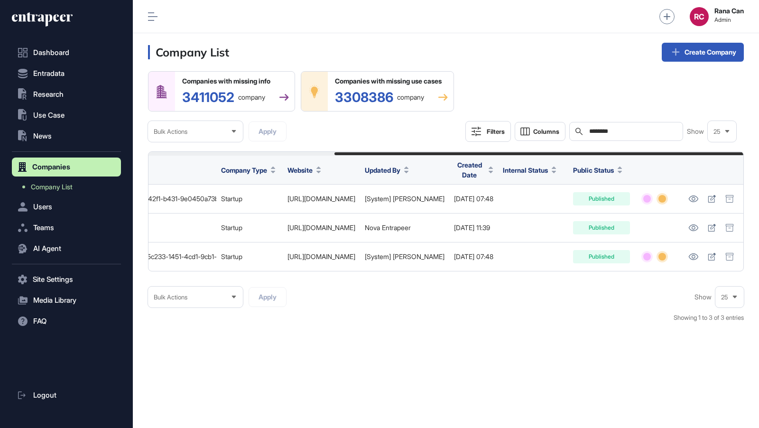
scroll to position [0, 0]
drag, startPoint x: 635, startPoint y: 135, endPoint x: 509, endPoint y: 125, distance: 126.2
click at [513, 125] on div "Filters Columns Search ******** Show 25" at bounding box center [601, 131] width 271 height 21
paste input "text"
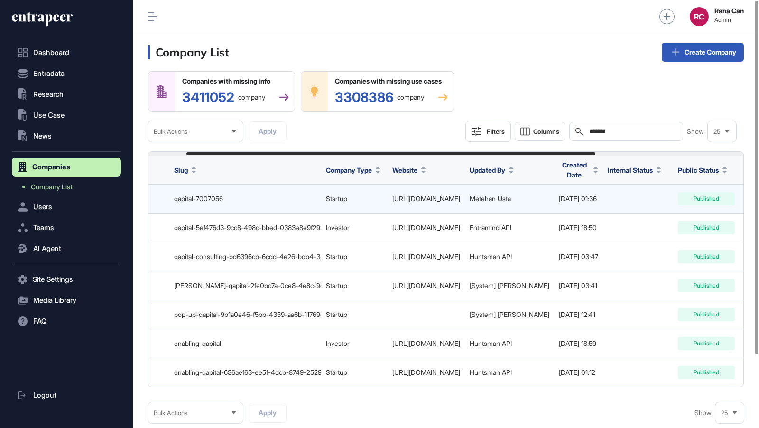
scroll to position [0, 271]
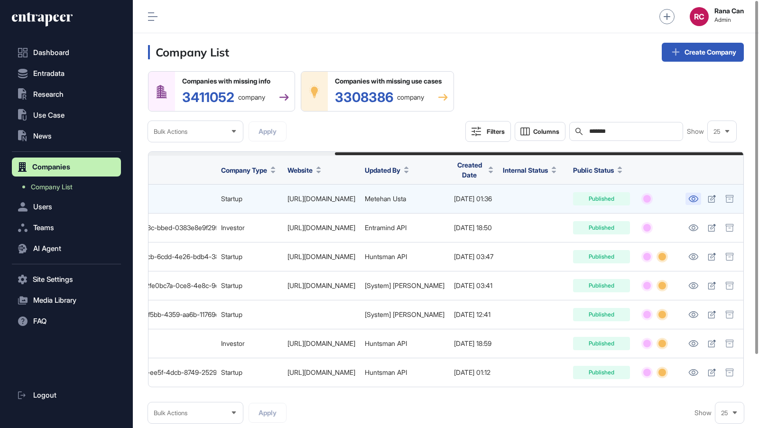
click at [695, 200] on icon at bounding box center [694, 199] width 10 height 7
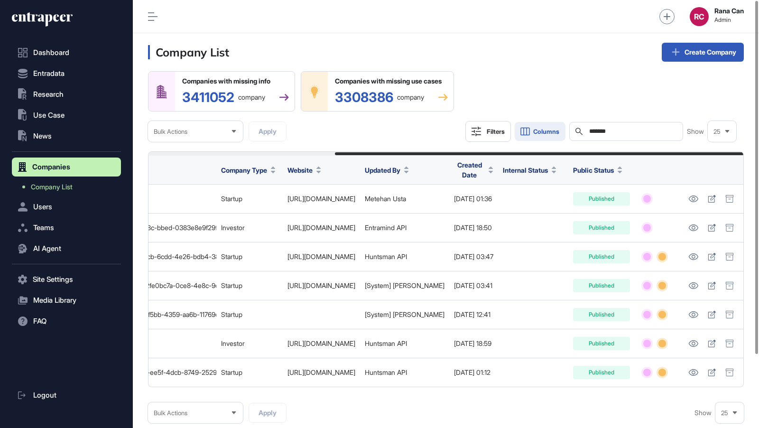
drag, startPoint x: 626, startPoint y: 132, endPoint x: 533, endPoint y: 132, distance: 92.6
click at [533, 132] on div "Filters Columns Search ******* Show 25" at bounding box center [601, 131] width 271 height 21
paste input "text"
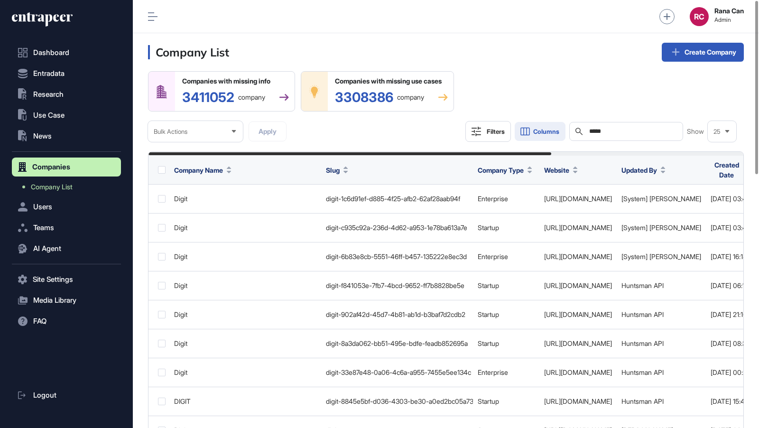
drag, startPoint x: 613, startPoint y: 130, endPoint x: 537, endPoint y: 124, distance: 75.6
click at [537, 126] on div "Filters Columns Search ***** Show 25" at bounding box center [601, 131] width 271 height 21
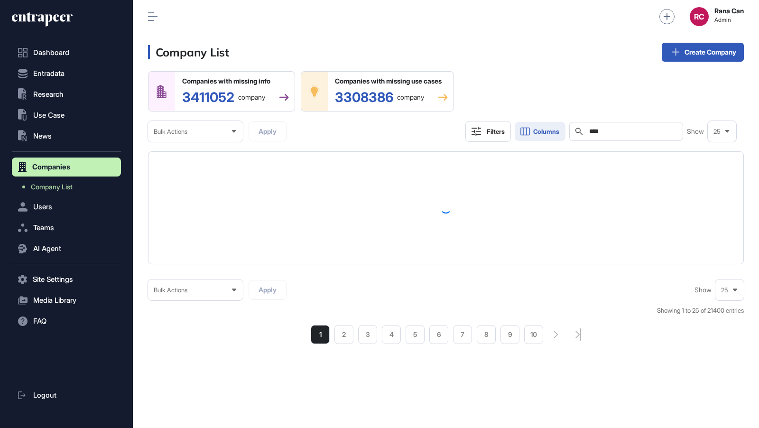
scroll to position [428, 626]
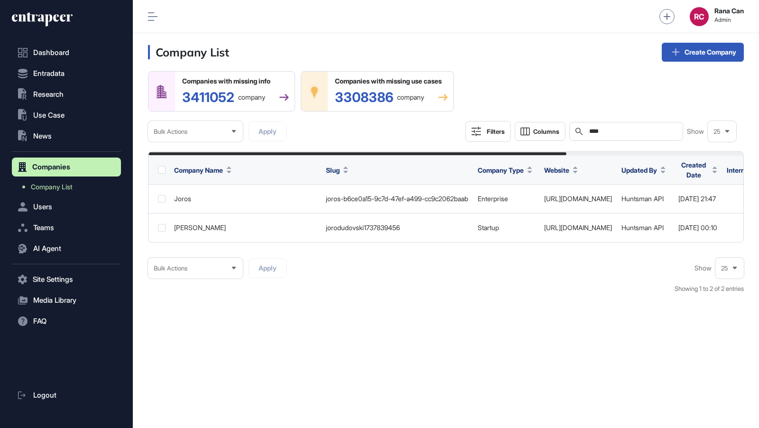
drag, startPoint x: 627, startPoint y: 132, endPoint x: 488, endPoint y: 131, distance: 138.6
click at [492, 131] on div "Filters Columns Search **** Show 25" at bounding box center [601, 131] width 271 height 21
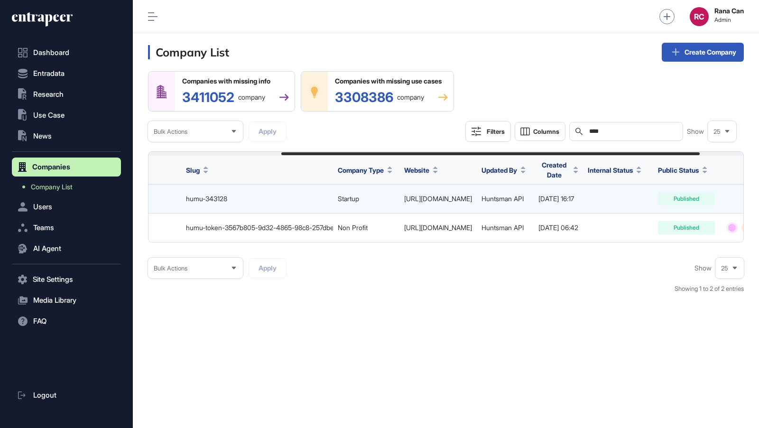
scroll to position [0, 252]
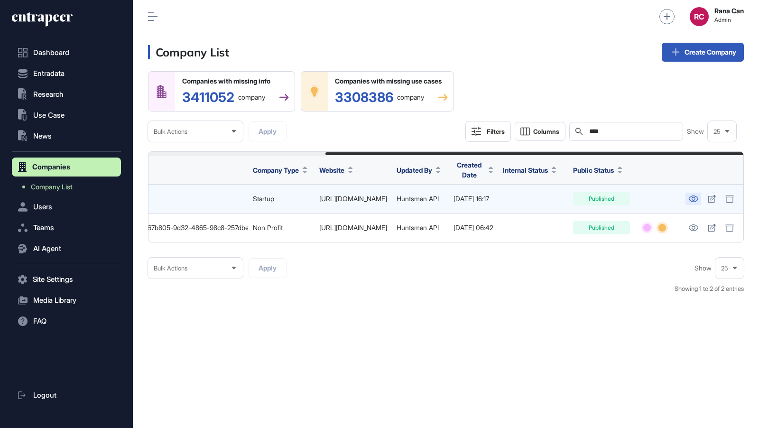
click at [691, 198] on icon at bounding box center [694, 199] width 10 height 7
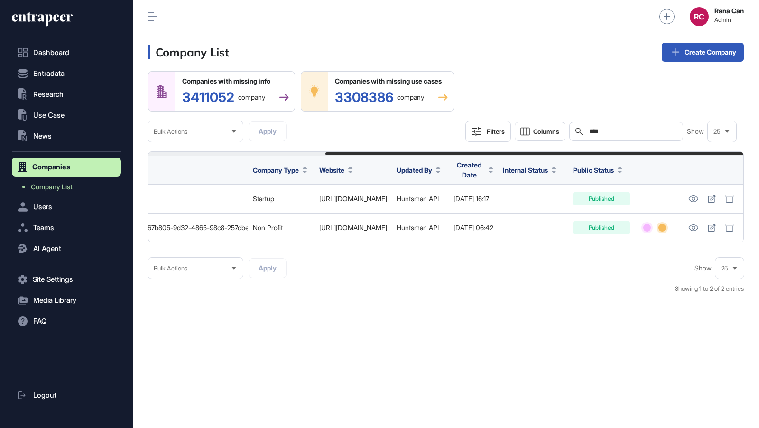
drag, startPoint x: 625, startPoint y: 131, endPoint x: 520, endPoint y: 118, distance: 105.3
click at [522, 118] on div "Companies with missing info 3411052 company Companies with missing use cases 33…" at bounding box center [446, 106] width 596 height 71
paste input "**********"
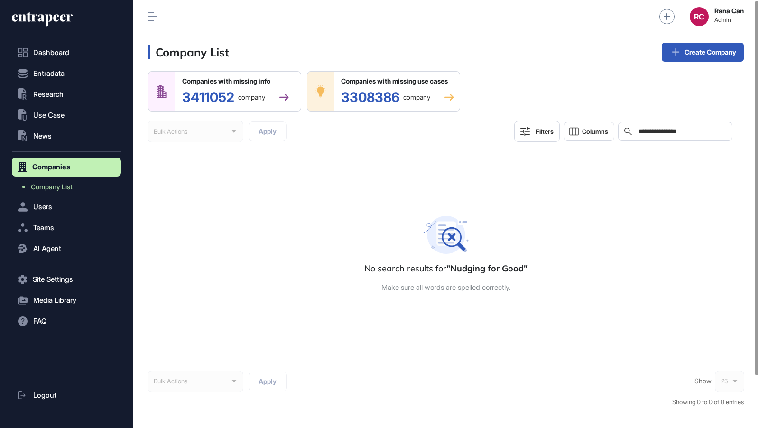
scroll to position [428, 626]
click at [701, 135] on div "**********" at bounding box center [675, 131] width 114 height 19
drag, startPoint x: 700, startPoint y: 131, endPoint x: 571, endPoint y: 127, distance: 128.2
click at [571, 128] on div "**********" at bounding box center [623, 131] width 218 height 21
paste input "text"
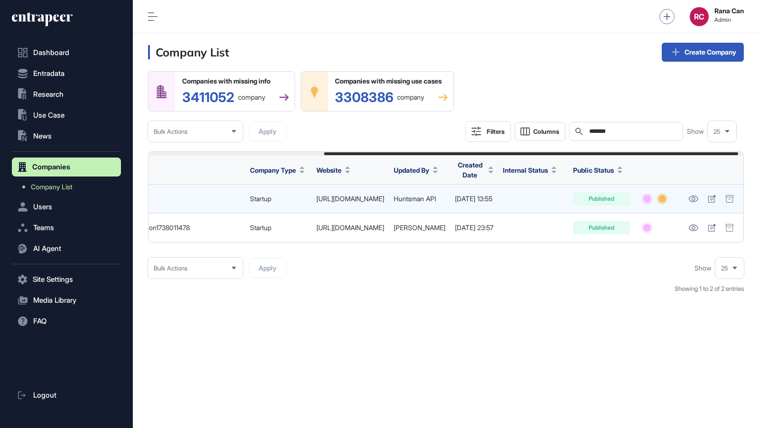
scroll to position [0, 261]
click at [694, 203] on link at bounding box center [694, 199] width 16 height 12
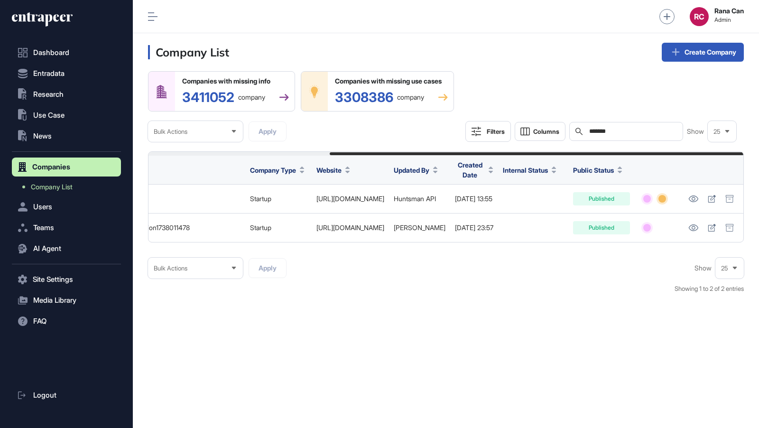
drag, startPoint x: 627, startPoint y: 133, endPoint x: 423, endPoint y: 118, distance: 204.7
click at [435, 118] on div "Companies with missing info 3411052 company Companies with missing use cases 33…" at bounding box center [446, 106] width 596 height 71
paste input "text"
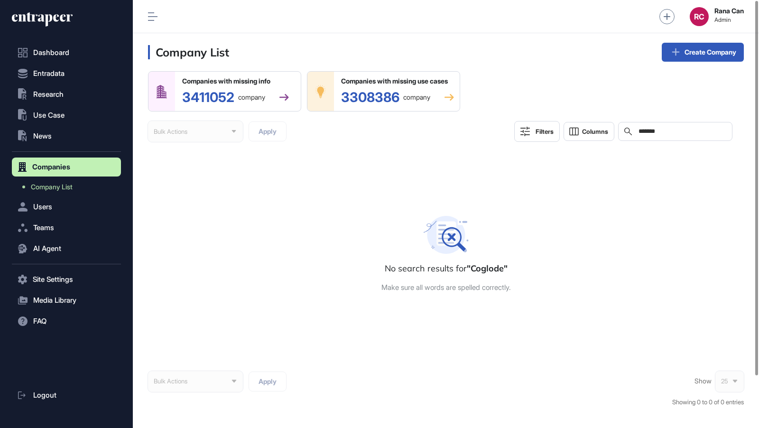
scroll to position [428, 626]
drag, startPoint x: 674, startPoint y: 131, endPoint x: 567, endPoint y: 122, distance: 108.0
click at [568, 124] on div "Filters Columns Search *******" at bounding box center [623, 131] width 218 height 21
paste input "********"
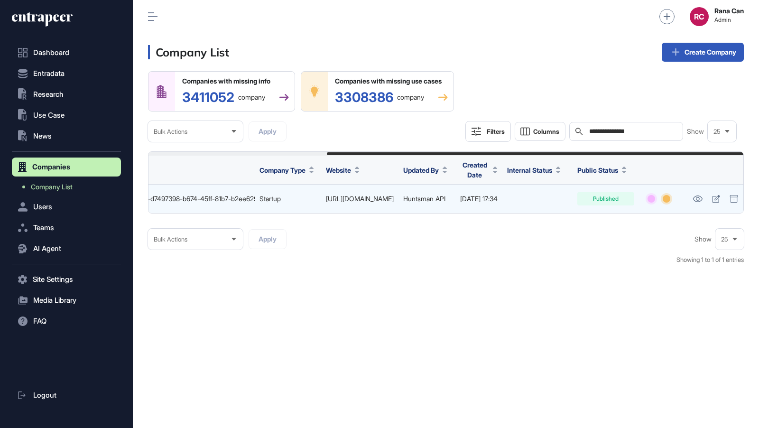
scroll to position [0, 255]
click at [694, 198] on icon at bounding box center [694, 199] width 10 height 7
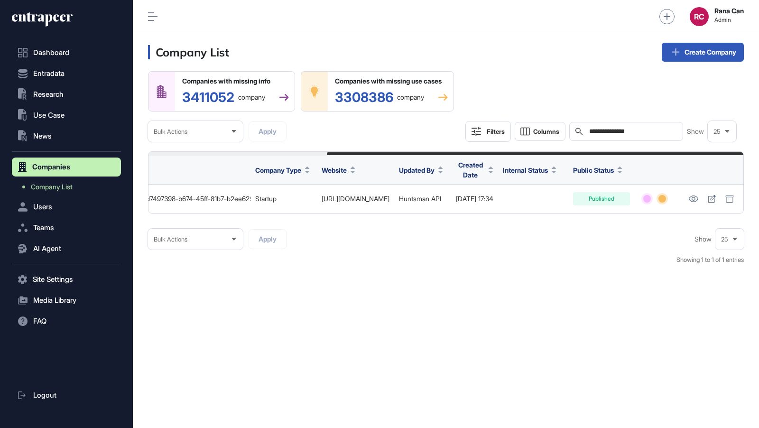
drag, startPoint x: 654, startPoint y: 131, endPoint x: 531, endPoint y: 119, distance: 124.4
click at [530, 120] on div "**********" at bounding box center [446, 106] width 596 height 71
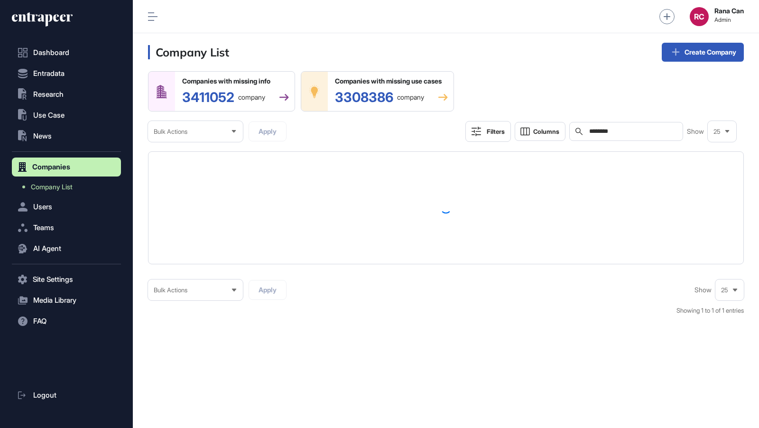
scroll to position [428, 626]
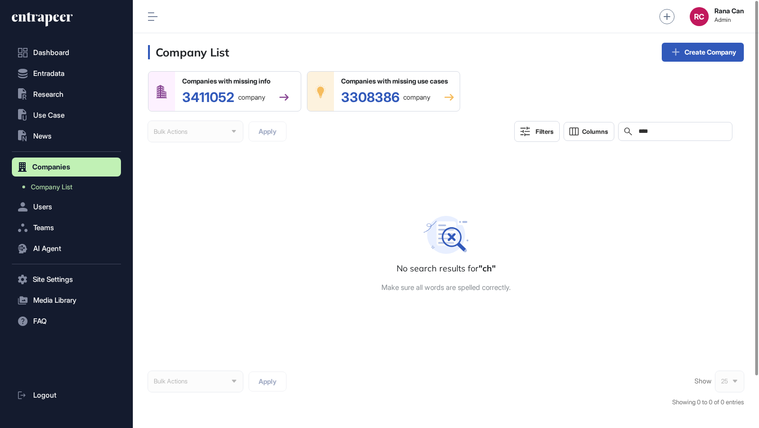
scroll to position [428, 626]
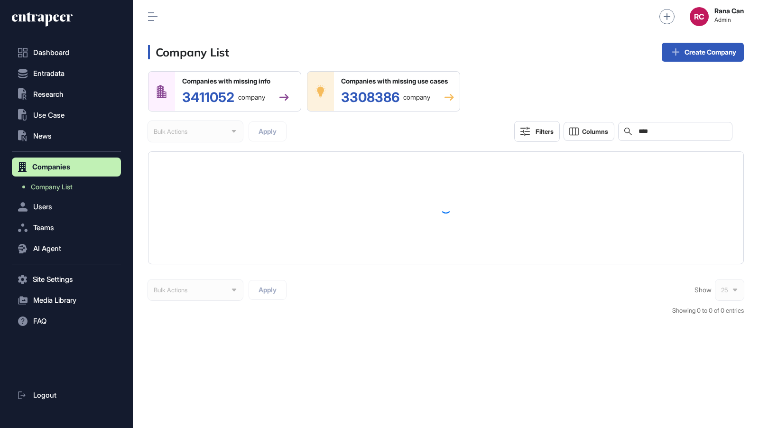
type input "****"
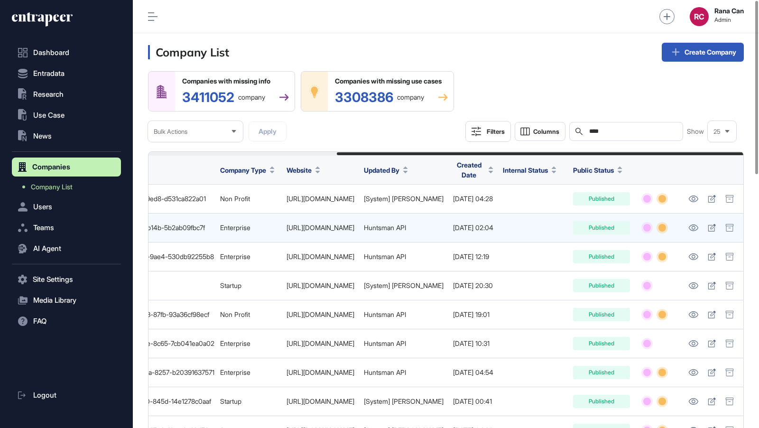
scroll to position [0, 275]
click at [699, 225] on icon at bounding box center [694, 227] width 10 height 7
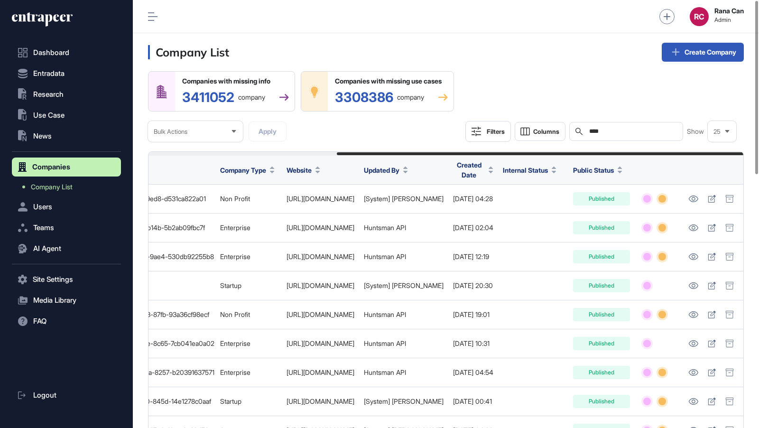
click at [36, 20] on icon at bounding box center [42, 19] width 61 height 15
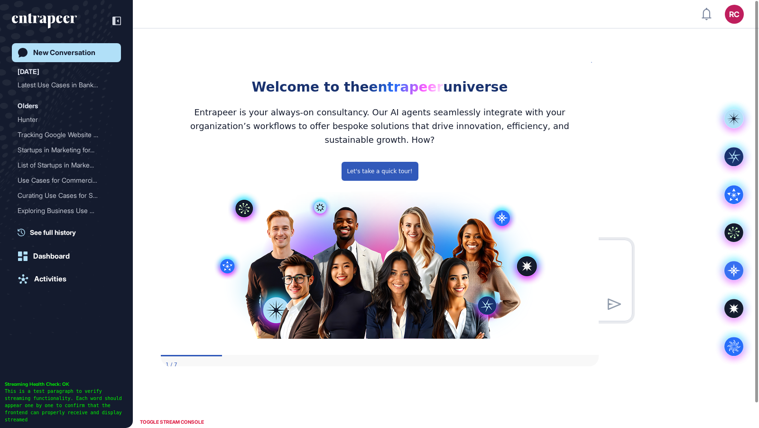
click at [592, 62] on icon "Close Preview" at bounding box center [593, 60] width 4 height 4
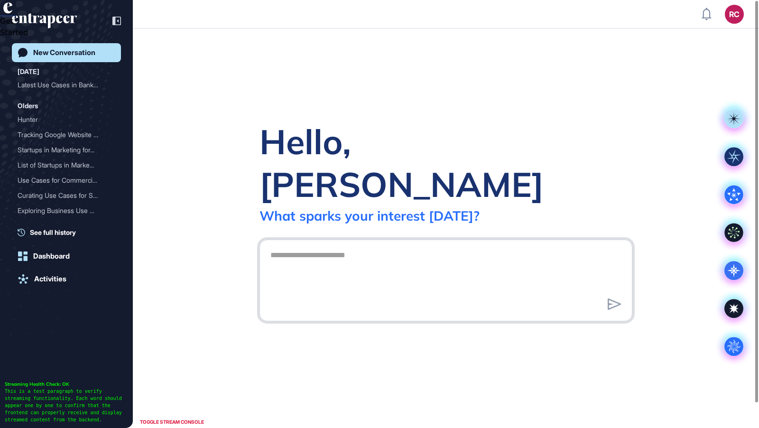
click at [398, 252] on textarea at bounding box center [446, 279] width 363 height 66
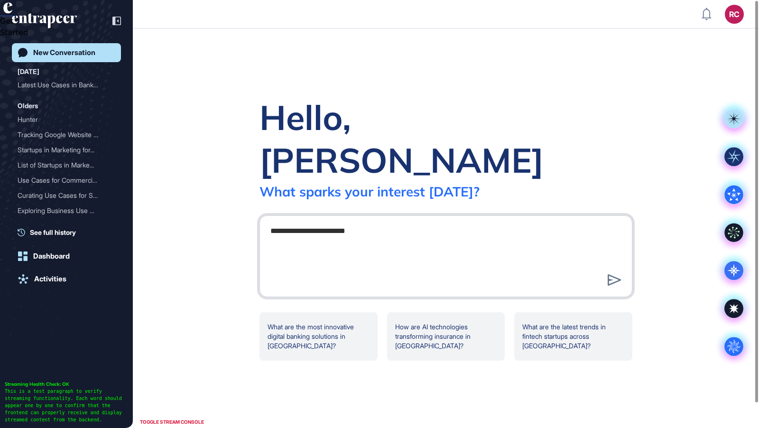
drag, startPoint x: 312, startPoint y: 211, endPoint x: 247, endPoint y: 211, distance: 65.0
click at [248, 211] on div "**********" at bounding box center [445, 228] width 403 height 264
click at [373, 222] on textarea "**********" at bounding box center [446, 255] width 363 height 66
type textarea "**********"
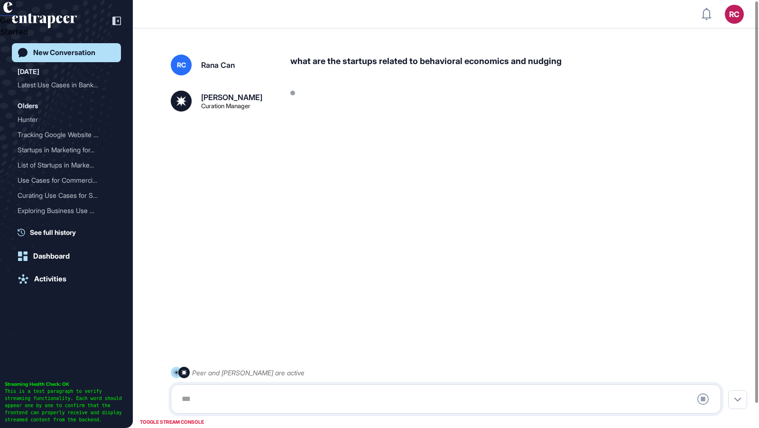
scroll to position [26, 0]
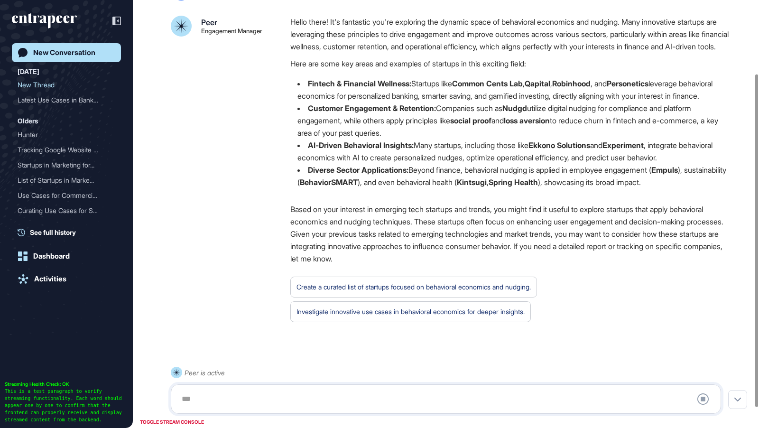
scroll to position [120, 0]
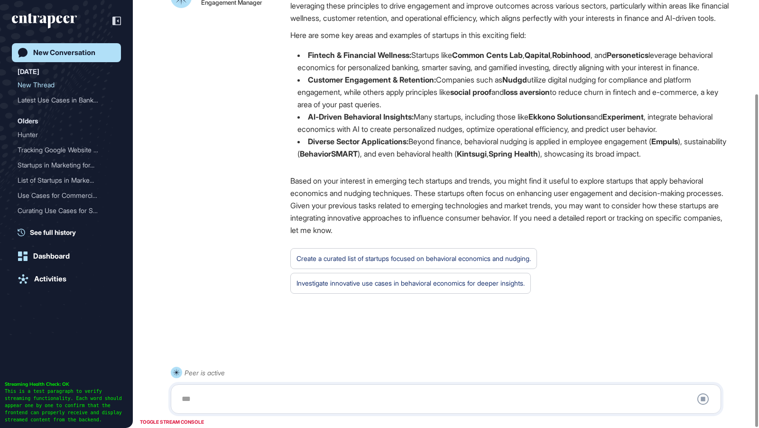
click at [405, 265] on div "Create a curated list of startups focused on behavioral economics and nudging." at bounding box center [414, 258] width 234 height 12
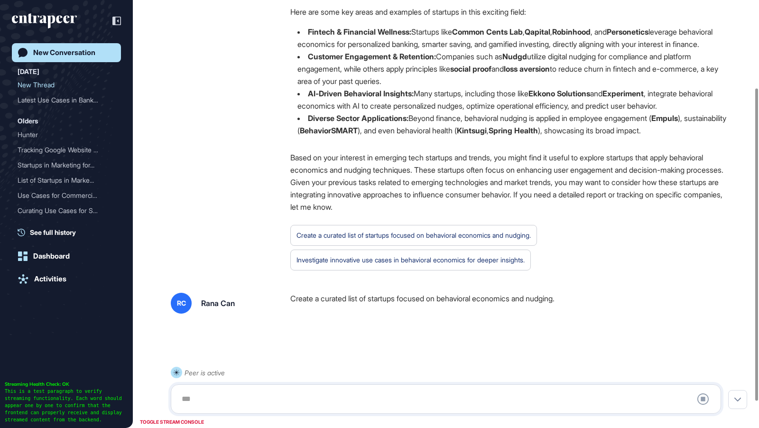
scroll to position [156, 0]
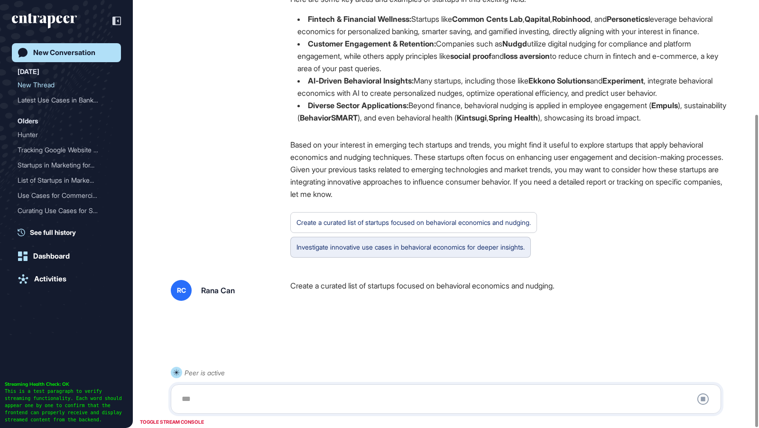
click at [358, 252] on div "Investigate innovative use cases in behavioral economics for deeper insights." at bounding box center [411, 247] width 228 height 12
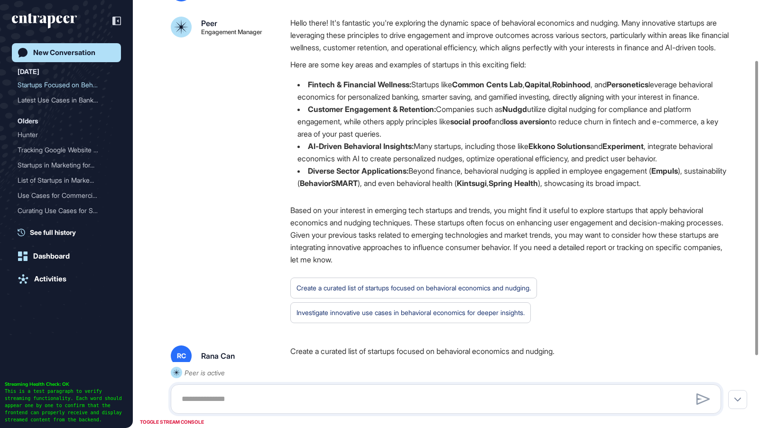
scroll to position [57, 0]
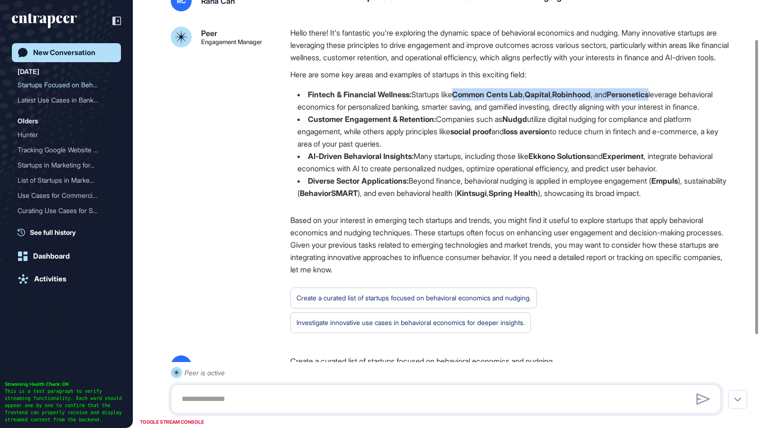
drag, startPoint x: 464, startPoint y: 105, endPoint x: 673, endPoint y: 111, distance: 209.4
click at [673, 111] on li "Fintech & Financial Wellness: Startups like Common Cents Lab , Qapital , Robinh…" at bounding box center [509, 100] width 439 height 25
copy li "Common Cents Lab , Qapital , Robinhood , and Personetics"
click at [577, 175] on li "AI-Driven Behavioral Insights: Many startups, including those like Ekkono Solut…" at bounding box center [509, 162] width 439 height 25
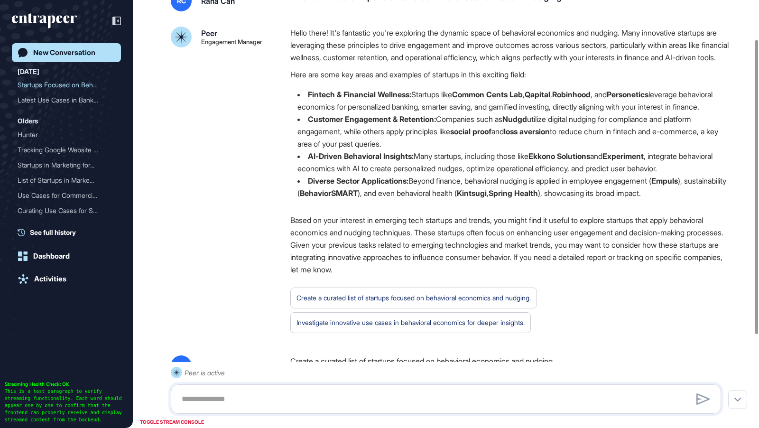
drag, startPoint x: 543, startPoint y: 178, endPoint x: 670, endPoint y: 180, distance: 126.7
click at [670, 175] on li "AI-Driven Behavioral Insights: Many startups, including those like Ekkono Solut…" at bounding box center [509, 162] width 439 height 25
copy li "Ekkono Solutions and Experiment ,"
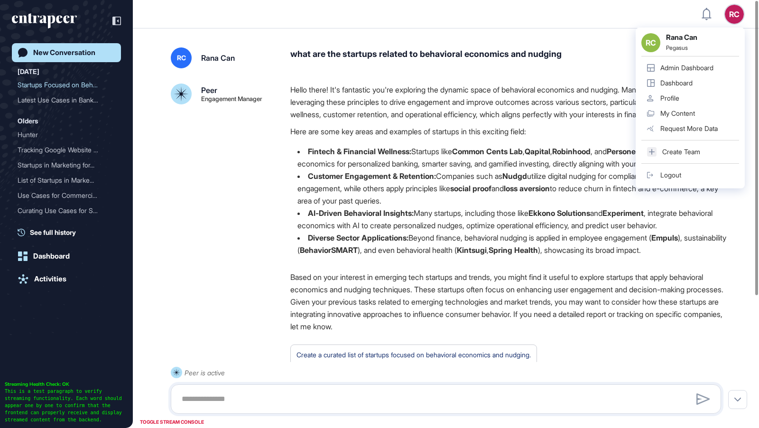
click at [702, 67] on div "Admin Dashboard" at bounding box center [687, 68] width 53 height 8
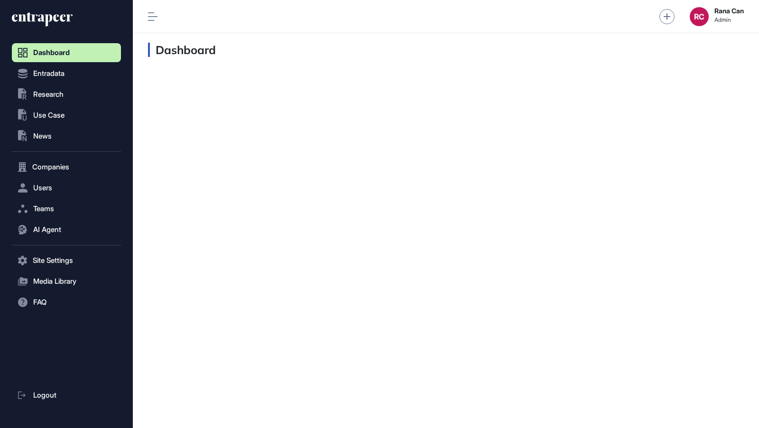
scroll to position [0, 0]
click at [55, 163] on span "Companies" at bounding box center [50, 167] width 37 height 8
click at [64, 191] on link "Company List" at bounding box center [69, 186] width 104 height 17
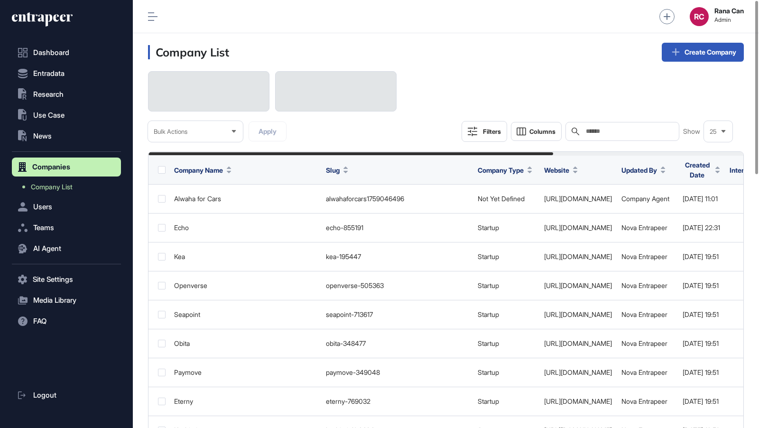
scroll to position [428, 626]
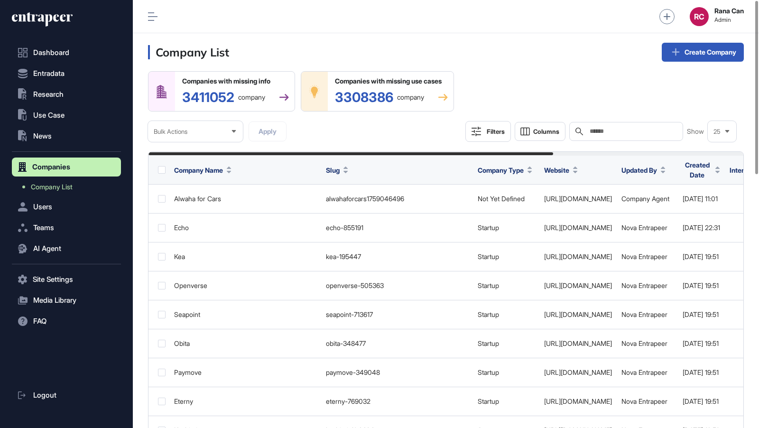
click at [612, 130] on input "text" at bounding box center [633, 132] width 88 height 8
paste input "**********"
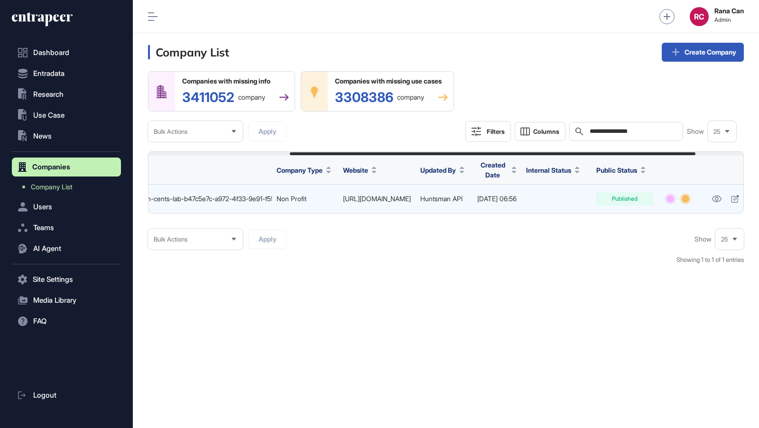
scroll to position [0, 235]
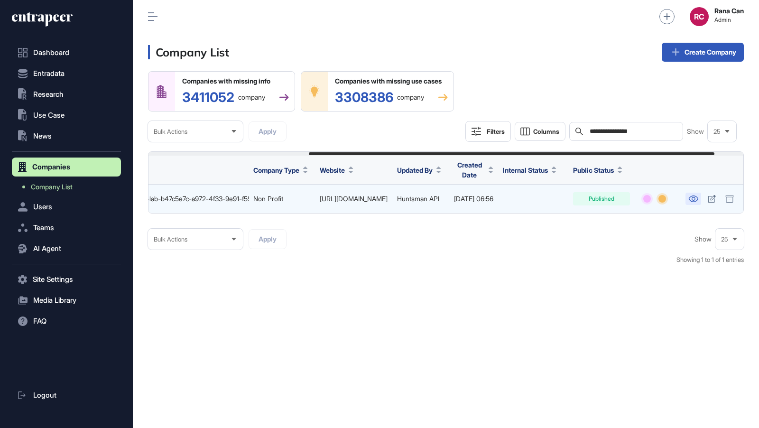
click at [699, 200] on icon at bounding box center [694, 199] width 10 height 7
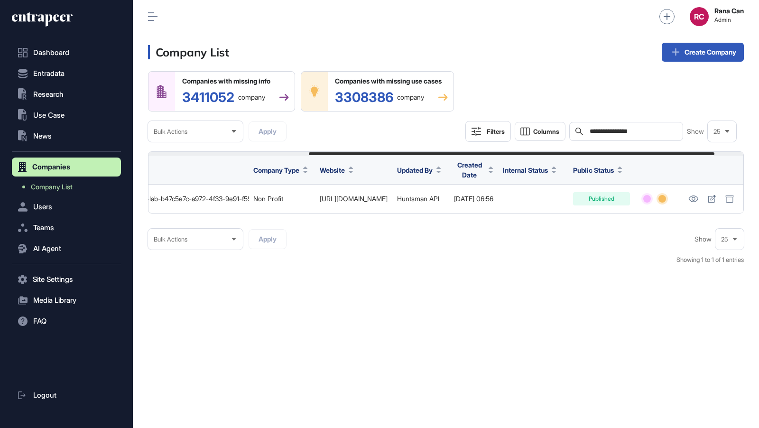
drag, startPoint x: 663, startPoint y: 131, endPoint x: 542, endPoint y: 118, distance: 121.3
click at [543, 118] on div "**********" at bounding box center [446, 106] width 596 height 71
paste input "text"
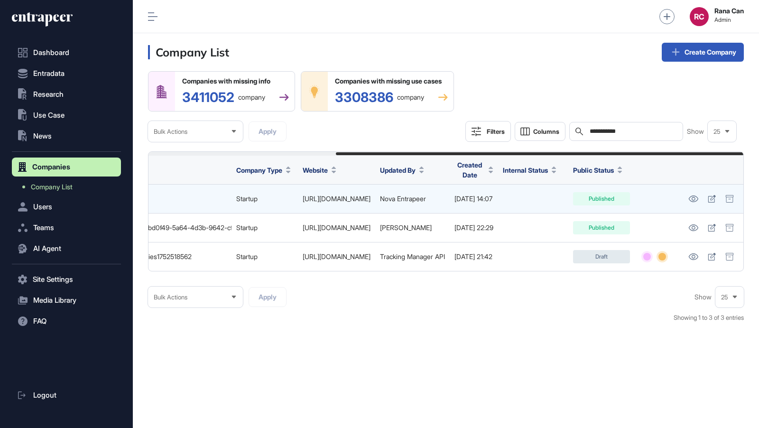
scroll to position [0, 273]
click at [693, 197] on icon at bounding box center [694, 199] width 10 height 7
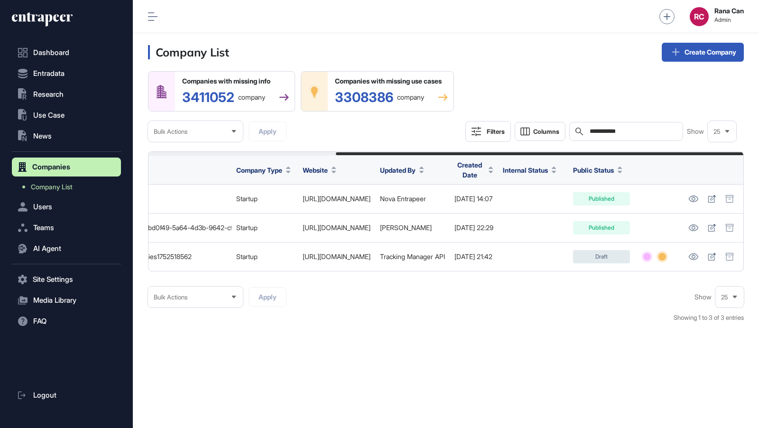
drag, startPoint x: 637, startPoint y: 130, endPoint x: 549, endPoint y: 117, distance: 89.7
click at [550, 118] on div "**********" at bounding box center [446, 106] width 596 height 71
paste input "*****"
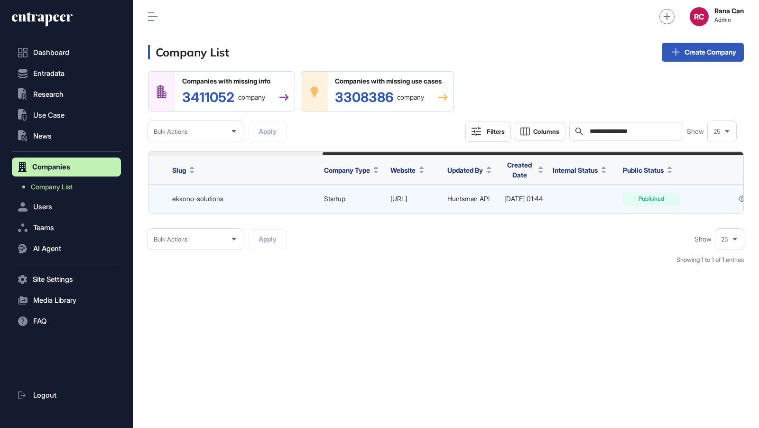
scroll to position [0, 246]
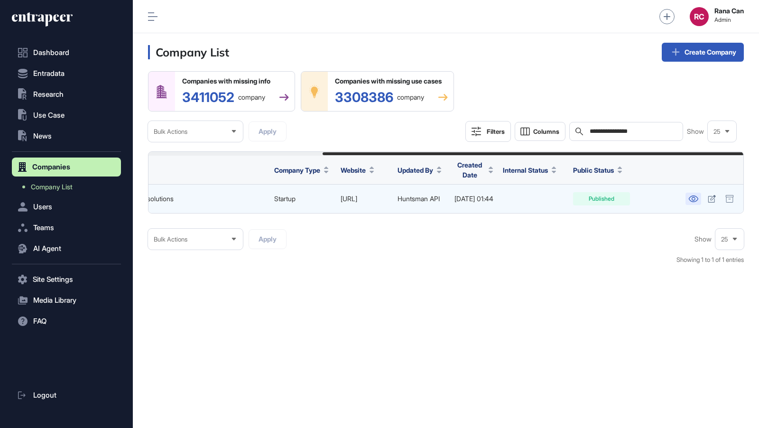
click at [696, 196] on icon at bounding box center [694, 199] width 10 height 7
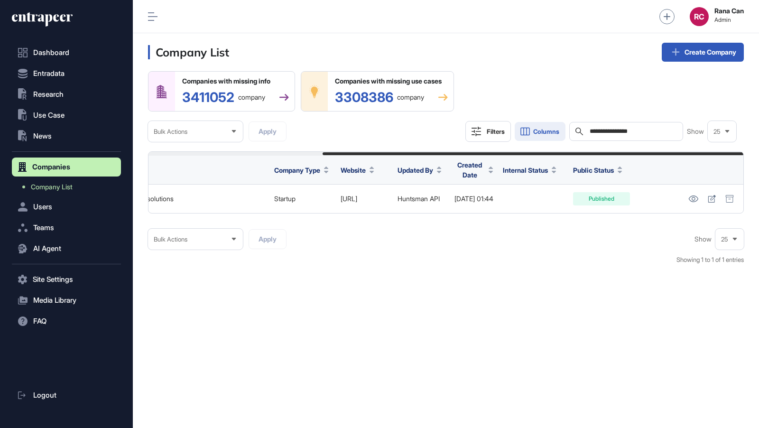
drag, startPoint x: 652, startPoint y: 132, endPoint x: 548, endPoint y: 131, distance: 104.4
click at [547, 132] on div "**********" at bounding box center [601, 131] width 271 height 21
paste input "text"
type input "**********"
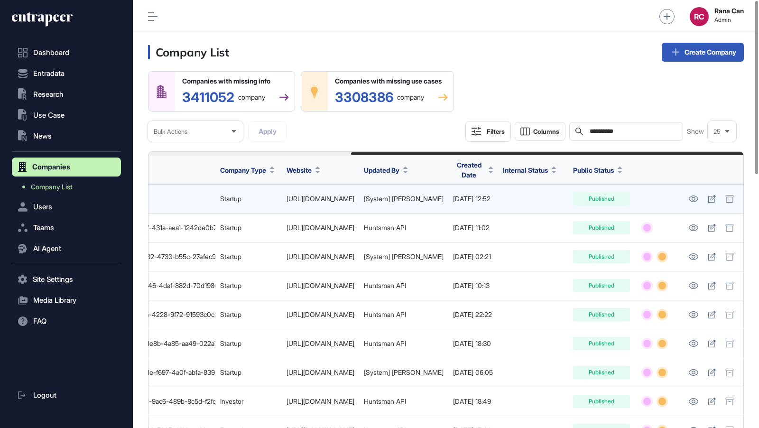
scroll to position [0, 307]
click at [691, 200] on icon at bounding box center [694, 199] width 10 height 7
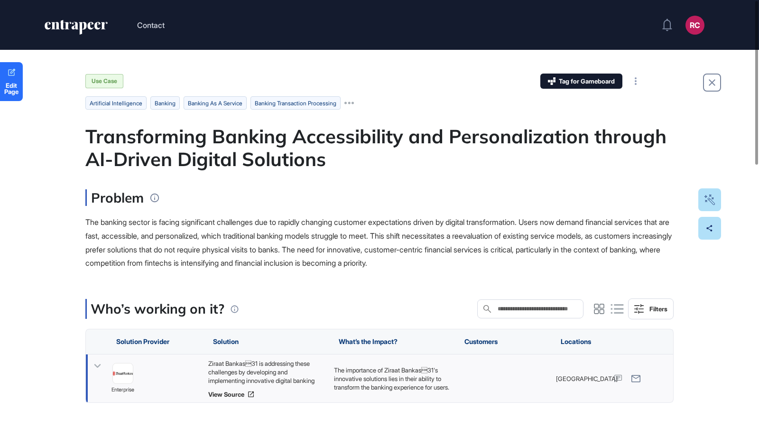
click at [291, 373] on div "Ziraat Bankas31 is addressing these challenges by developing and implementing …" at bounding box center [266, 372] width 116 height 26
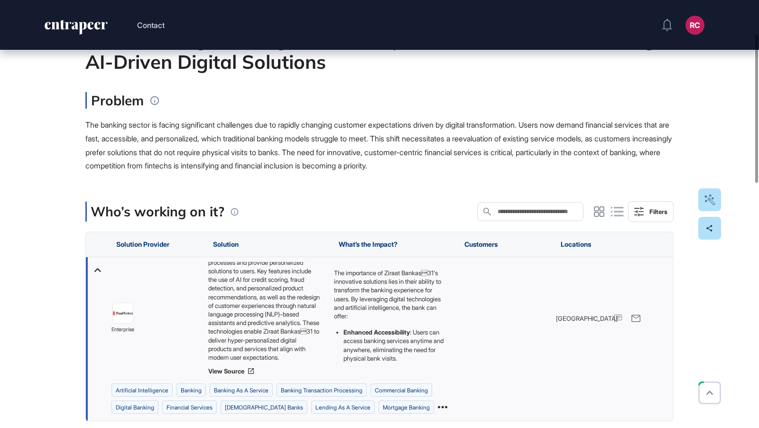
scroll to position [107, 0]
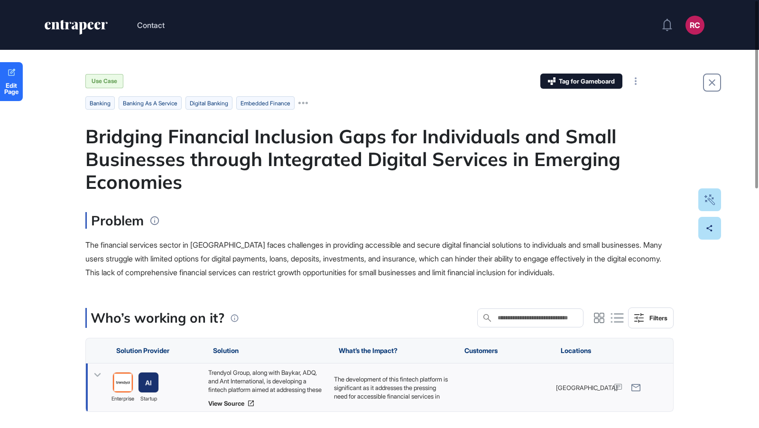
click at [280, 392] on div "Trendyol Group, along with Baykar, ADQ, and Ant International, is developing a …" at bounding box center [266, 381] width 116 height 26
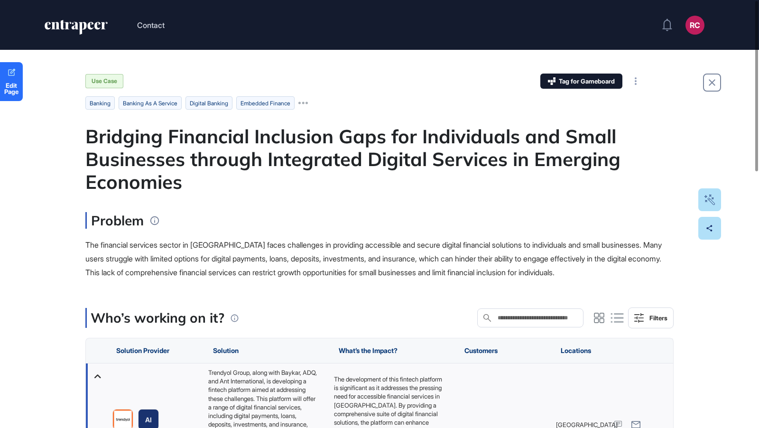
click at [348, 46] on header "Contact RC Admin Dashboard Dashboard Profile My Content Request More Data" at bounding box center [379, 25] width 759 height 50
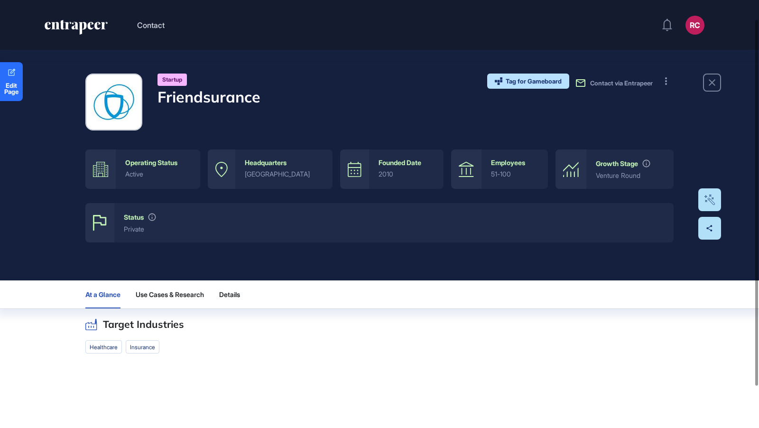
scroll to position [70, 0]
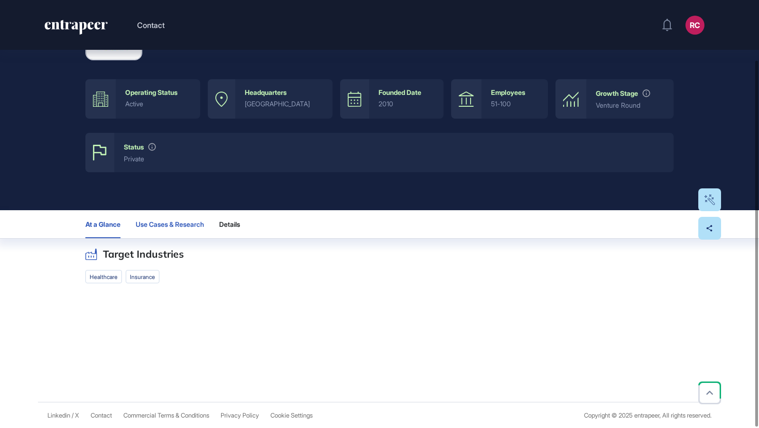
click at [203, 223] on span "Use Cases & Research" at bounding box center [170, 225] width 68 height 8
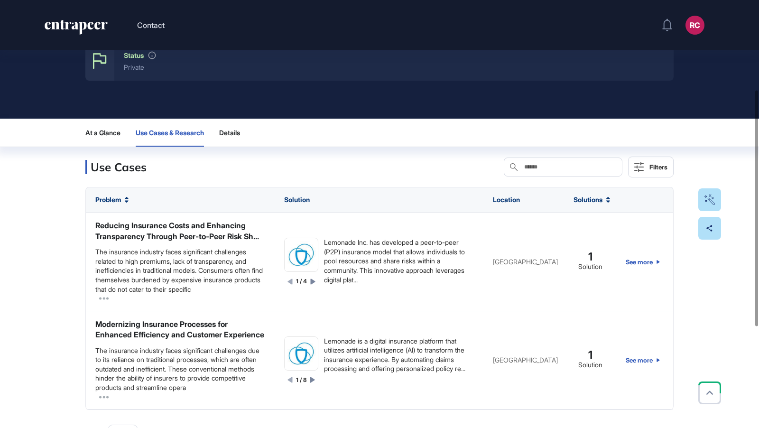
scroll to position [164, 0]
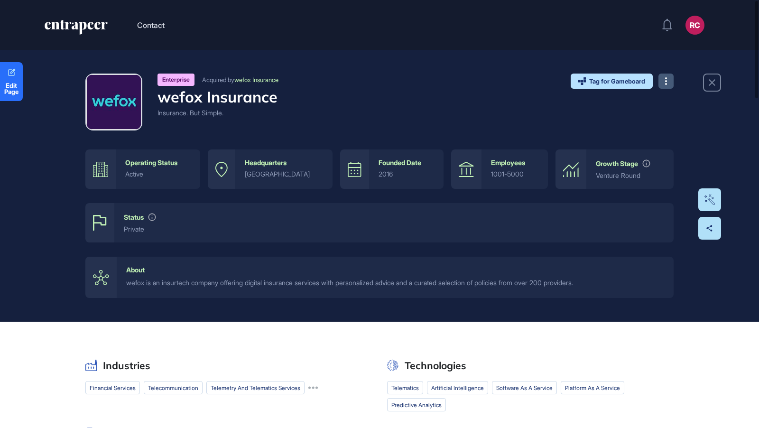
click at [665, 79] on button at bounding box center [666, 81] width 15 height 15
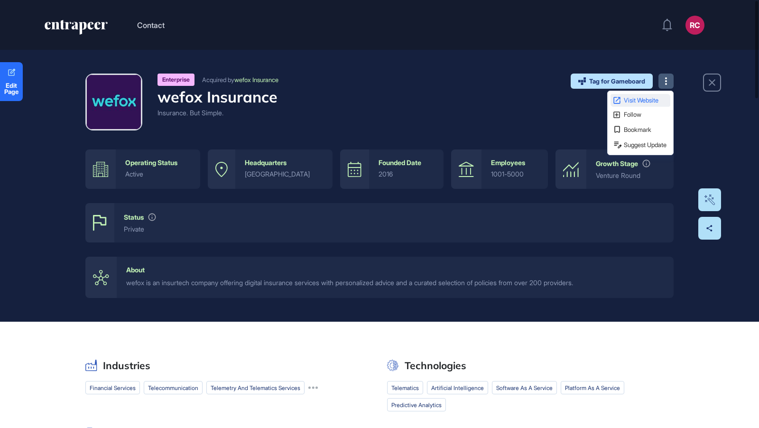
click at [654, 103] on span "Visit Website" at bounding box center [646, 100] width 45 height 6
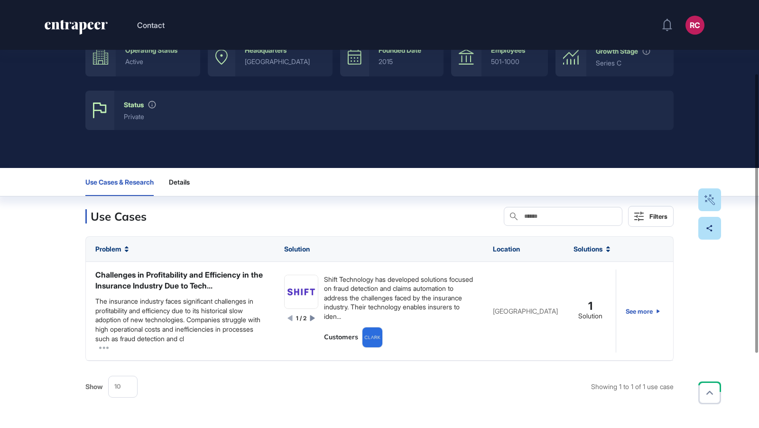
scroll to position [110, 0]
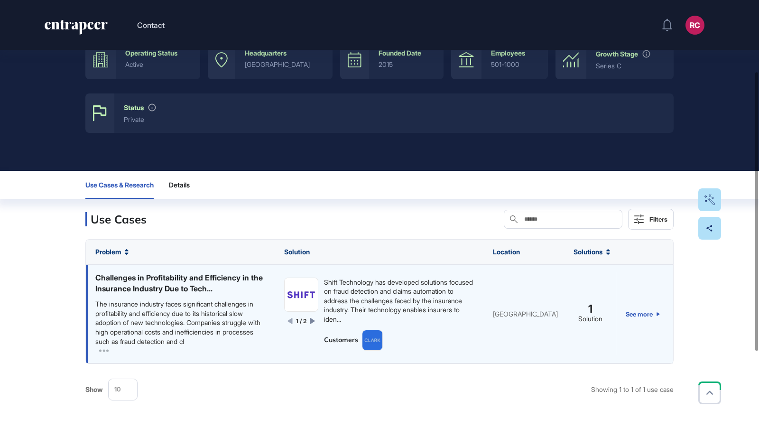
click at [227, 290] on div "Challenges in Profitability and Efficiency in the Insurance Industry Due to Tec…" at bounding box center [180, 282] width 170 height 21
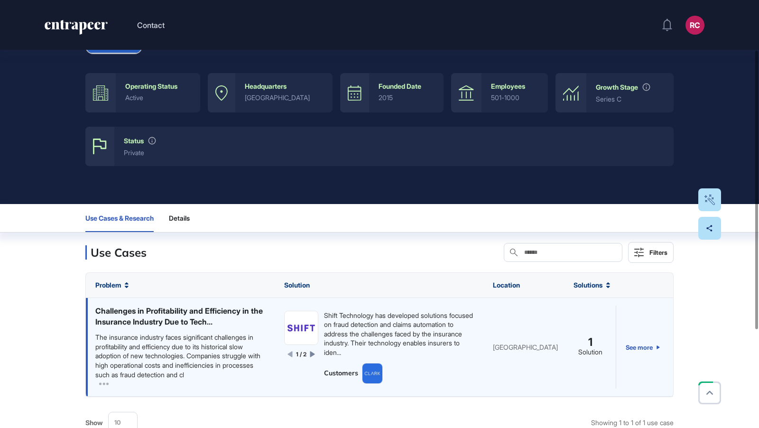
scroll to position [77, 0]
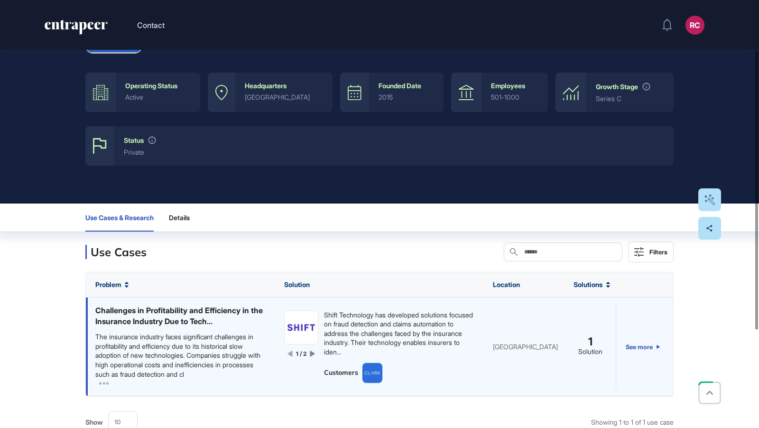
click at [205, 339] on div "The insurance industry faces significant challenges in profitability and effici…" at bounding box center [180, 355] width 170 height 47
click at [644, 344] on link "See more" at bounding box center [643, 346] width 34 height 83
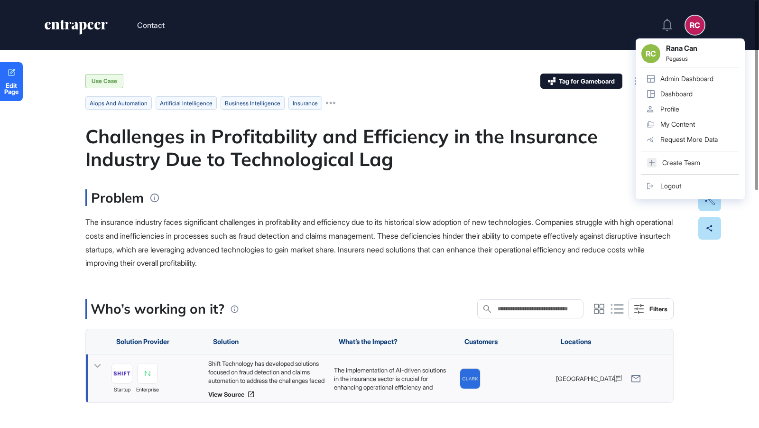
click at [279, 376] on div "Shift Technology has developed solutions focused on fraud detection and claims …" at bounding box center [266, 372] width 116 height 26
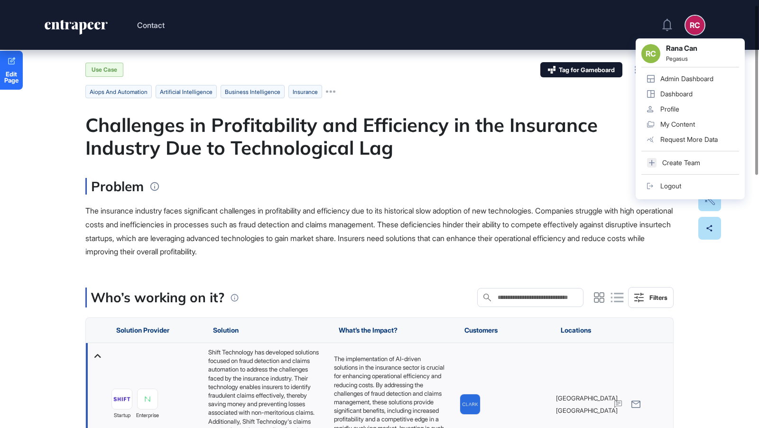
scroll to position [12, 0]
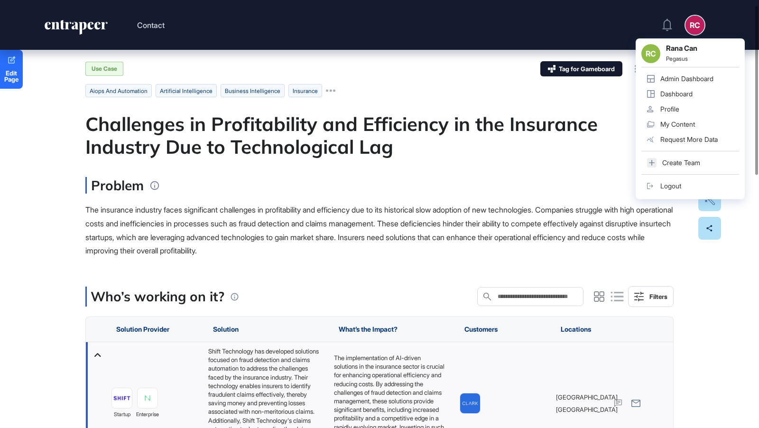
click at [344, 221] on span "The insurance industry faces significant challenges in profitability and effici…" at bounding box center [379, 230] width 588 height 50
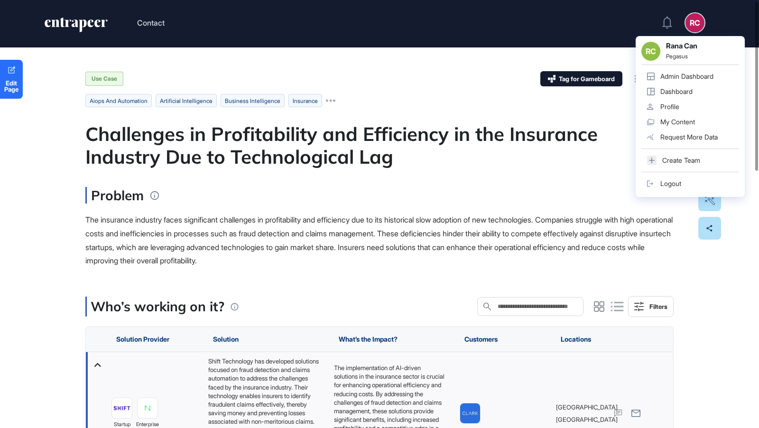
scroll to position [1, 0]
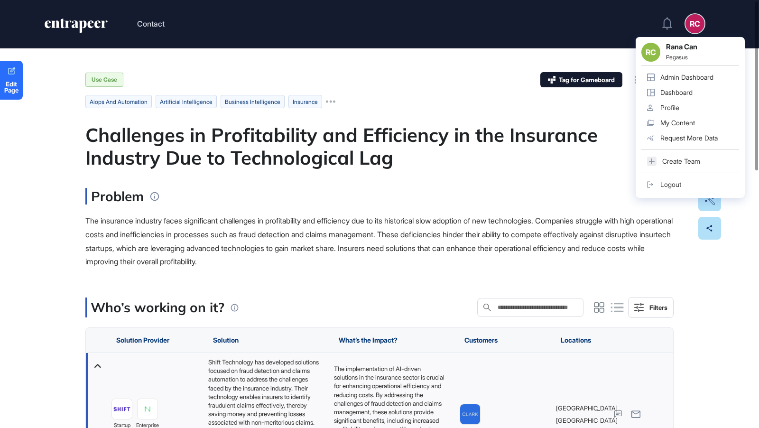
click at [389, 93] on div "Use Case Tag for Gameboard Build Partner Invest Acquire aiops and automation ar…" at bounding box center [379, 120] width 589 height 97
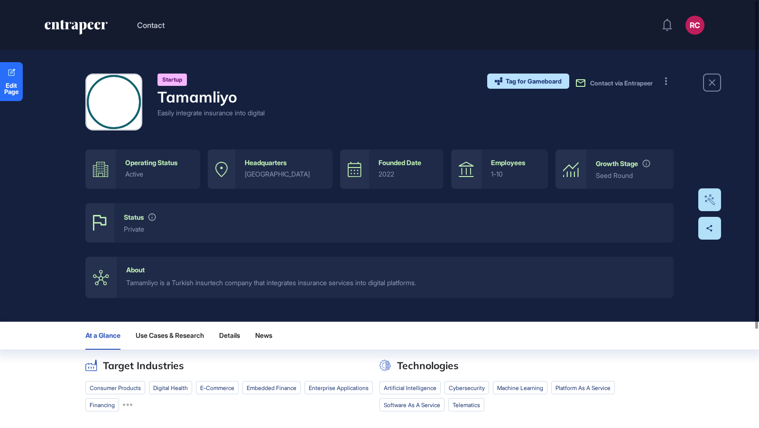
scroll to position [0, 0]
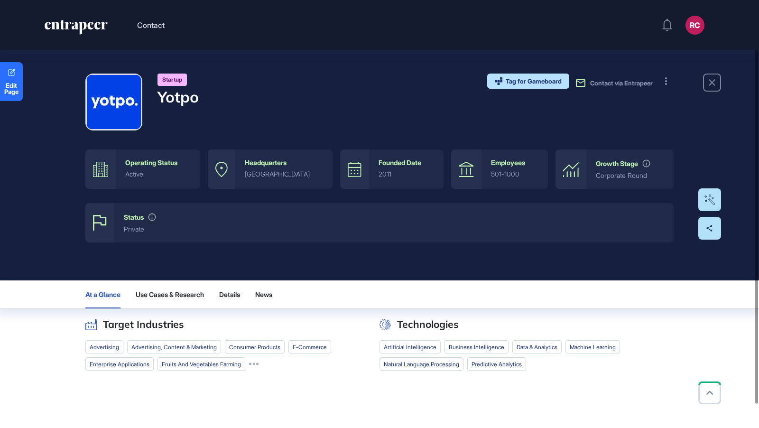
scroll to position [87, 0]
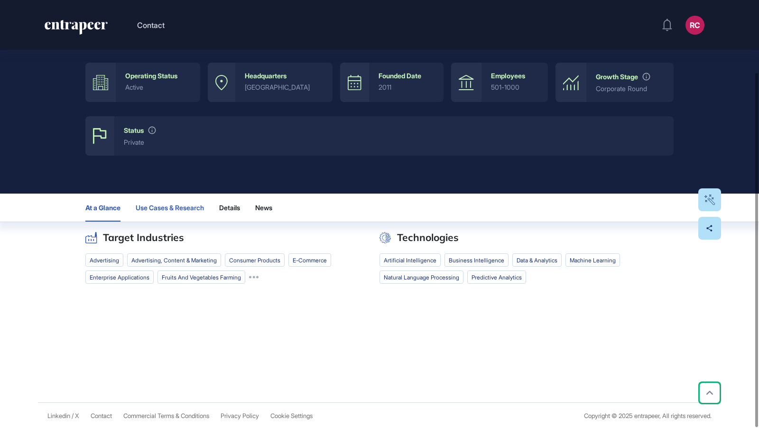
click at [189, 206] on span "Use Cases & Research" at bounding box center [170, 208] width 68 height 8
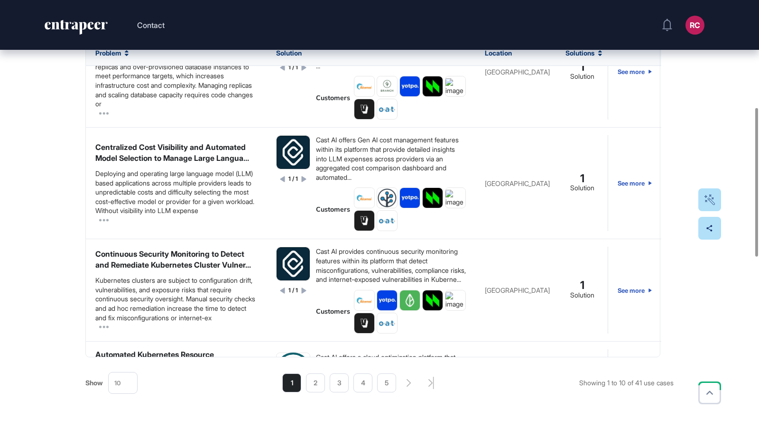
scroll to position [309, 0]
click at [312, 384] on li "2" at bounding box center [315, 382] width 19 height 19
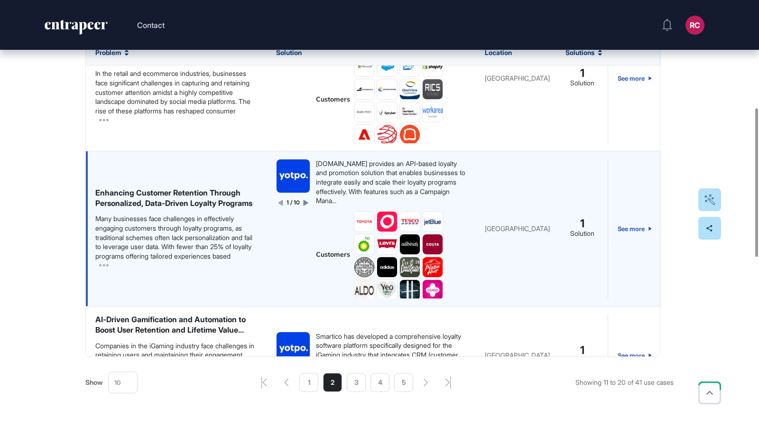
scroll to position [48, 0]
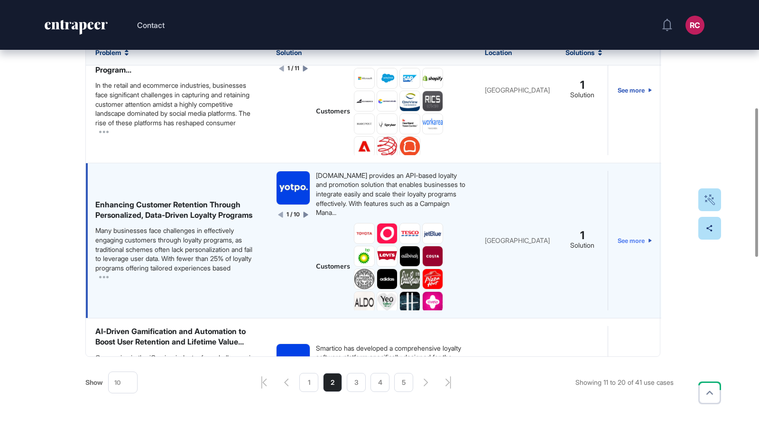
click at [635, 247] on link "See more" at bounding box center [635, 241] width 34 height 140
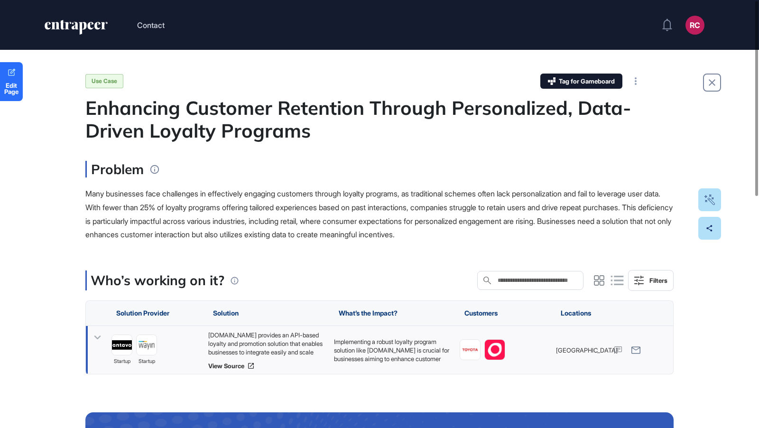
click at [295, 350] on div "[DOMAIN_NAME] provides an API-based loyalty and promotion solution that enables…" at bounding box center [266, 344] width 116 height 26
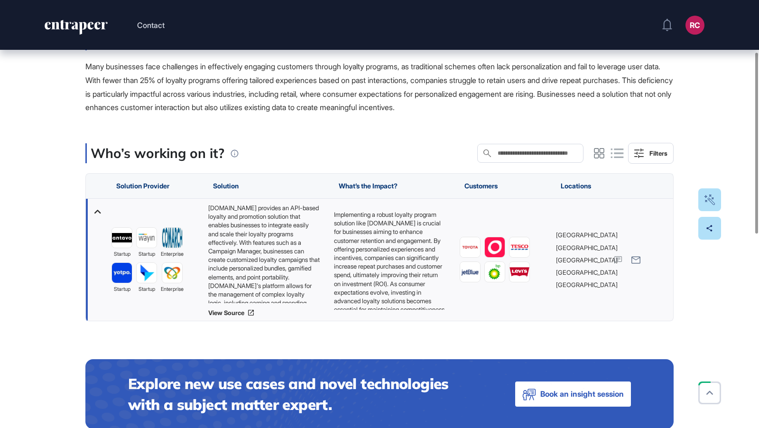
scroll to position [119, 0]
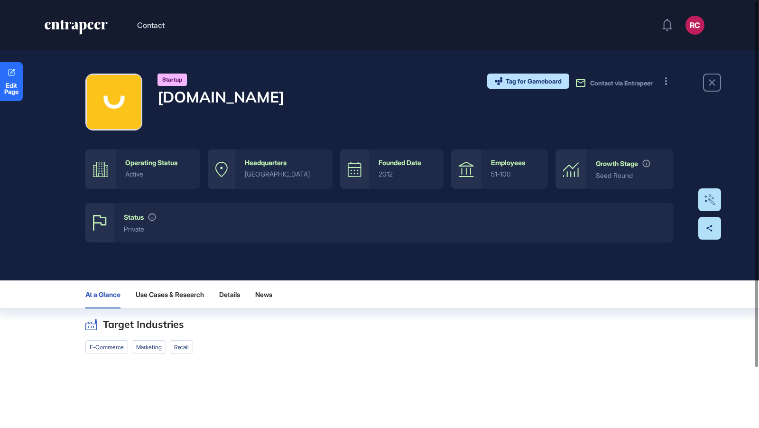
scroll to position [48, 0]
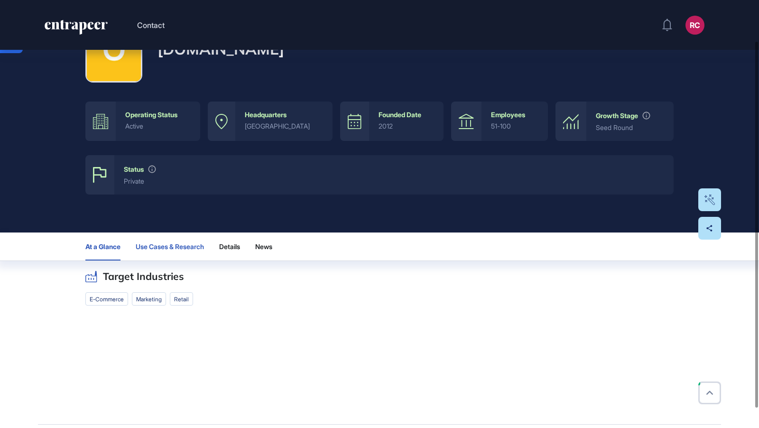
click at [187, 246] on span "Use Cases & Research" at bounding box center [170, 247] width 68 height 8
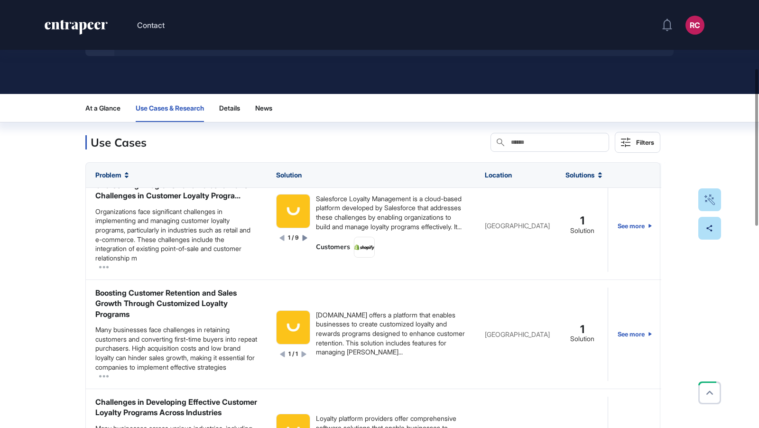
scroll to position [251, 0]
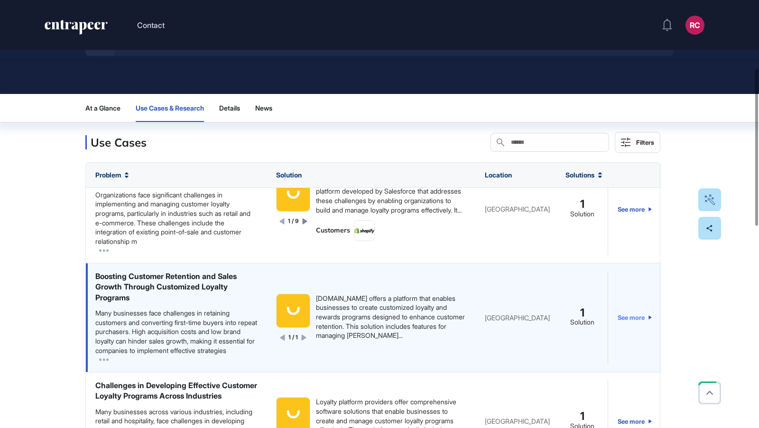
click at [636, 319] on link "See more" at bounding box center [635, 317] width 34 height 93
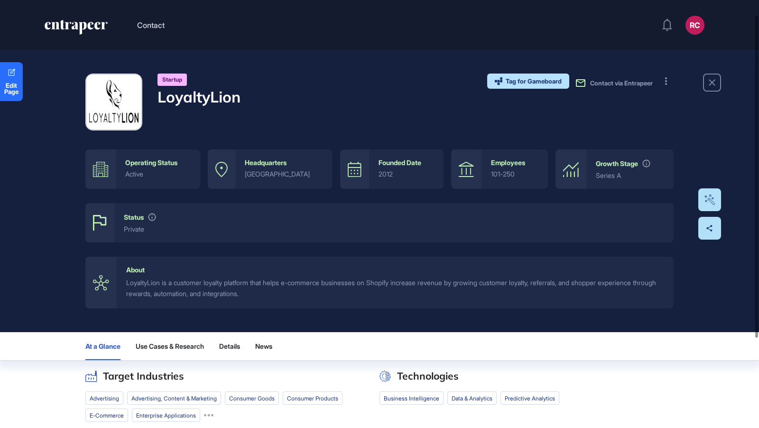
scroll to position [139, 0]
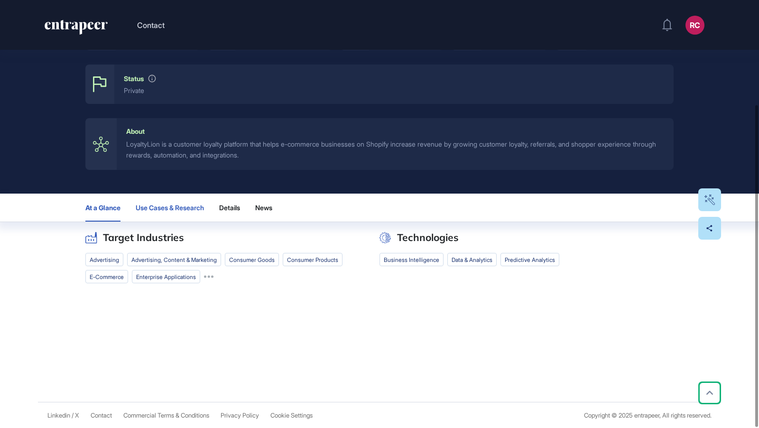
click at [203, 210] on span "Use Cases & Research" at bounding box center [170, 208] width 68 height 8
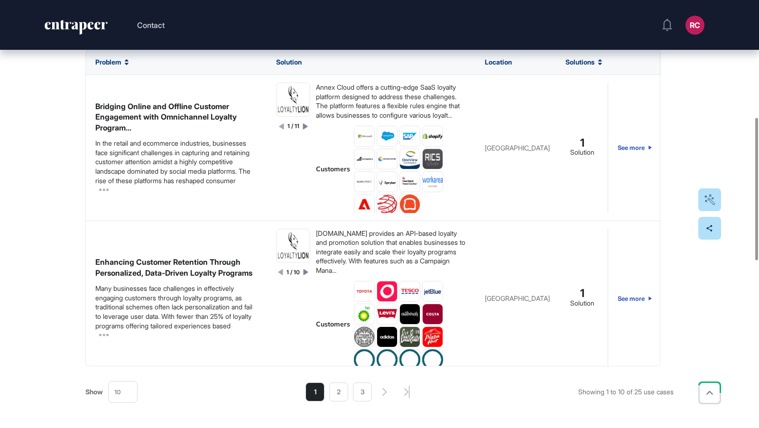
scroll to position [393, 0]
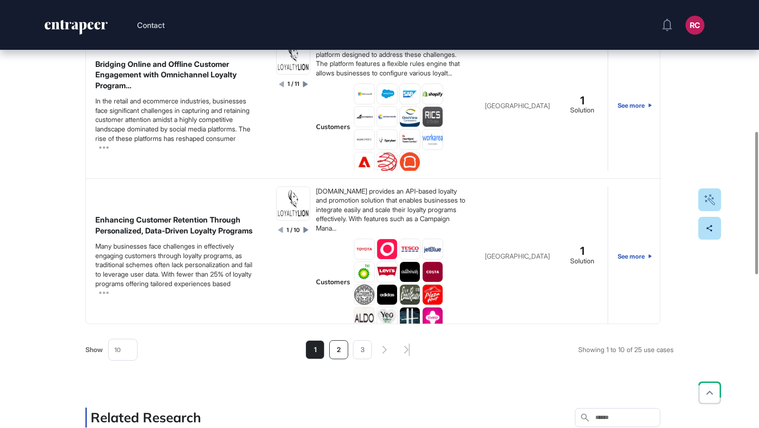
click at [335, 352] on li "2" at bounding box center [338, 349] width 19 height 19
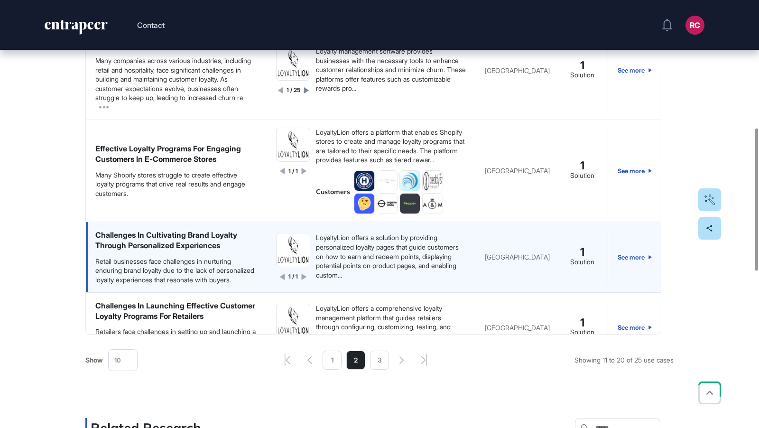
scroll to position [0, 0]
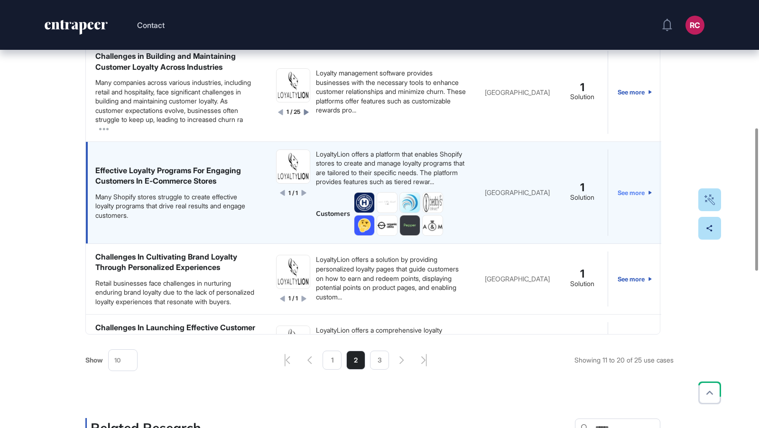
click at [633, 208] on link "See more" at bounding box center [635, 193] width 34 height 86
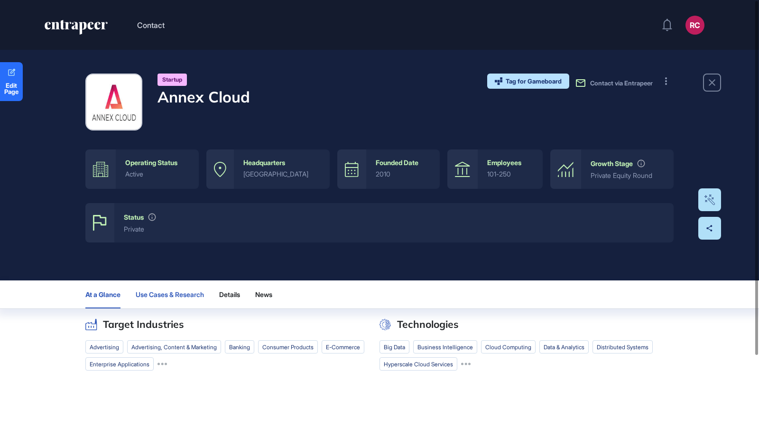
click at [185, 297] on span "Use Cases & Research" at bounding box center [170, 295] width 68 height 8
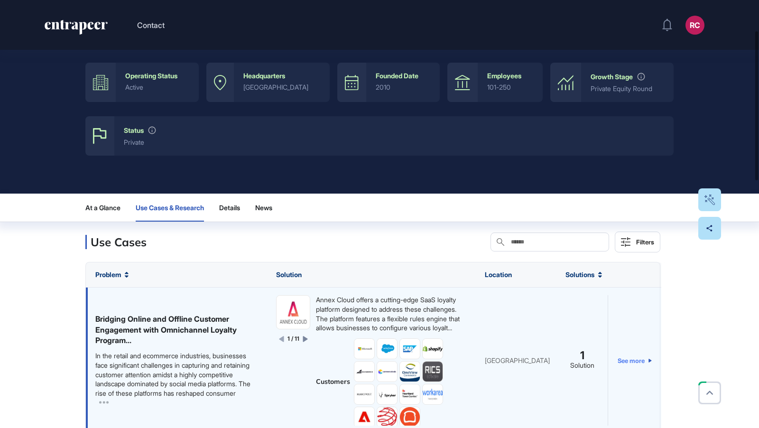
click at [637, 365] on link "See more" at bounding box center [635, 360] width 34 height 130
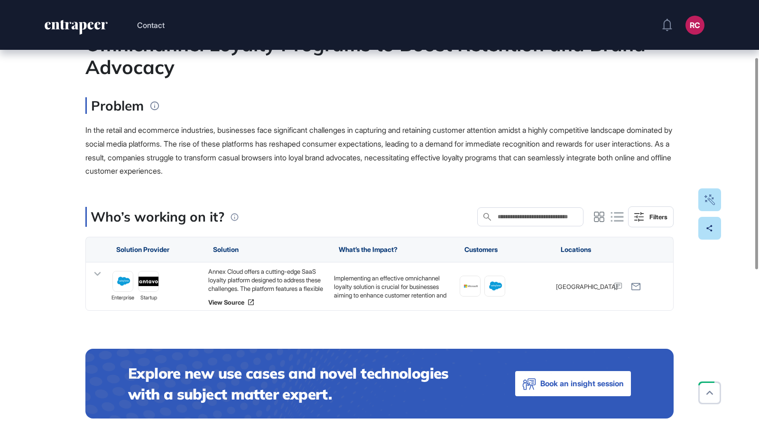
scroll to position [117, 0]
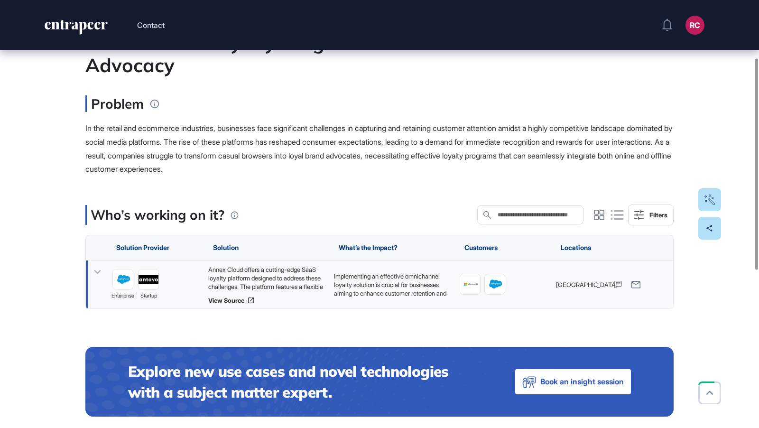
click at [258, 271] on div "Annex Cloud offers a cutting-edge SaaS loyalty platform designed to address the…" at bounding box center [266, 278] width 116 height 26
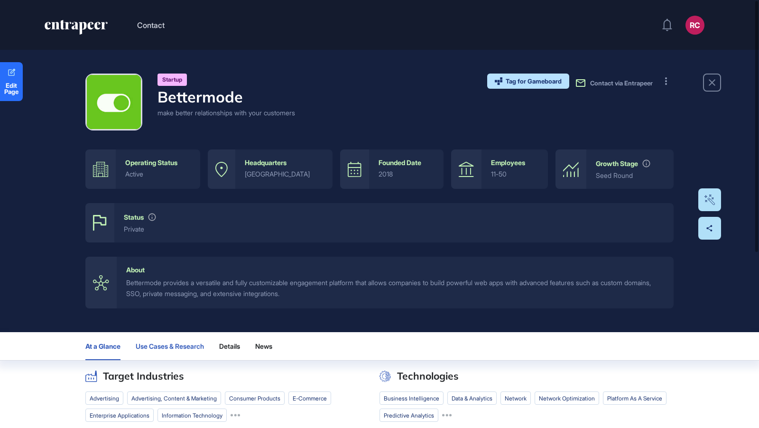
click at [196, 341] on button "Use Cases & Research" at bounding box center [170, 346] width 68 height 28
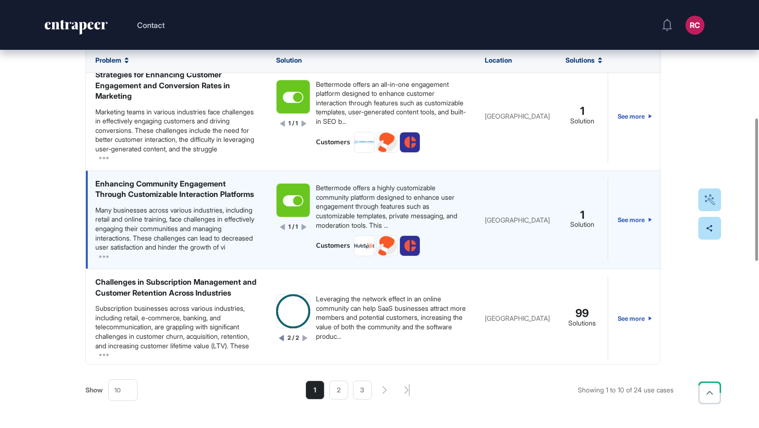
scroll to position [417, 0]
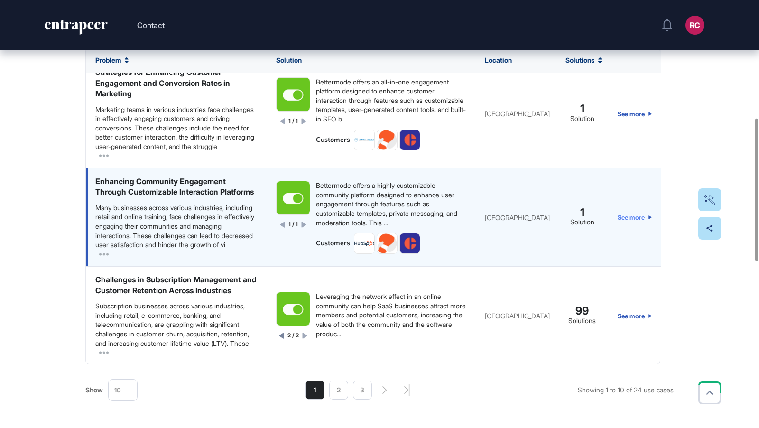
click at [634, 259] on link "See more" at bounding box center [635, 217] width 34 height 83
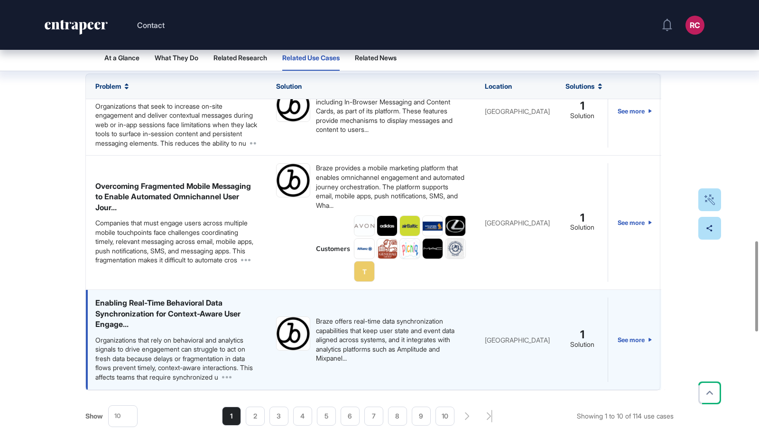
scroll to position [768, 0]
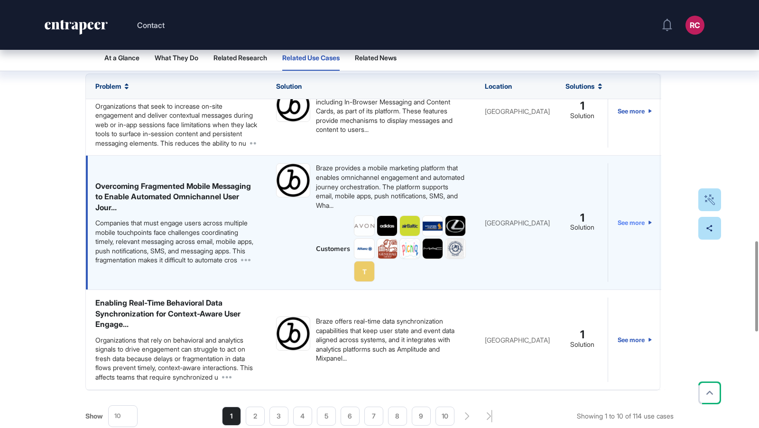
click at [638, 225] on link "See more" at bounding box center [635, 222] width 34 height 119
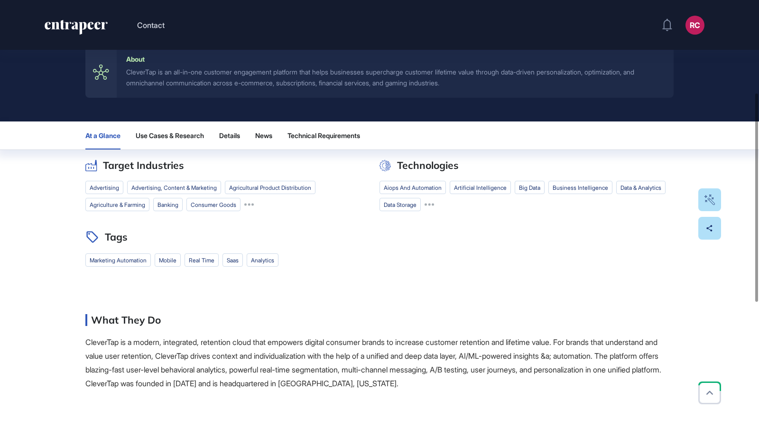
scroll to position [190, 0]
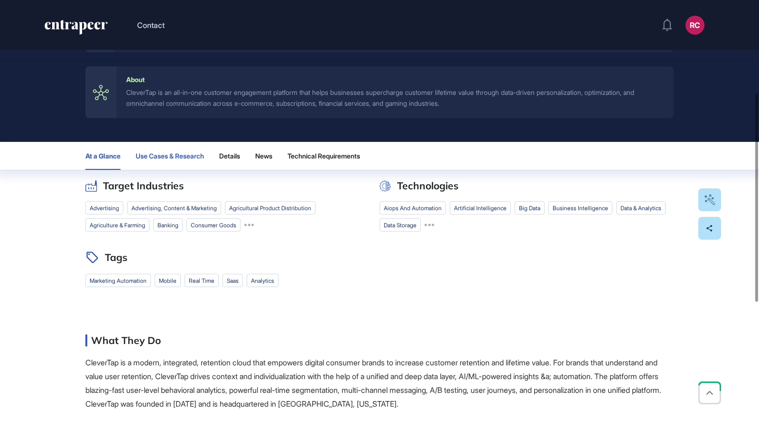
click at [197, 159] on span "Use Cases & Research" at bounding box center [170, 156] width 68 height 8
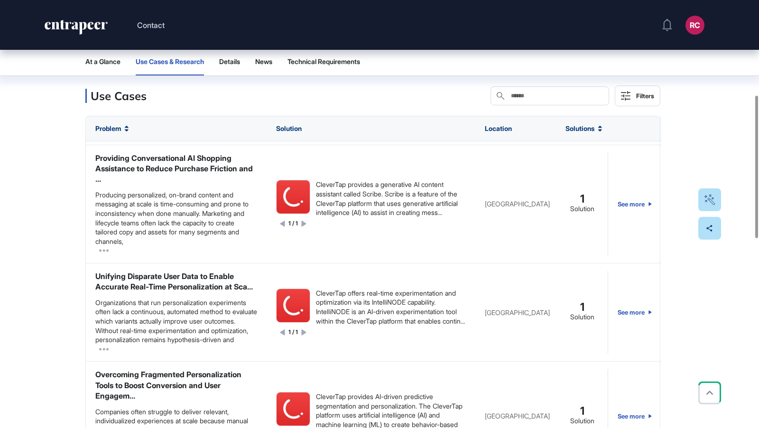
scroll to position [116, 0]
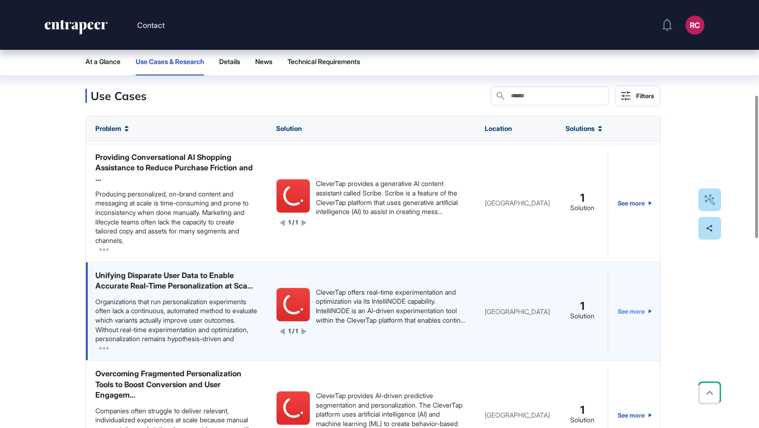
click at [634, 325] on link "See more" at bounding box center [635, 311] width 34 height 83
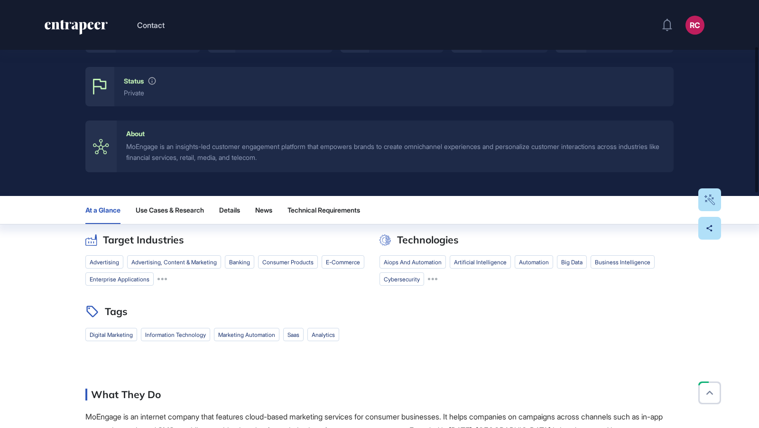
scroll to position [135, 0]
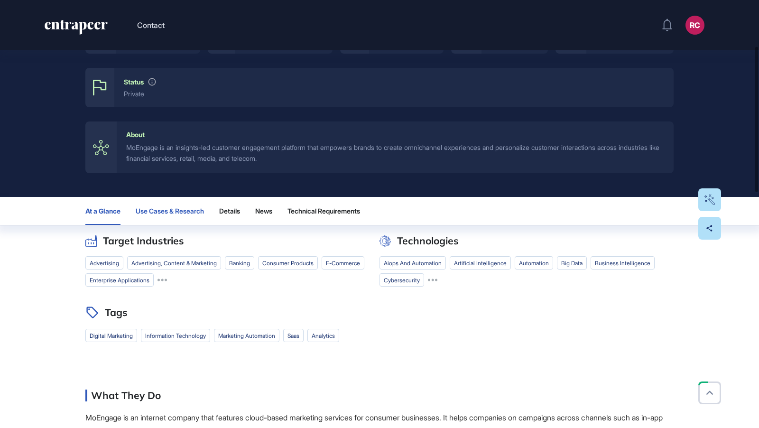
click at [190, 217] on button "Use Cases & Research" at bounding box center [170, 211] width 68 height 28
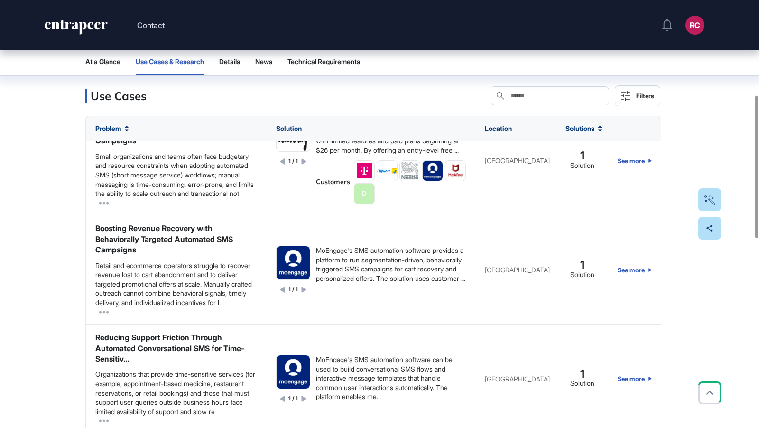
scroll to position [278, 0]
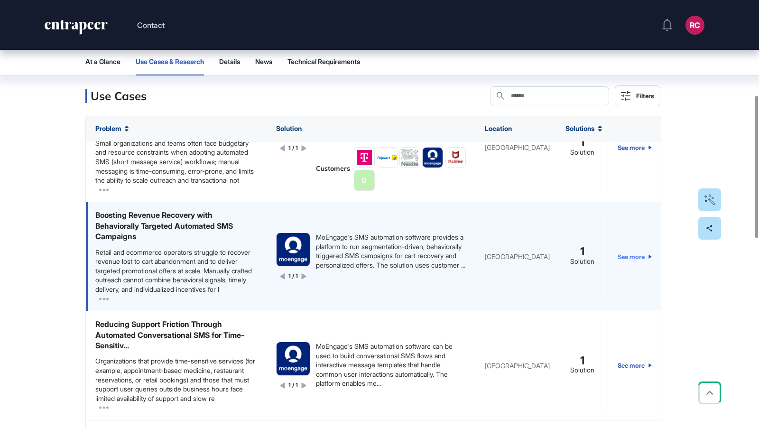
click at [627, 271] on link "See more" at bounding box center [635, 256] width 34 height 93
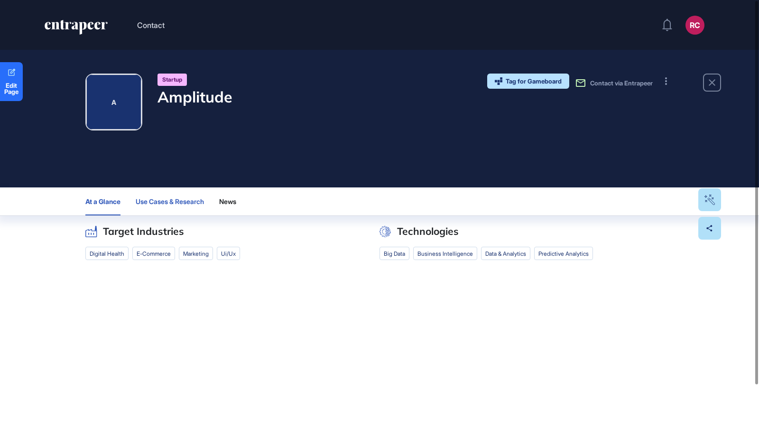
click at [170, 196] on button "Use Cases & Research" at bounding box center [170, 201] width 68 height 28
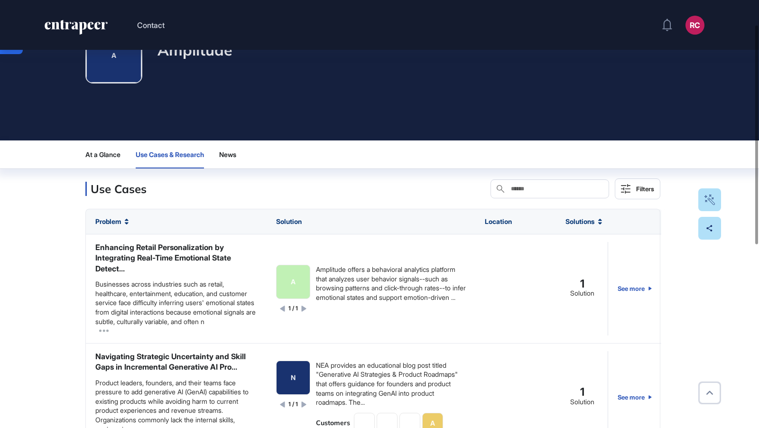
scroll to position [48, 0]
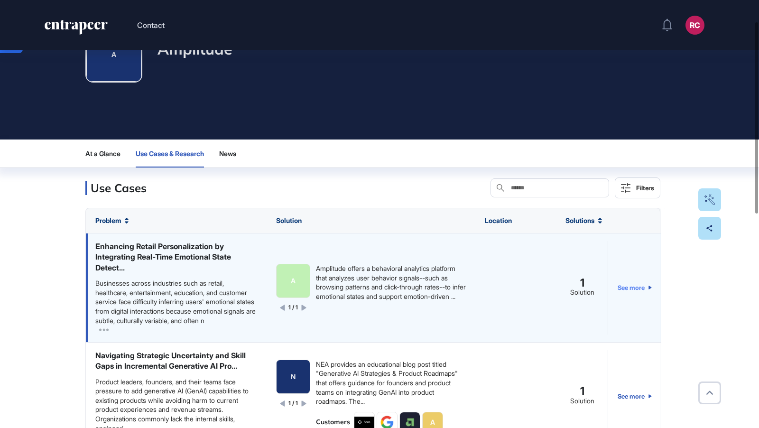
click at [646, 289] on link "See more" at bounding box center [635, 287] width 34 height 93
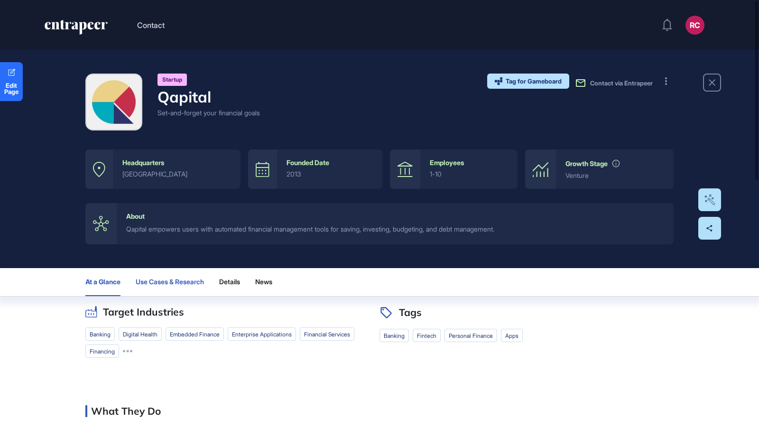
click at [185, 286] on button "Use Cases & Research" at bounding box center [170, 282] width 68 height 28
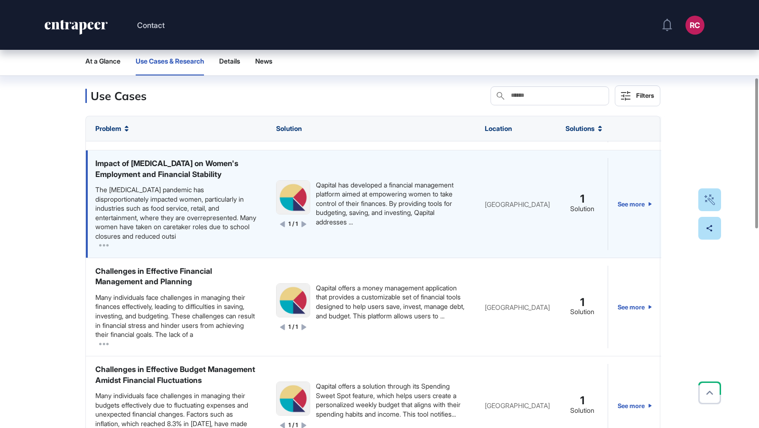
scroll to position [451, 0]
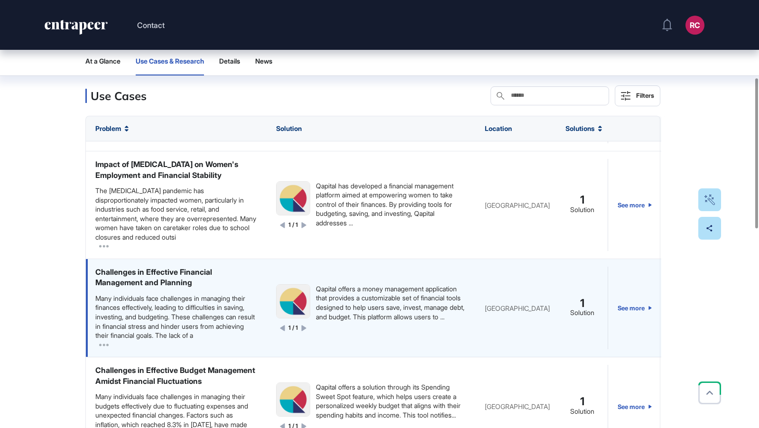
click at [346, 321] on div "Qapital offers a money management application that provides a customizable set …" at bounding box center [391, 302] width 150 height 37
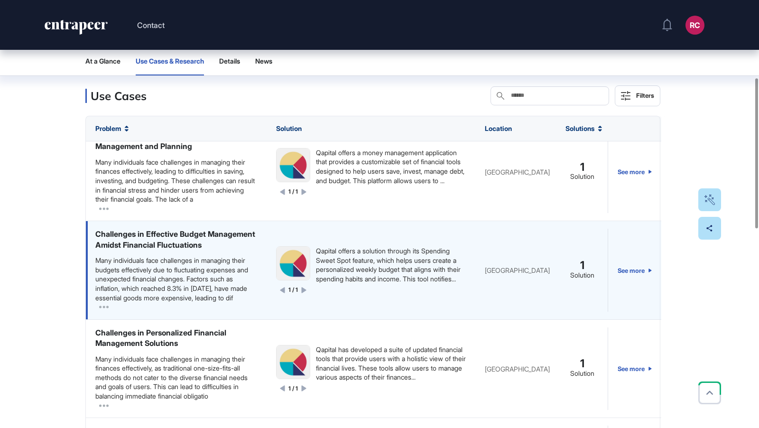
scroll to position [586, 0]
click at [638, 300] on link "See more" at bounding box center [635, 271] width 34 height 83
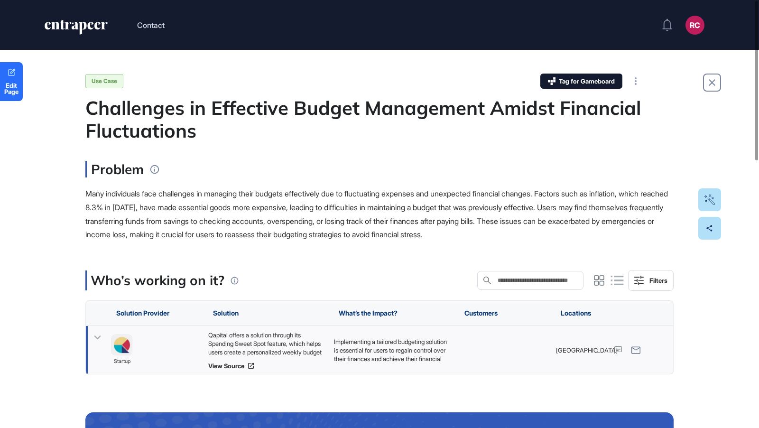
click at [271, 345] on div "Qapital offers a solution through its Spending Sweet Spot feature, which helps …" at bounding box center [266, 344] width 116 height 26
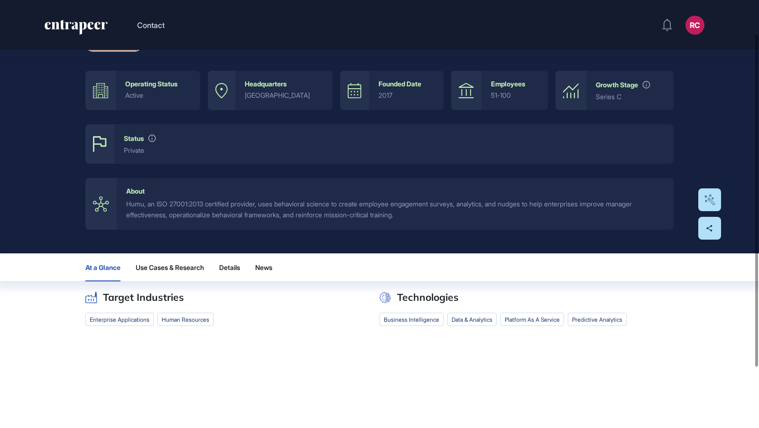
scroll to position [85, 0]
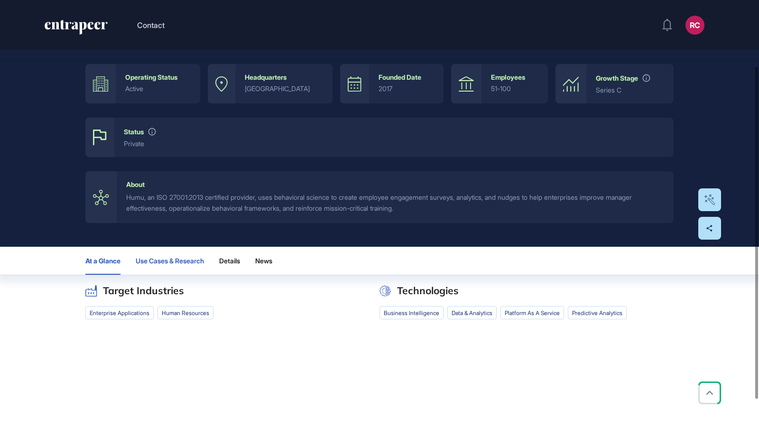
click at [194, 252] on button "Use Cases & Research" at bounding box center [170, 261] width 68 height 28
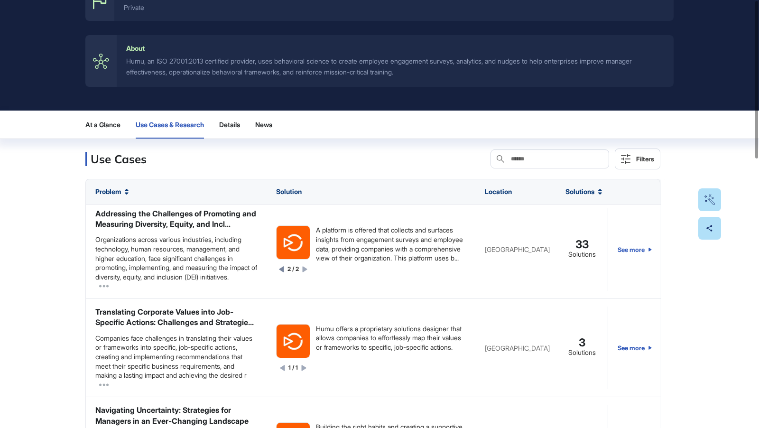
scroll to position [0, 0]
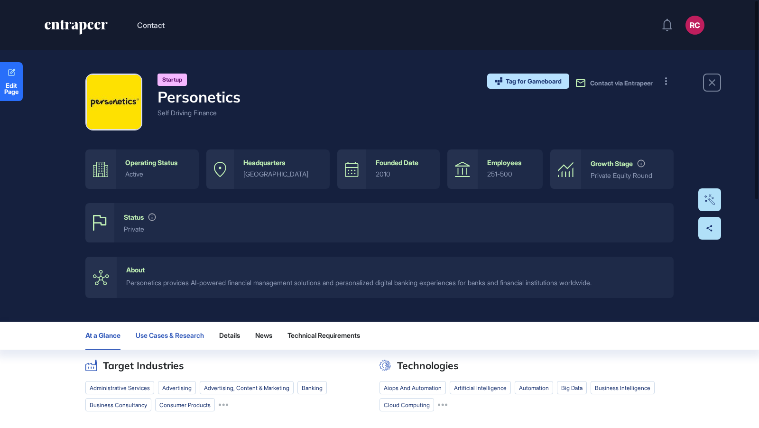
click at [175, 334] on span "Use Cases & Research" at bounding box center [170, 336] width 68 height 8
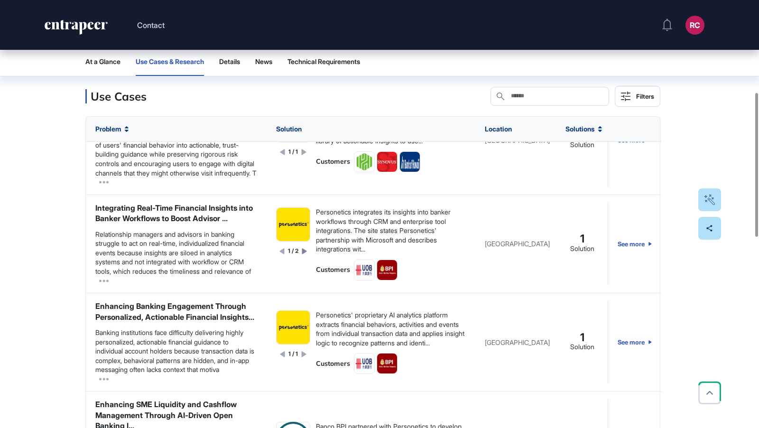
scroll to position [262, 0]
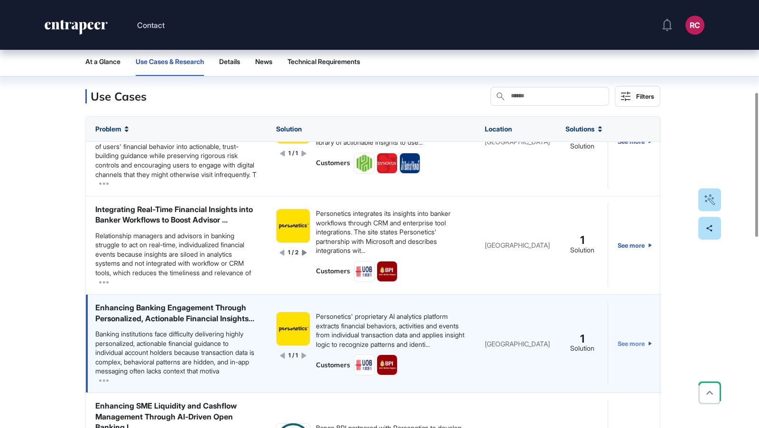
click at [638, 385] on link "See more" at bounding box center [635, 343] width 34 height 83
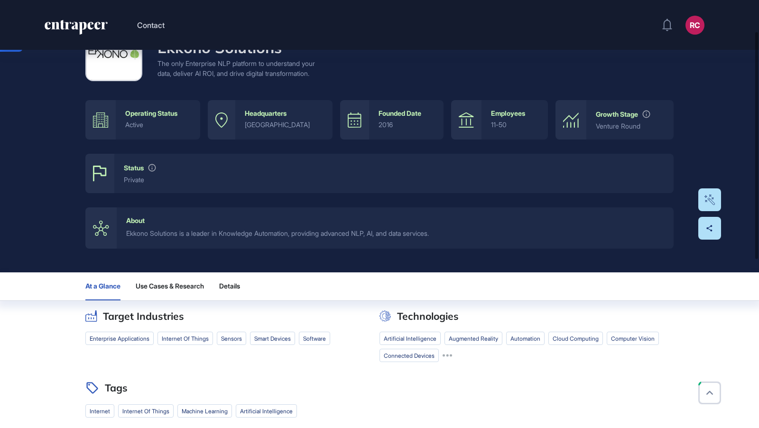
scroll to position [59, 0]
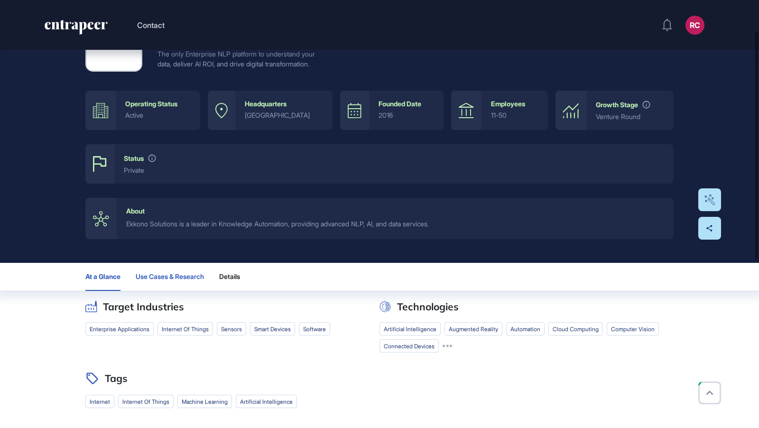
click at [189, 280] on span "Use Cases & Research" at bounding box center [170, 277] width 68 height 8
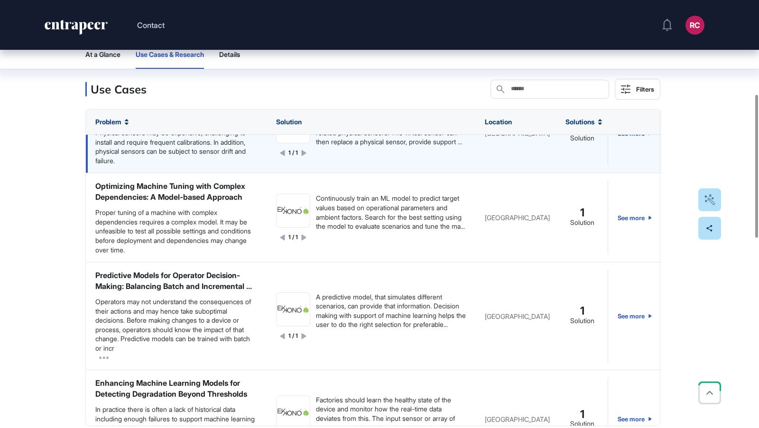
scroll to position [157, 0]
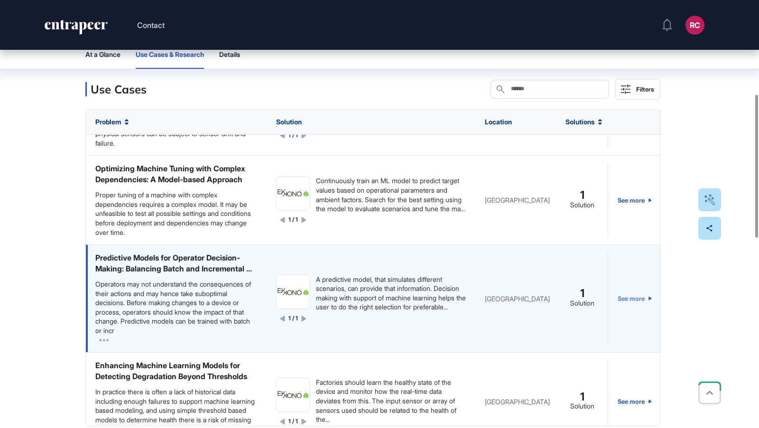
click at [632, 316] on link "See more" at bounding box center [635, 298] width 34 height 92
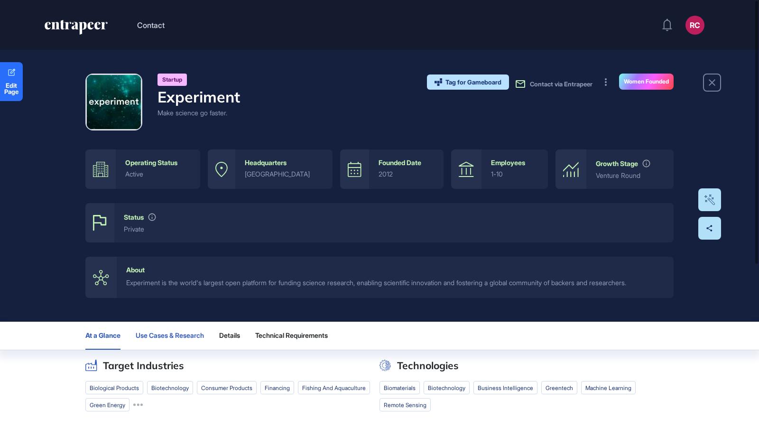
click at [157, 339] on button "Use Cases & Research" at bounding box center [170, 336] width 68 height 28
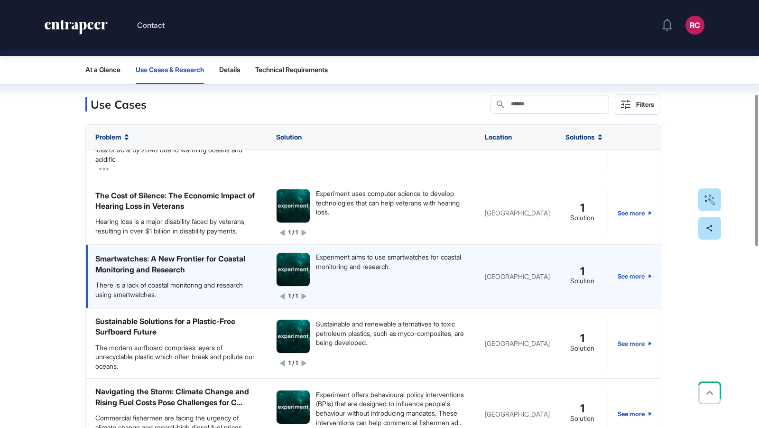
scroll to position [127, 0]
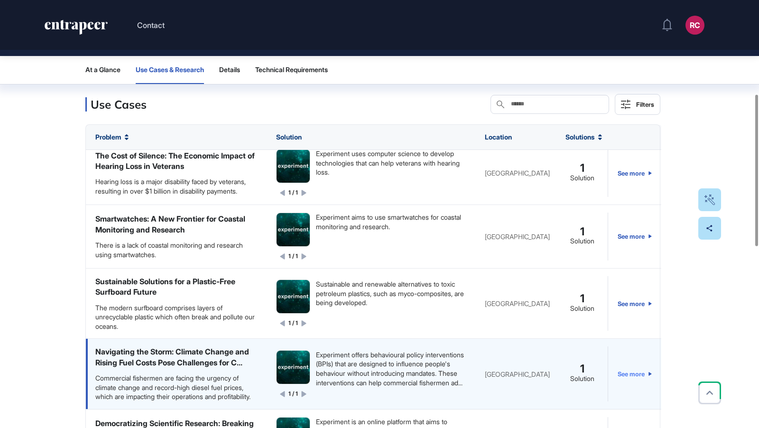
click at [634, 368] on link "See more" at bounding box center [635, 373] width 34 height 55
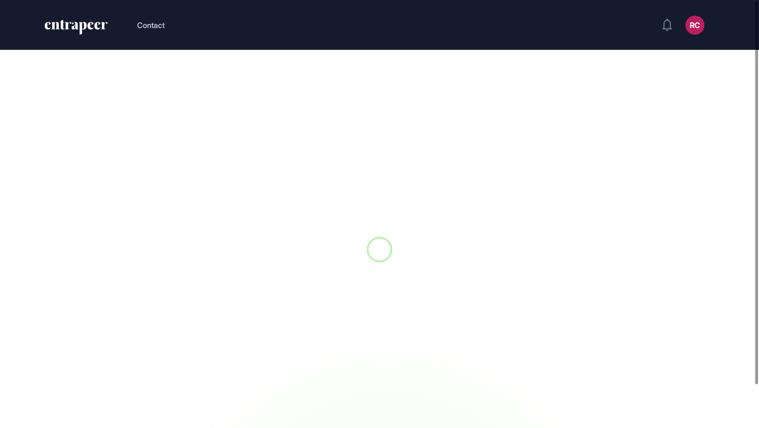
scroll to position [0, 0]
